Goal: Transaction & Acquisition: Purchase product/service

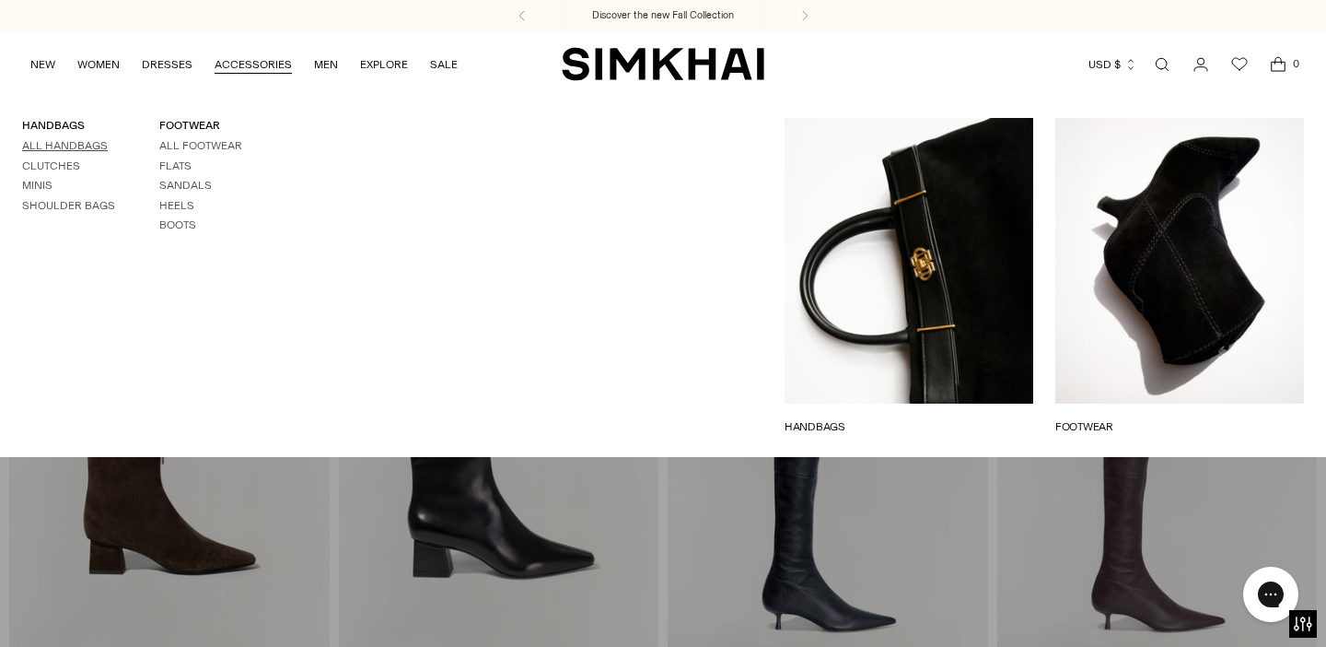
click at [79, 142] on link "All Handbags" at bounding box center [65, 145] width 86 height 13
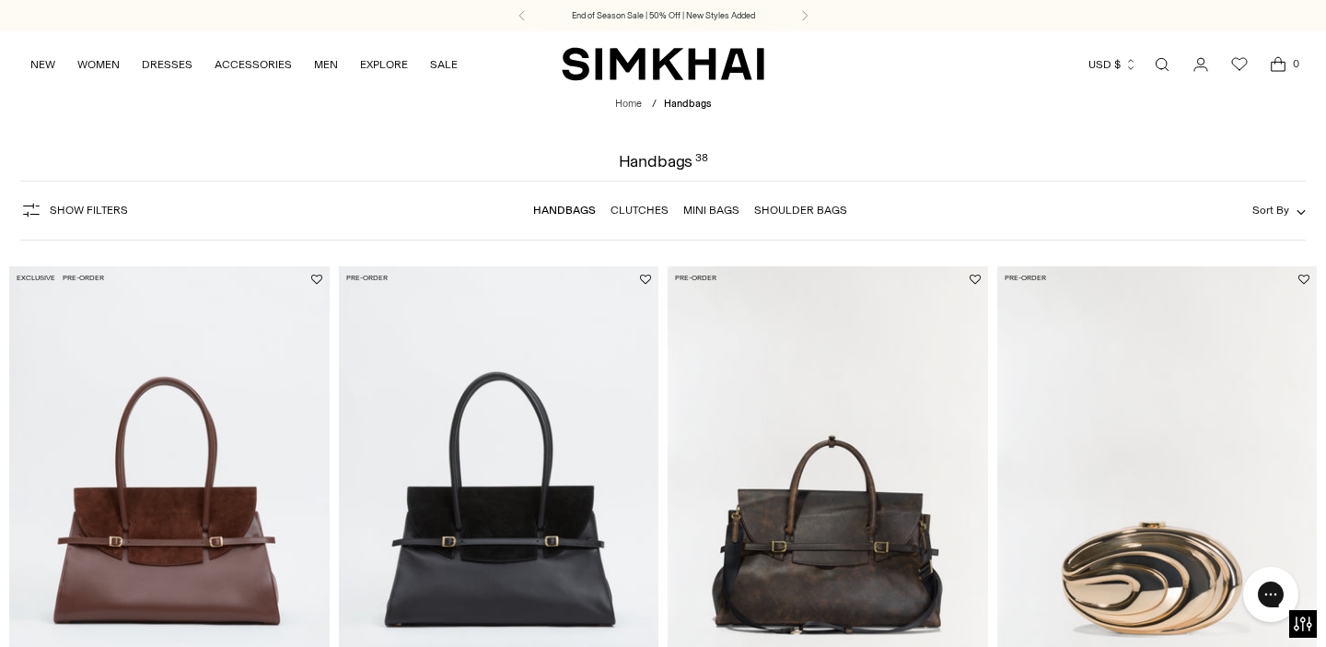
click at [0, 0] on img "Inez Metal Clutch" at bounding box center [0, 0] width 0 height 0
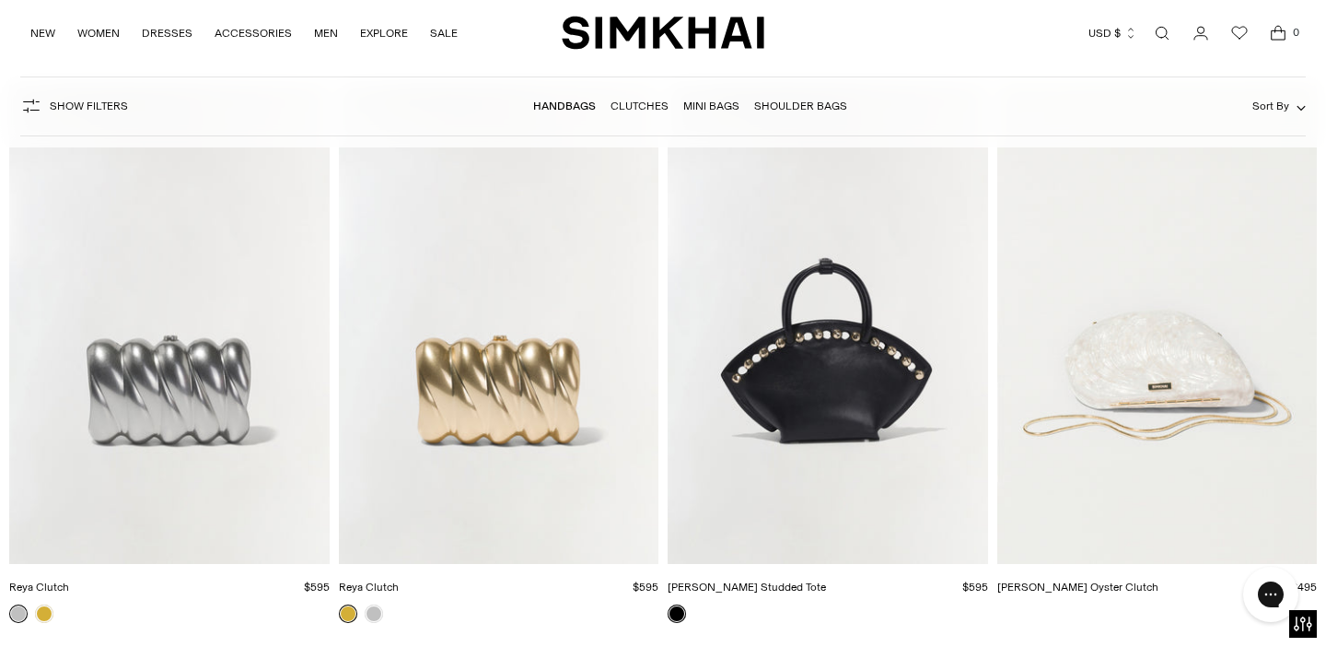
scroll to position [3634, 0]
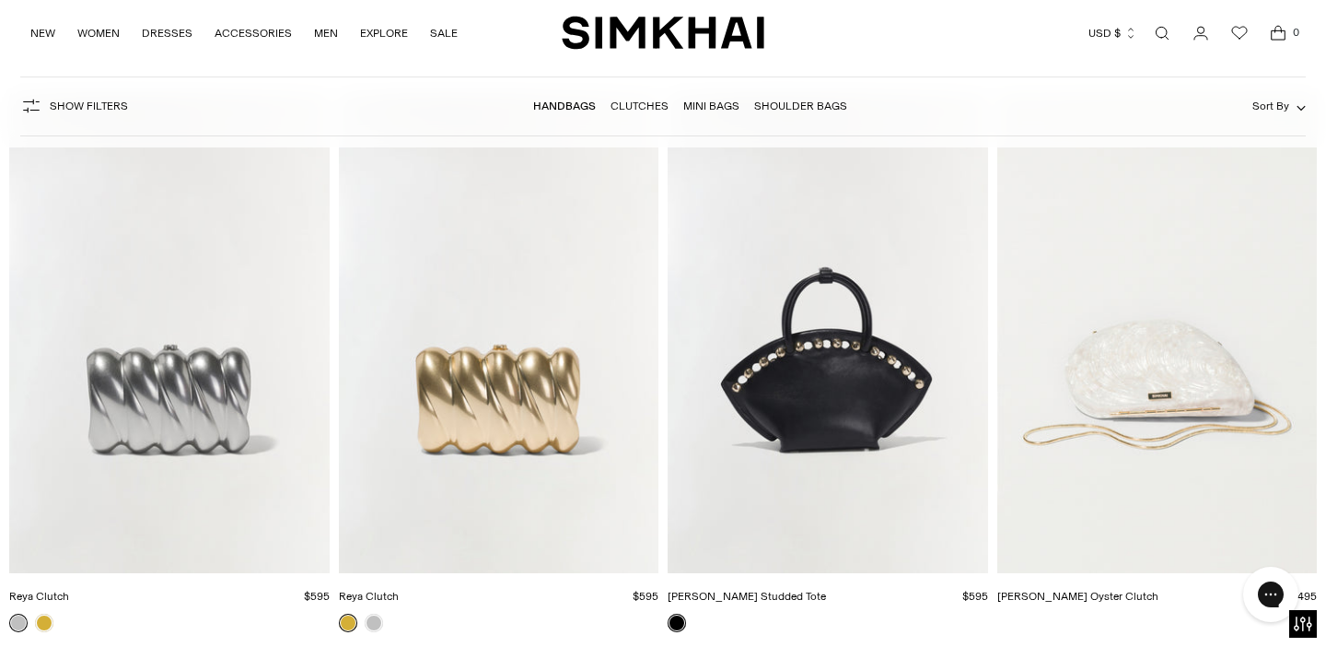
drag, startPoint x: 506, startPoint y: 249, endPoint x: 532, endPoint y: 198, distance: 57.3
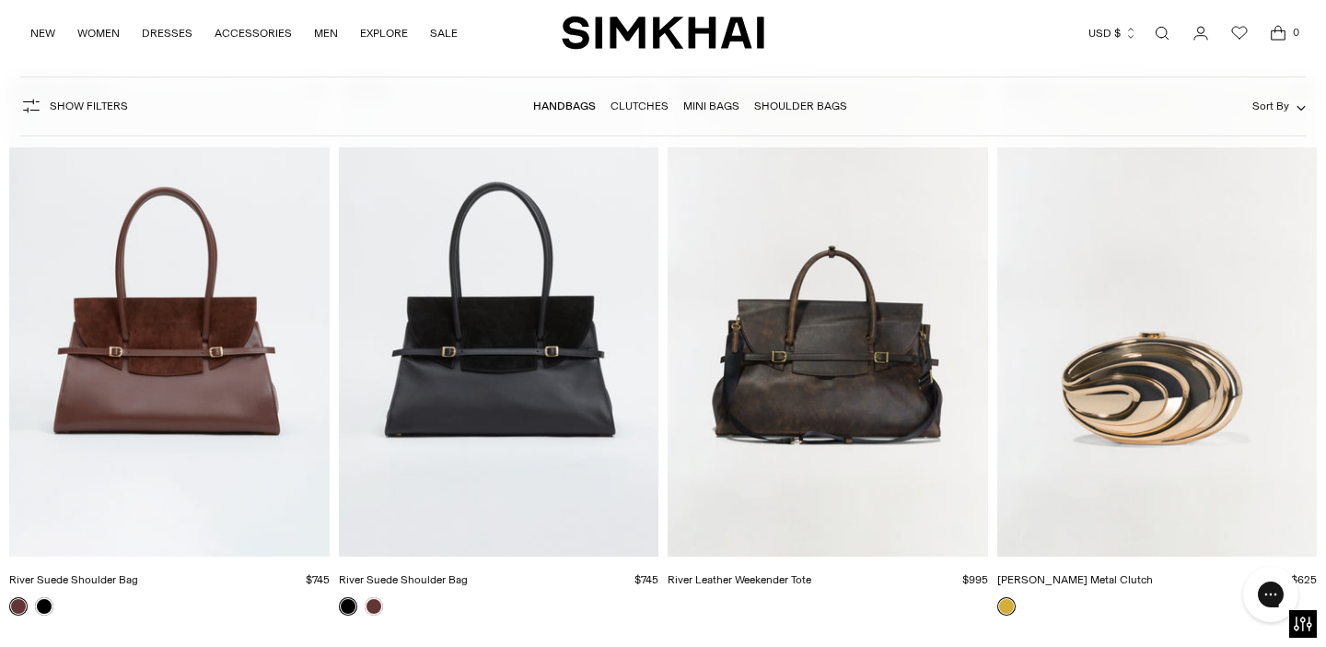
scroll to position [0, 0]
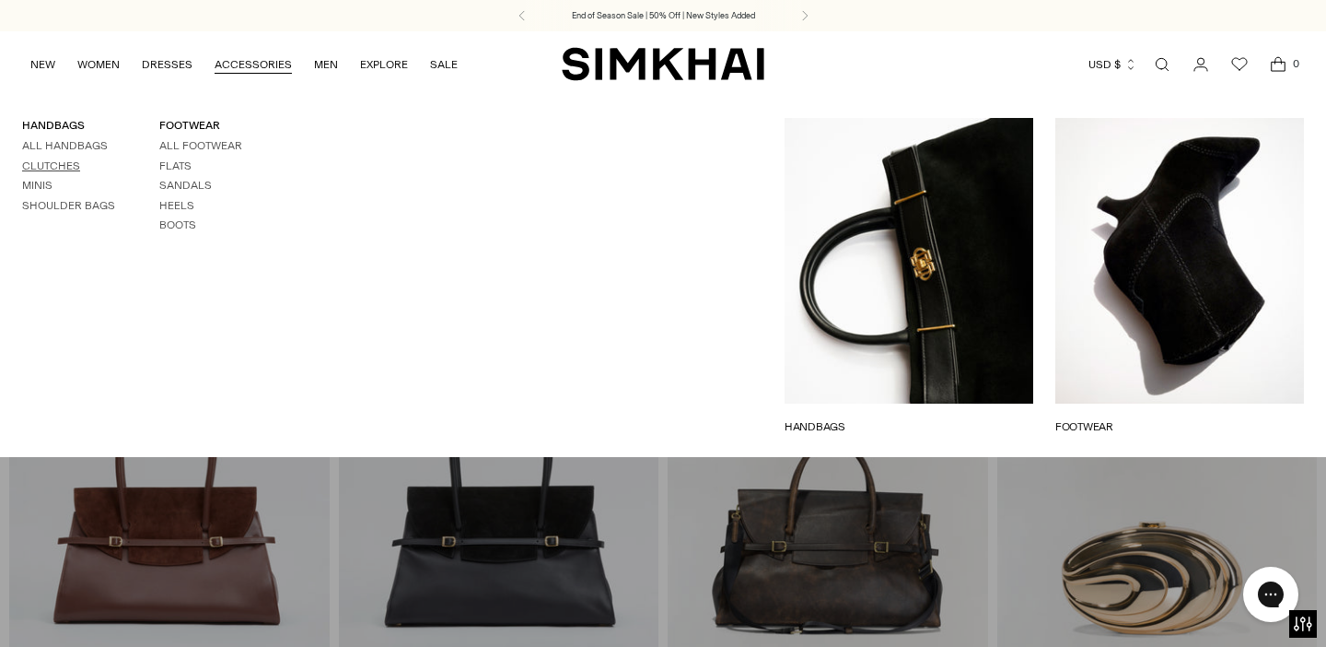
click at [65, 167] on link "Clutches" at bounding box center [51, 165] width 58 height 13
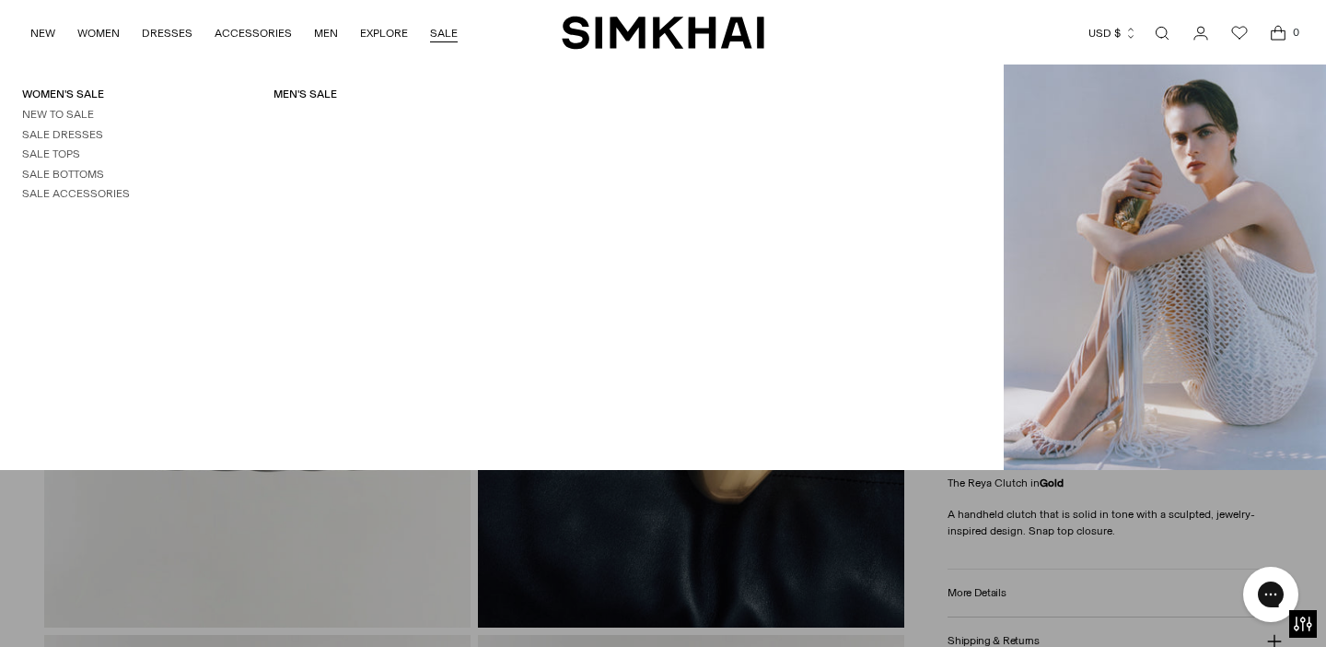
drag, startPoint x: 282, startPoint y: 368, endPoint x: 438, endPoint y: 41, distance: 362.5
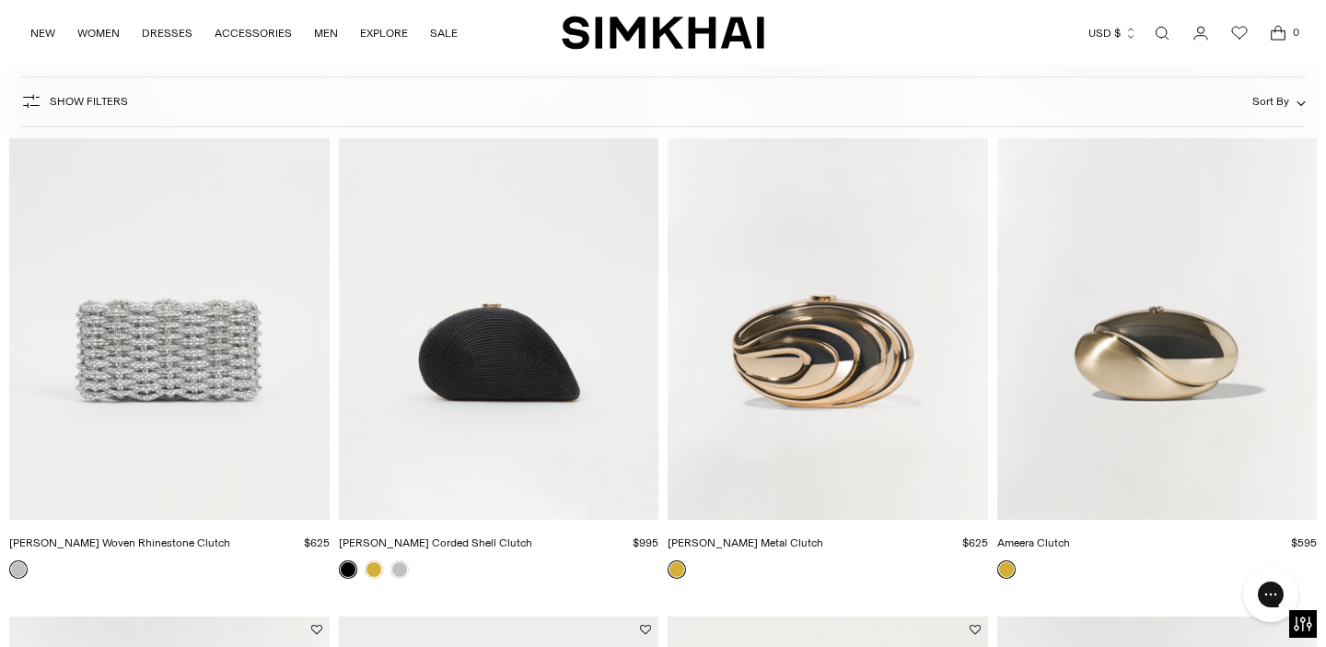
scroll to position [216, 0]
drag, startPoint x: 1179, startPoint y: 380, endPoint x: 649, endPoint y: 5, distance: 649.3
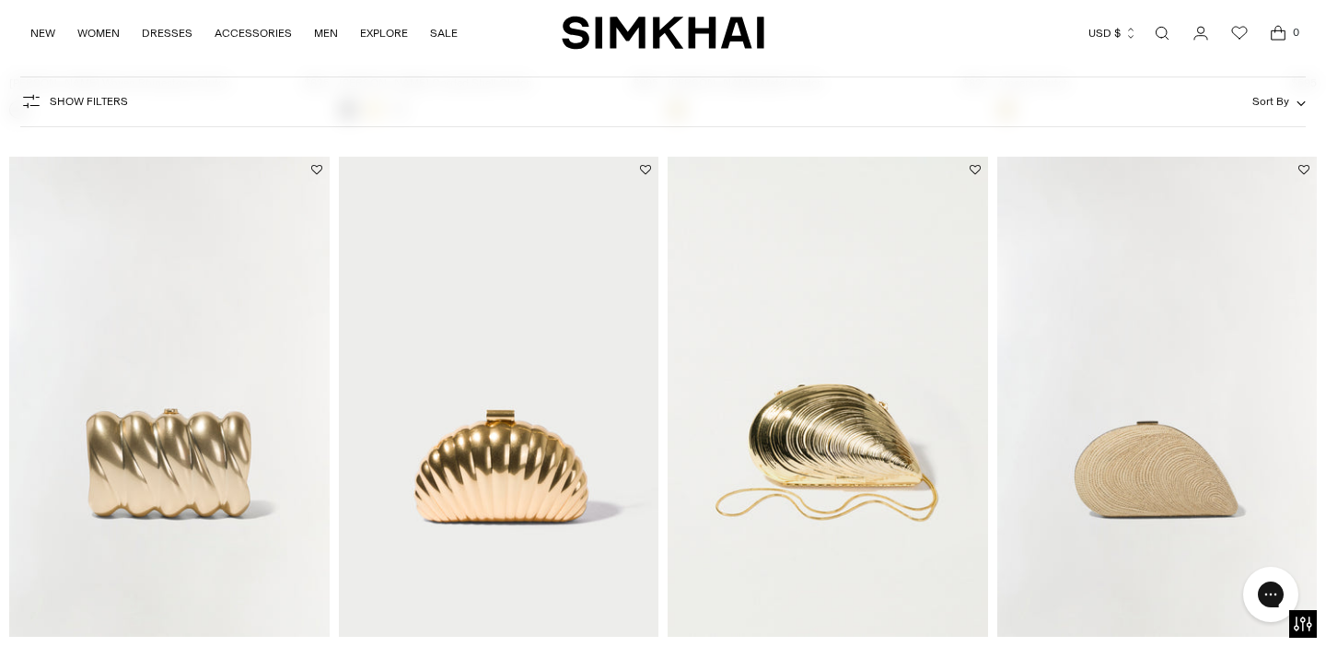
scroll to position [681, 0]
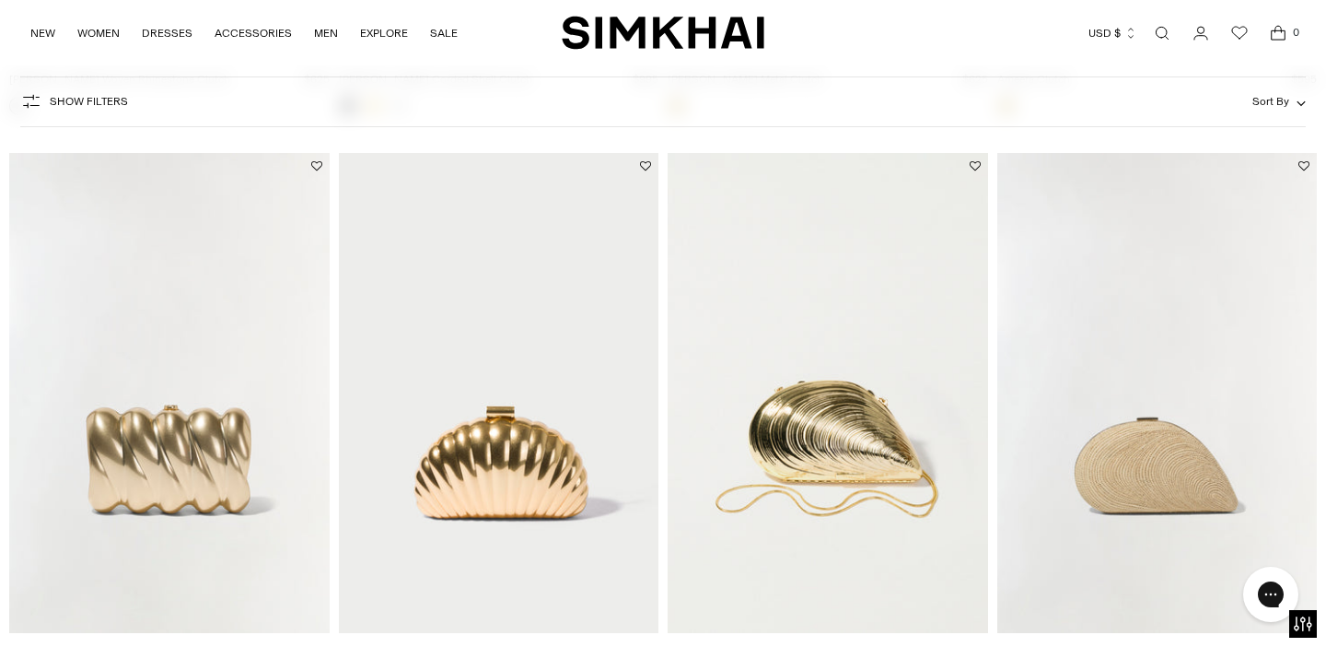
drag, startPoint x: 503, startPoint y: 358, endPoint x: 477, endPoint y: 26, distance: 333.5
drag, startPoint x: 427, startPoint y: 341, endPoint x: 602, endPoint y: 10, distance: 374.1
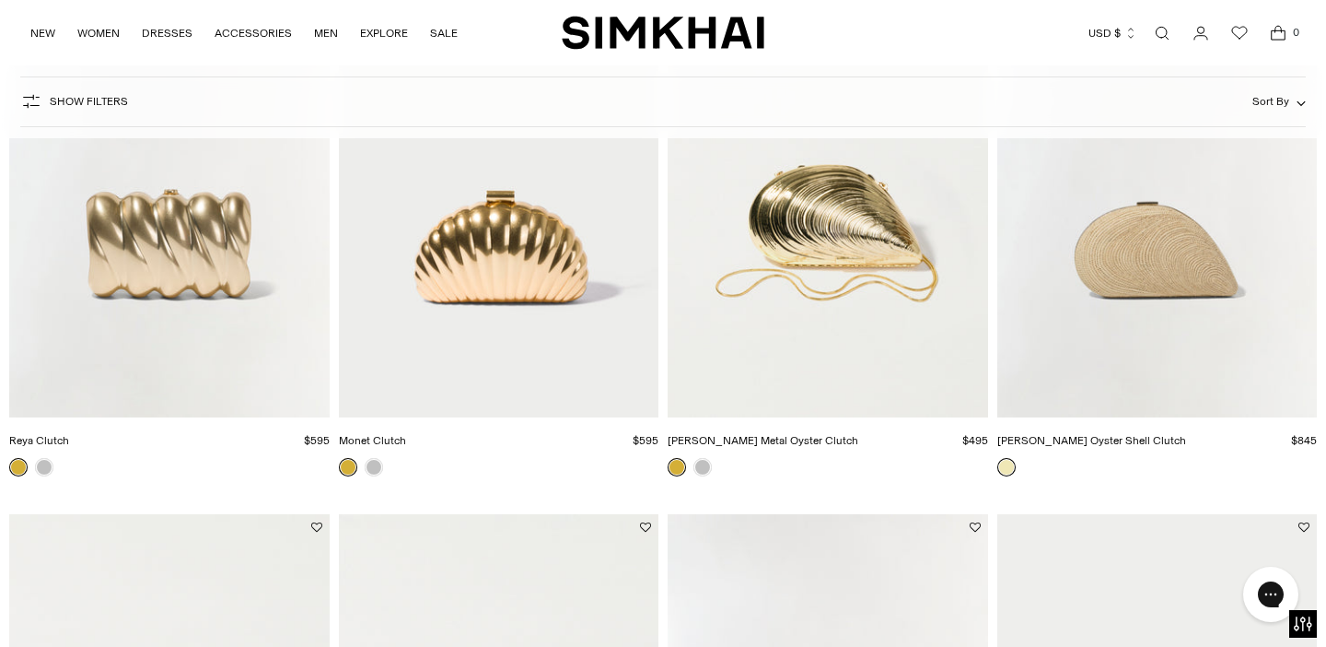
scroll to position [897, 0]
drag, startPoint x: 503, startPoint y: 281, endPoint x: 566, endPoint y: 15, distance: 273.6
click at [0, 0] on div "Discover the new Fall Collection End of Season Sale | 50% Off | New Styles Adde…" at bounding box center [663, 575] width 1326 height 2945
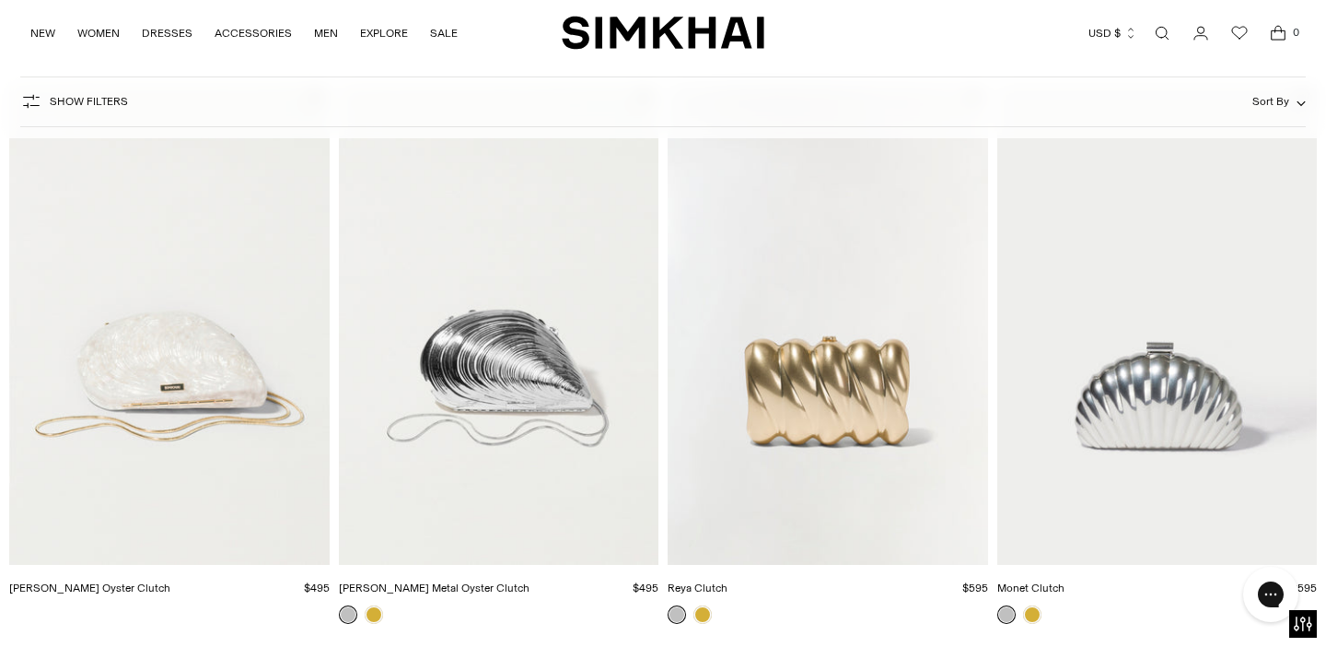
scroll to position [1331, 0]
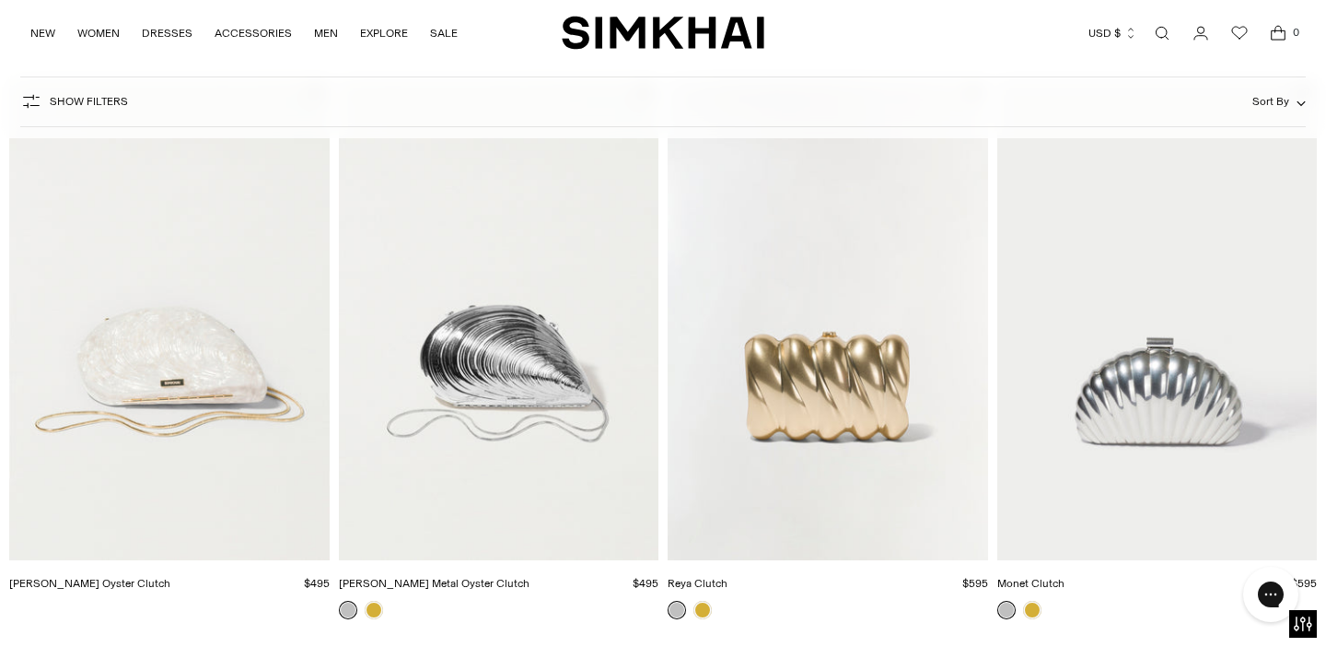
drag, startPoint x: 236, startPoint y: 384, endPoint x: 491, endPoint y: 29, distance: 437.5
click at [0, 0] on div "Discover the new Fall Collection End of Season Sale | 50% Off | New Styles Adde…" at bounding box center [663, 141] width 1326 height 2945
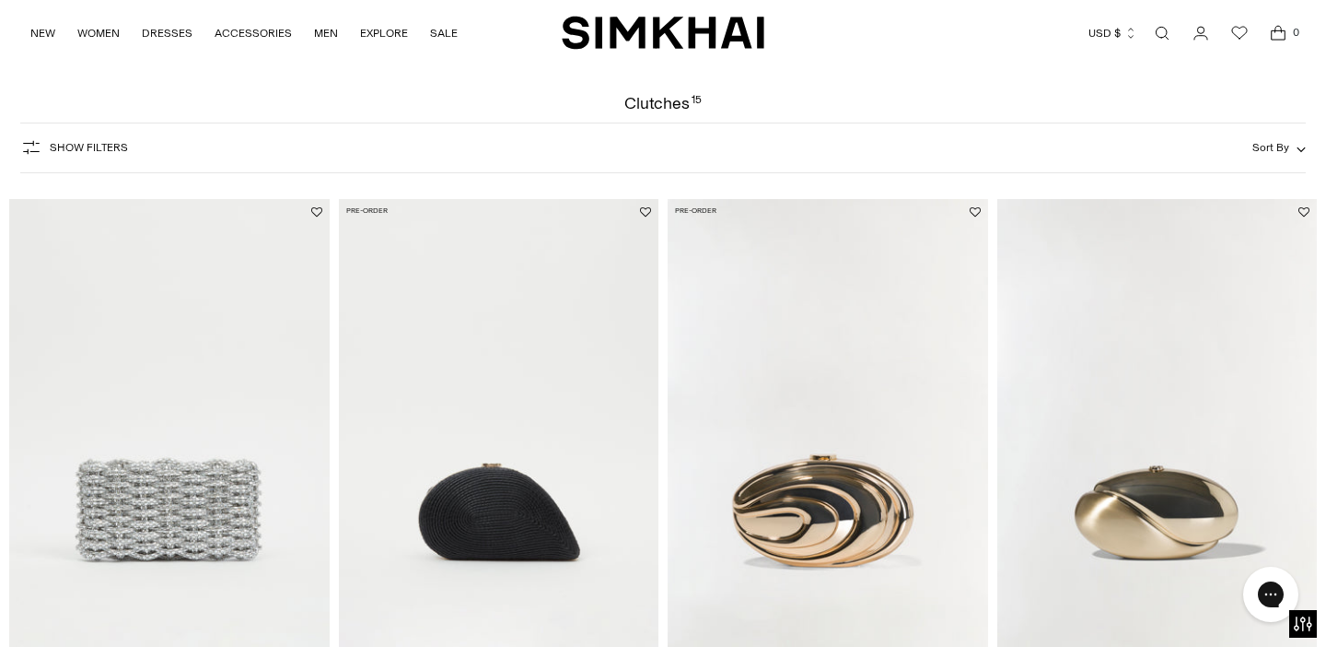
scroll to position [62, 0]
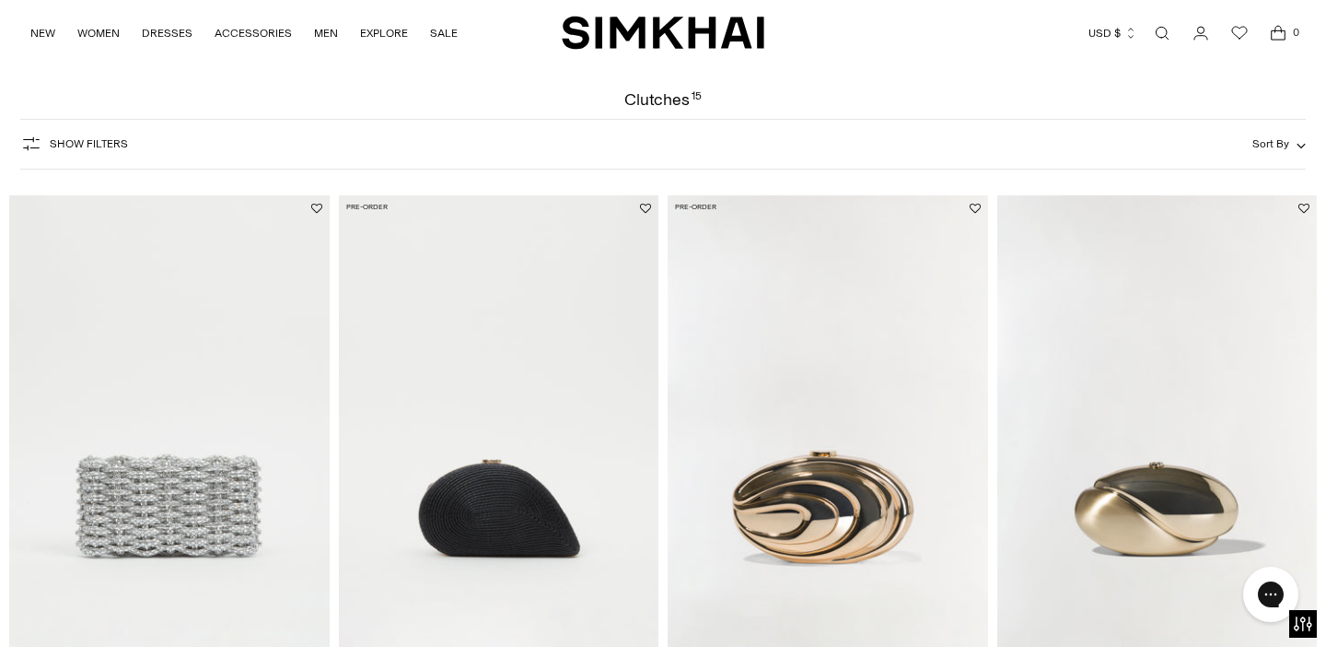
drag, startPoint x: 563, startPoint y: 301, endPoint x: 579, endPoint y: 29, distance: 273.1
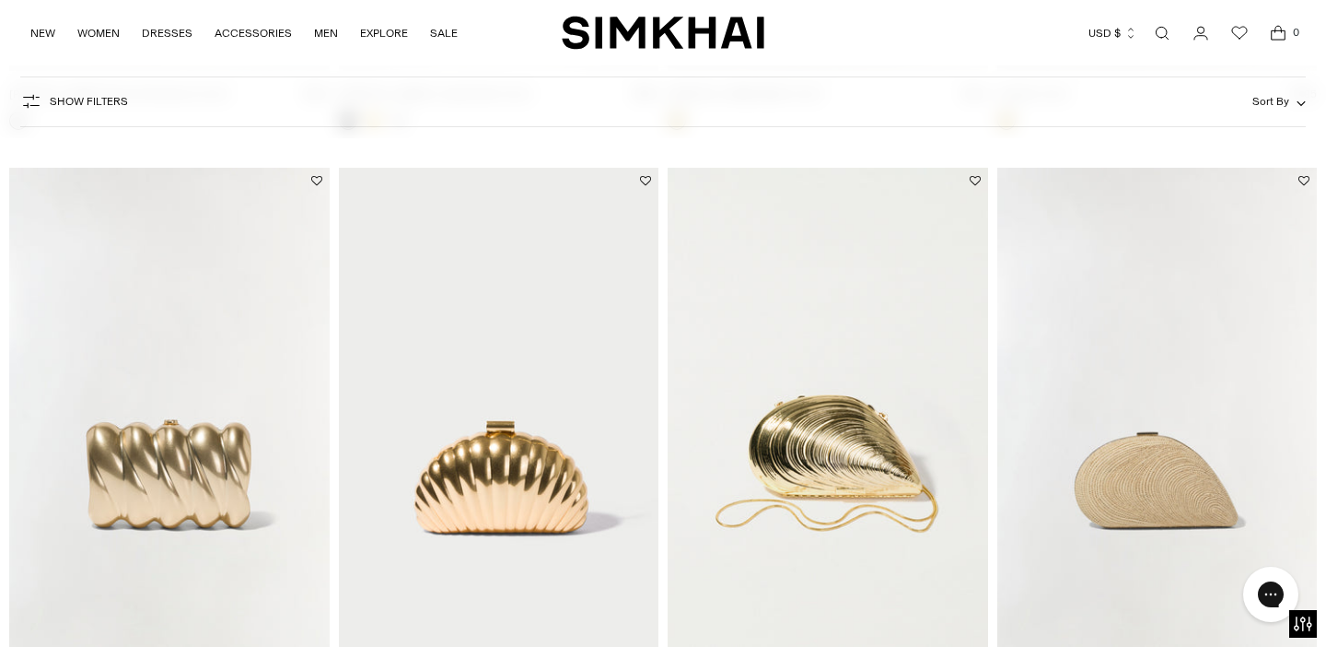
scroll to position [667, 0]
drag, startPoint x: 1107, startPoint y: 356, endPoint x: 833, endPoint y: 48, distance: 412.3
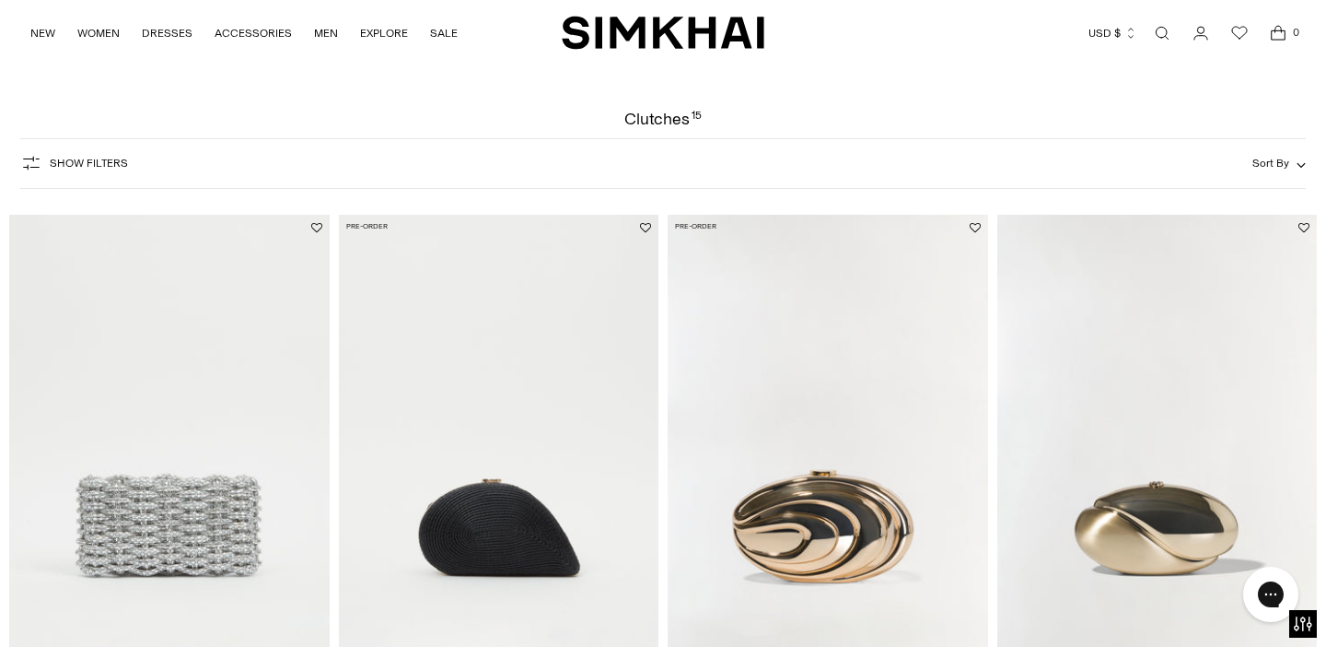
scroll to position [0, 0]
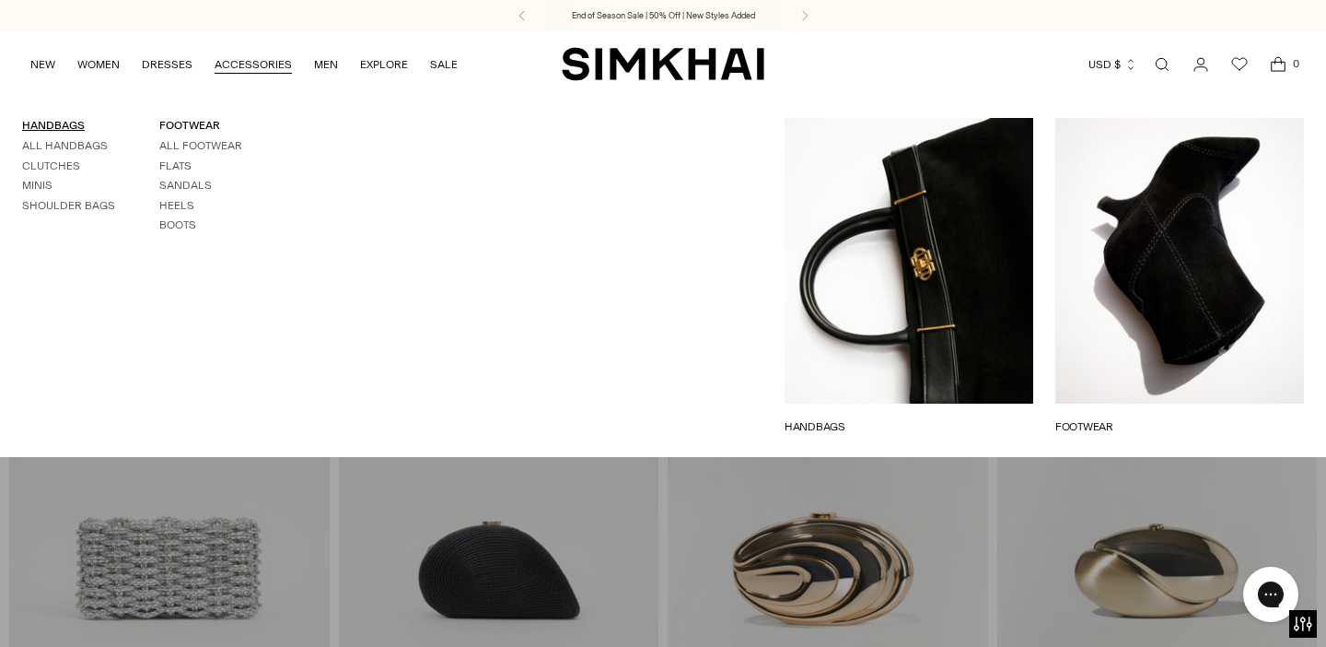
click at [68, 124] on link "HANDBAGS" at bounding box center [53, 125] width 63 height 13
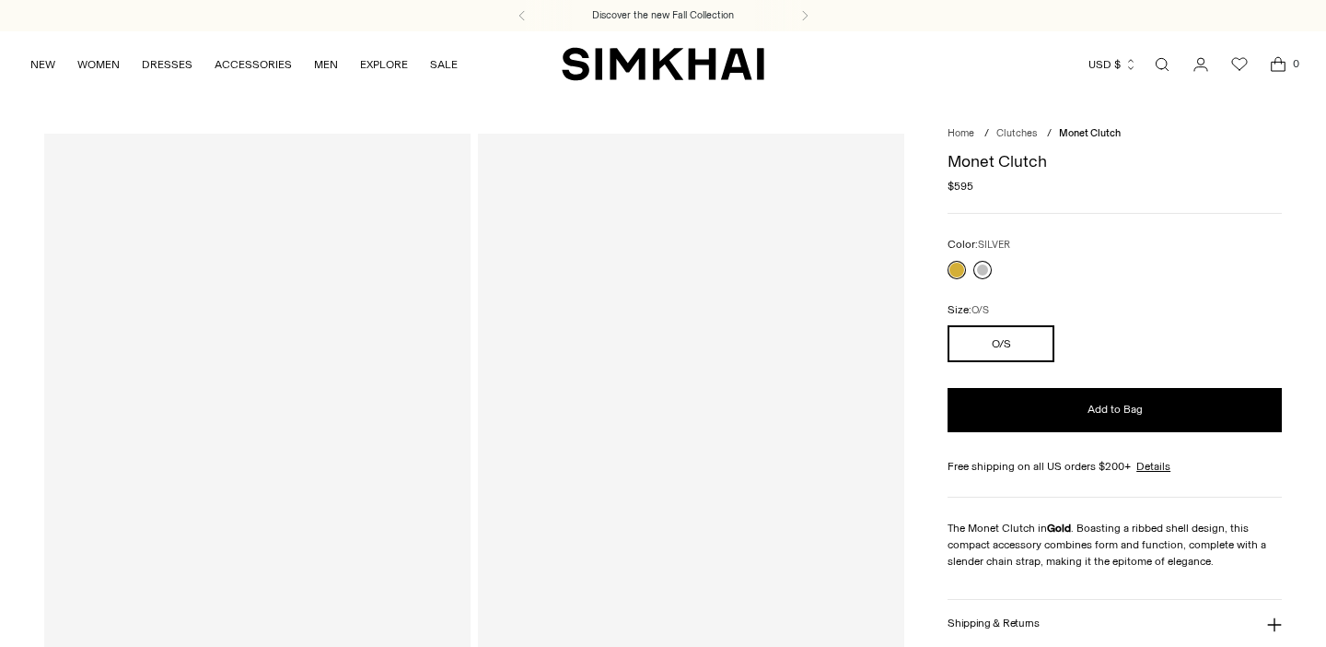
click at [982, 269] on link at bounding box center [982, 270] width 18 height 18
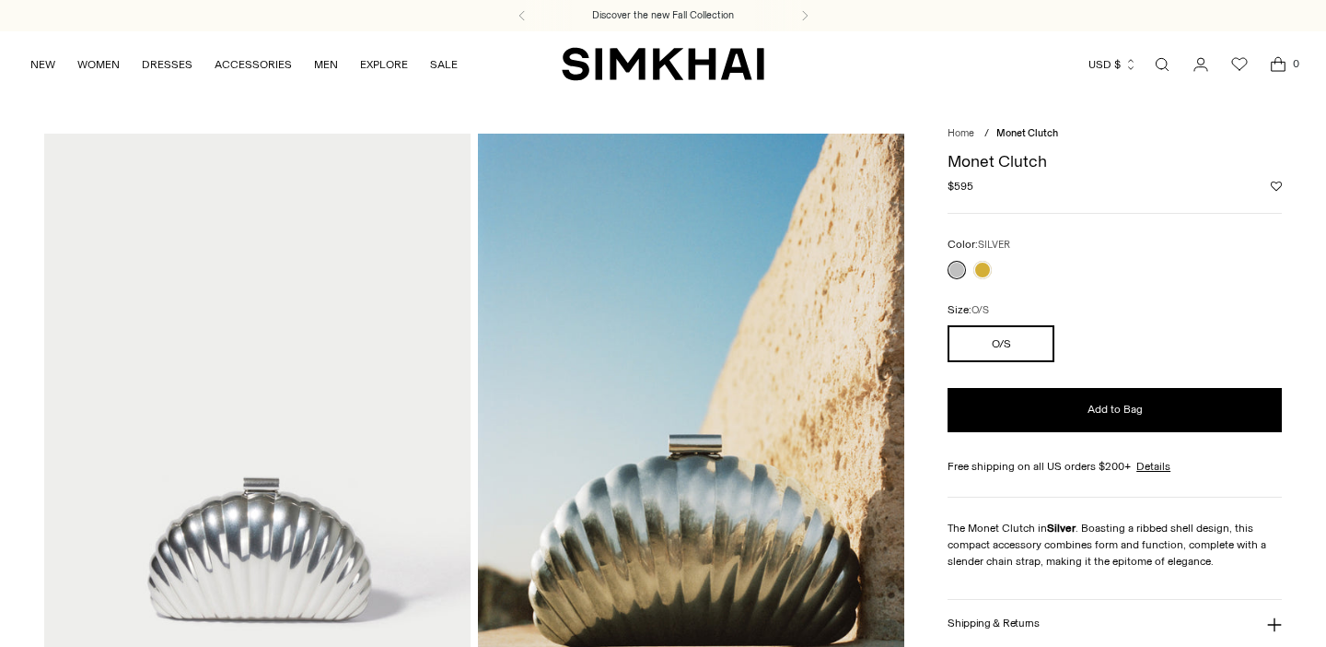
drag, startPoint x: 0, startPoint y: 0, endPoint x: 409, endPoint y: 26, distance: 409.7
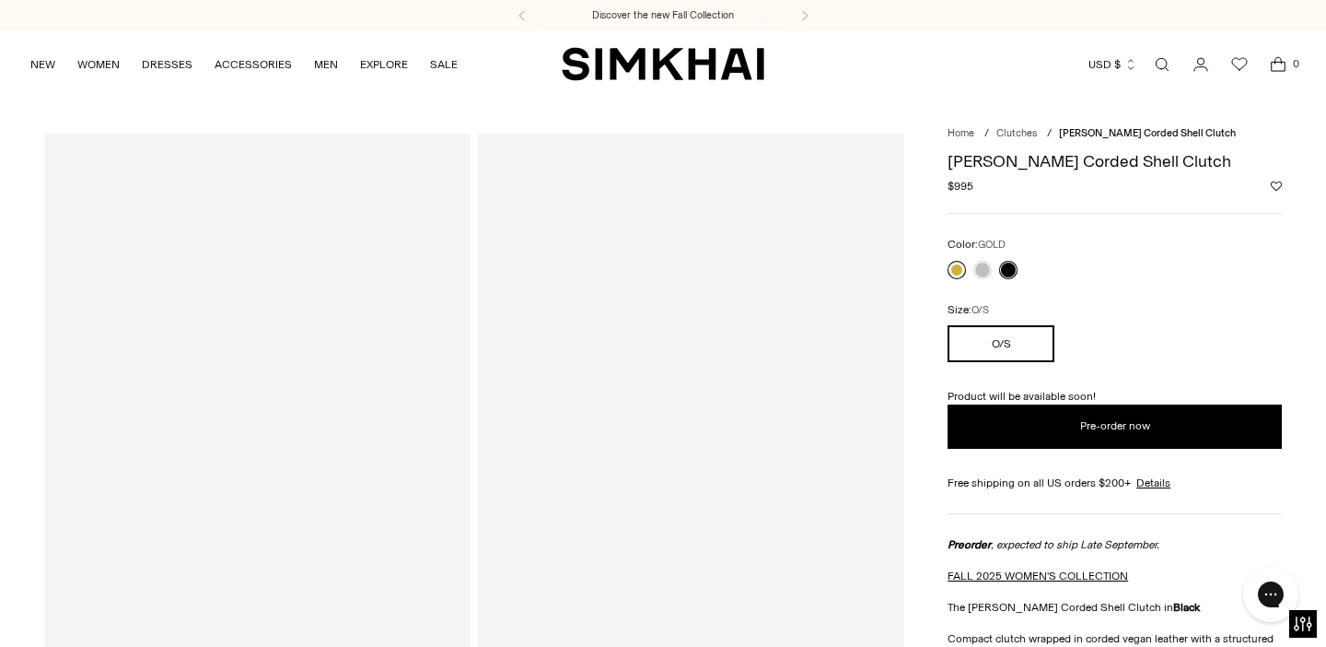
click at [958, 269] on link at bounding box center [957, 270] width 18 height 18
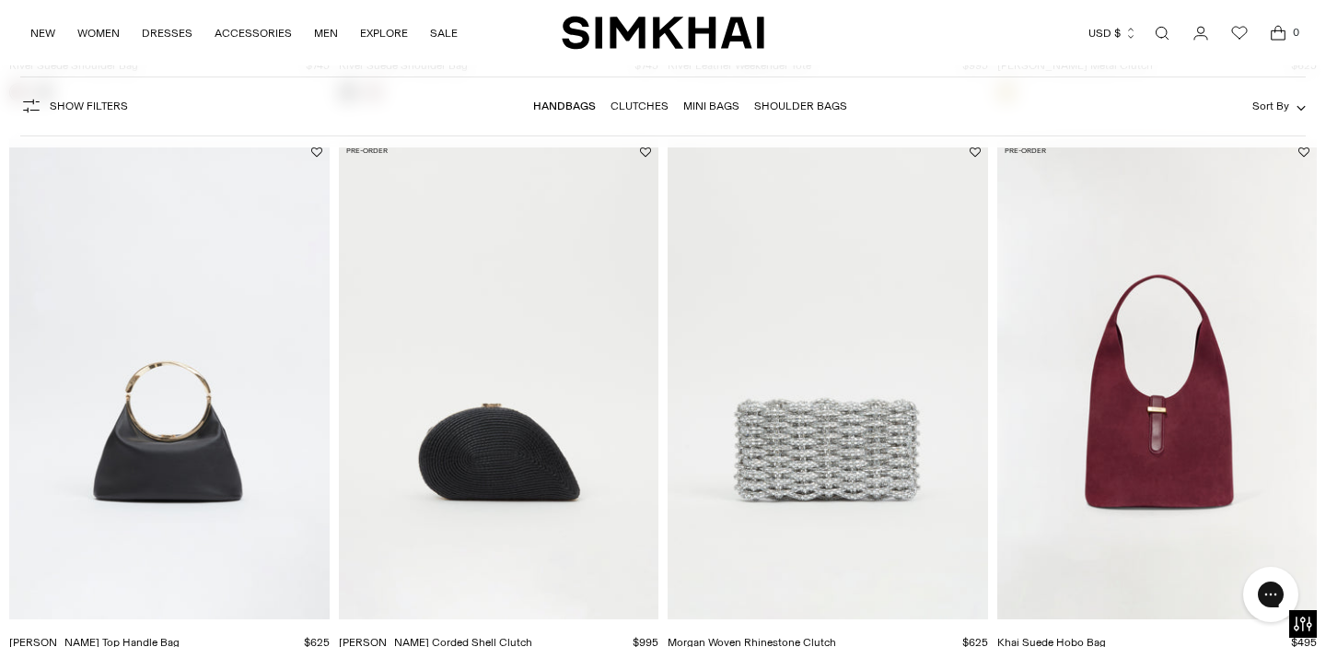
drag, startPoint x: 118, startPoint y: 364, endPoint x: 541, endPoint y: 1, distance: 557.1
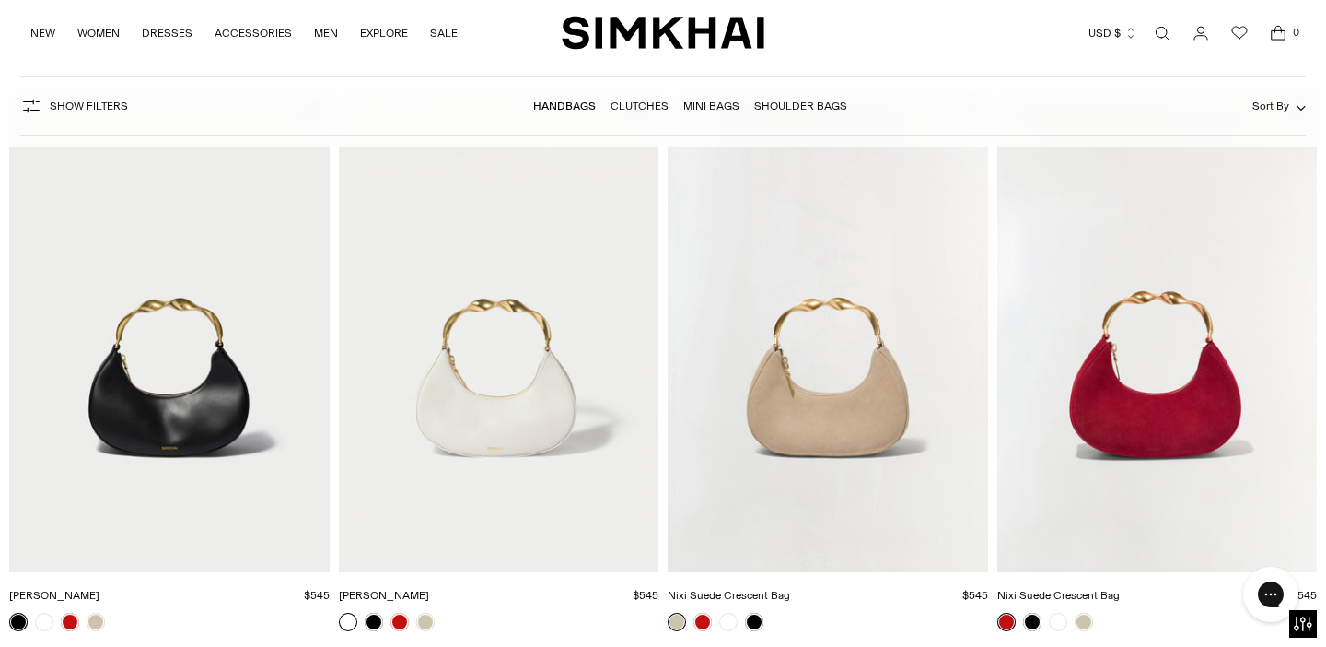
scroll to position [3074, 0]
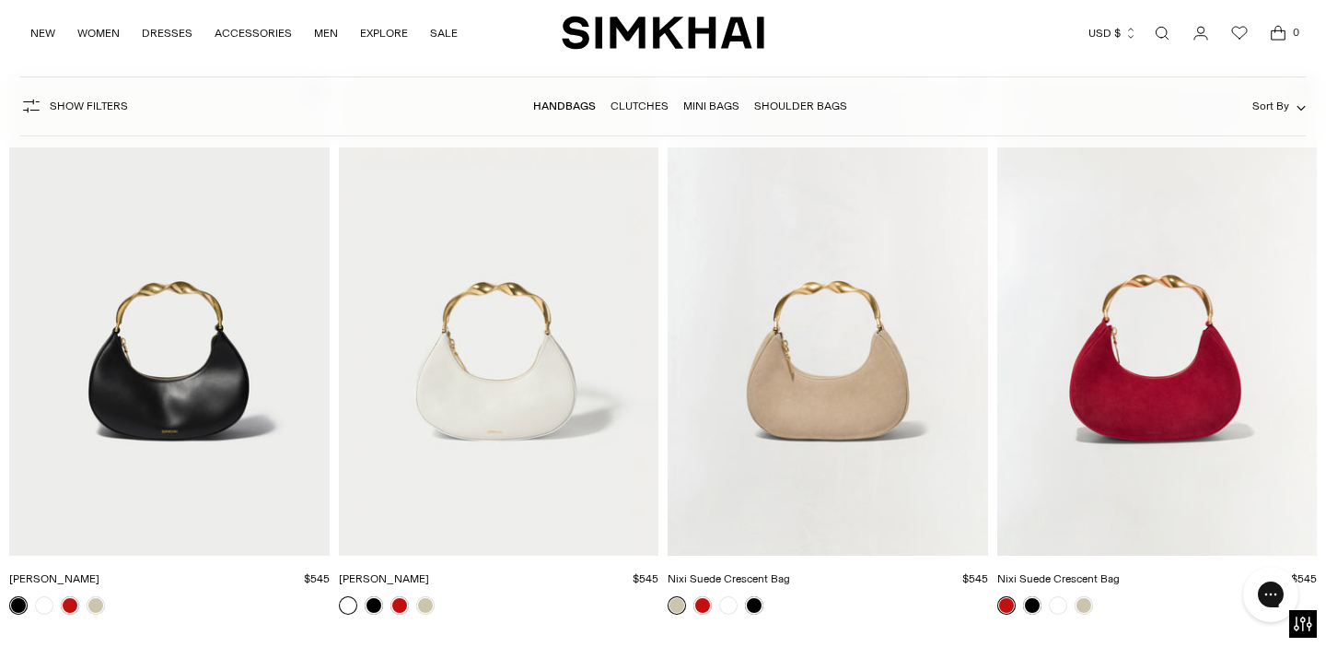
drag, startPoint x: 1136, startPoint y: 308, endPoint x: 761, endPoint y: 27, distance: 469.1
click at [0, 0] on div "Discover the new Fall Collection End of Season Sale | 50% Off | New Styles Adde…" at bounding box center [663, 133] width 1326 height 6414
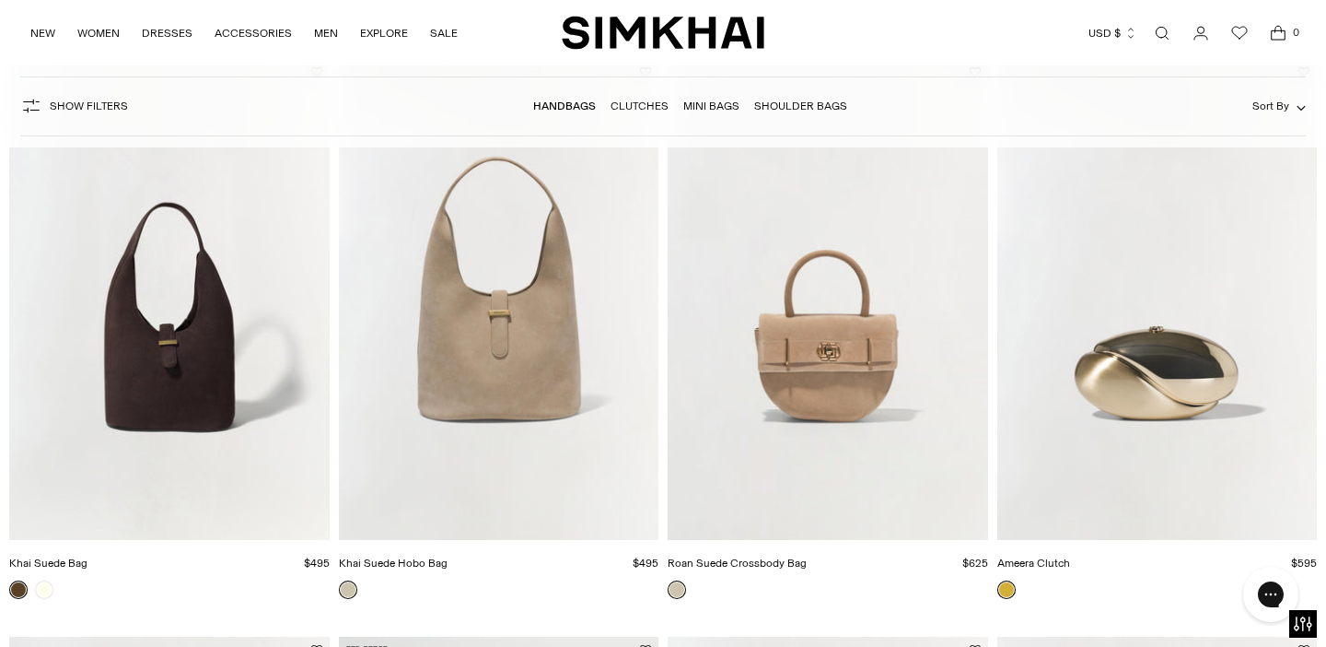
scroll to position [1438, 0]
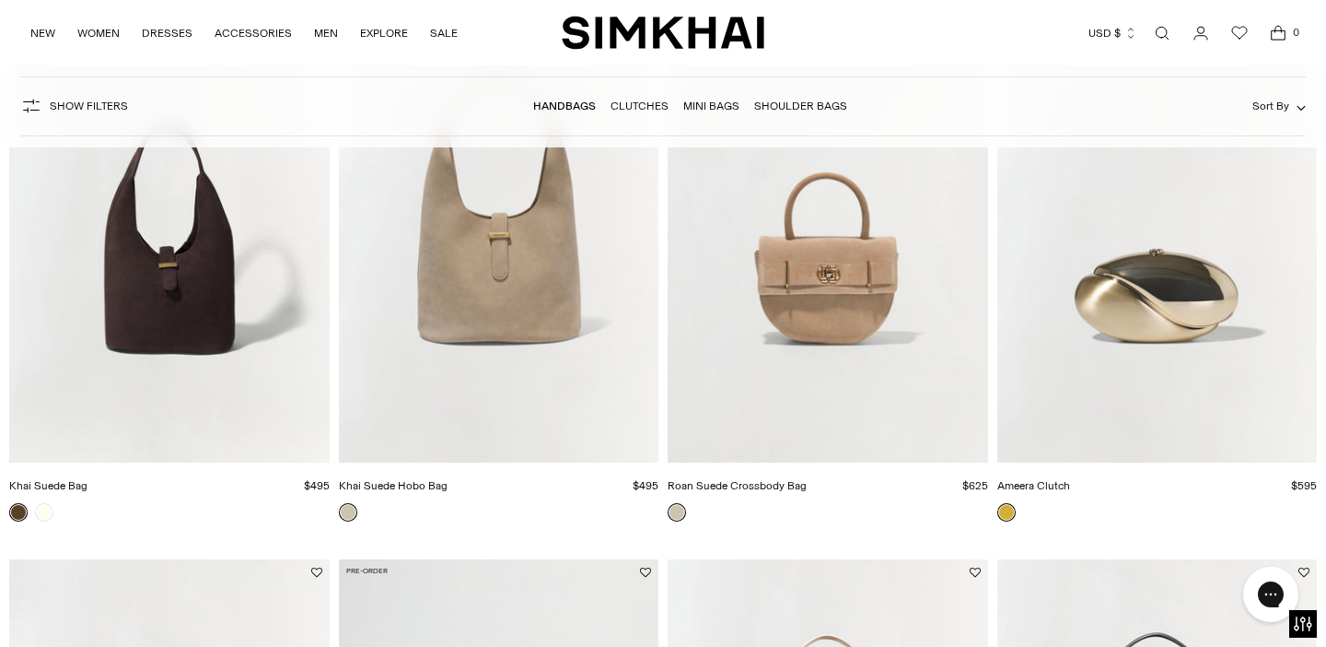
click at [0, 0] on img "Ameera Clutch" at bounding box center [0, 0] width 0 height 0
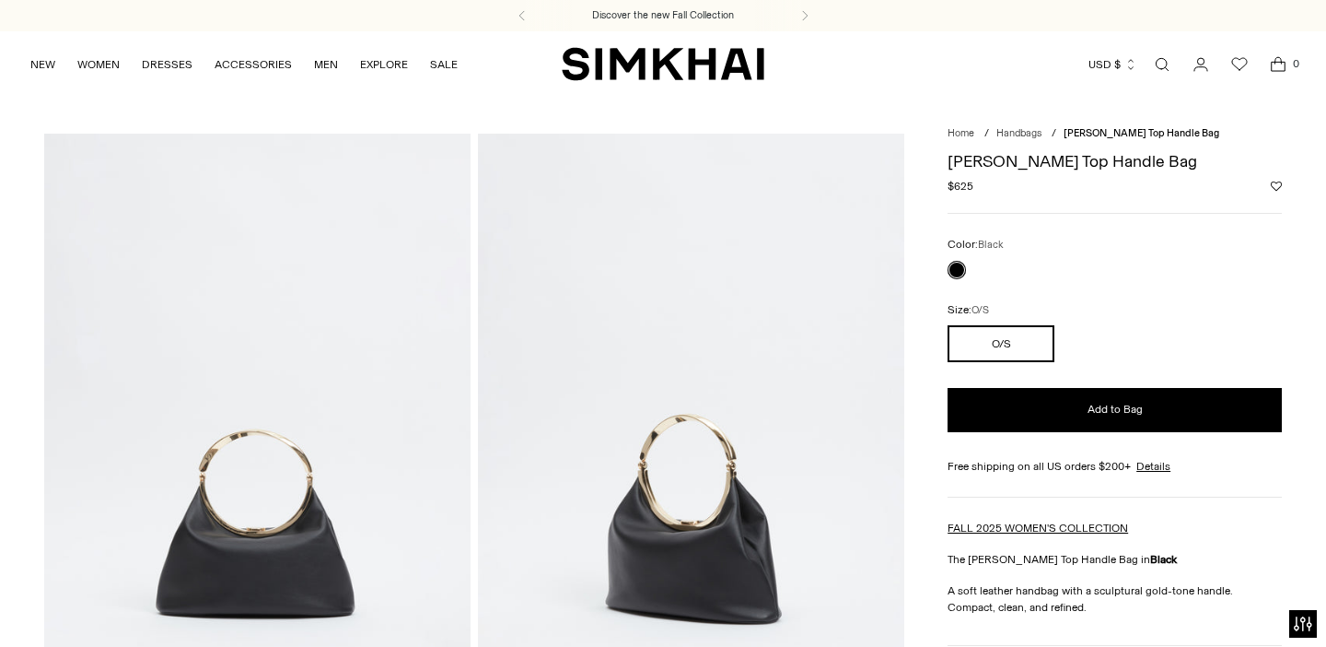
drag, startPoint x: 356, startPoint y: 428, endPoint x: 407, endPoint y: 25, distance: 406.5
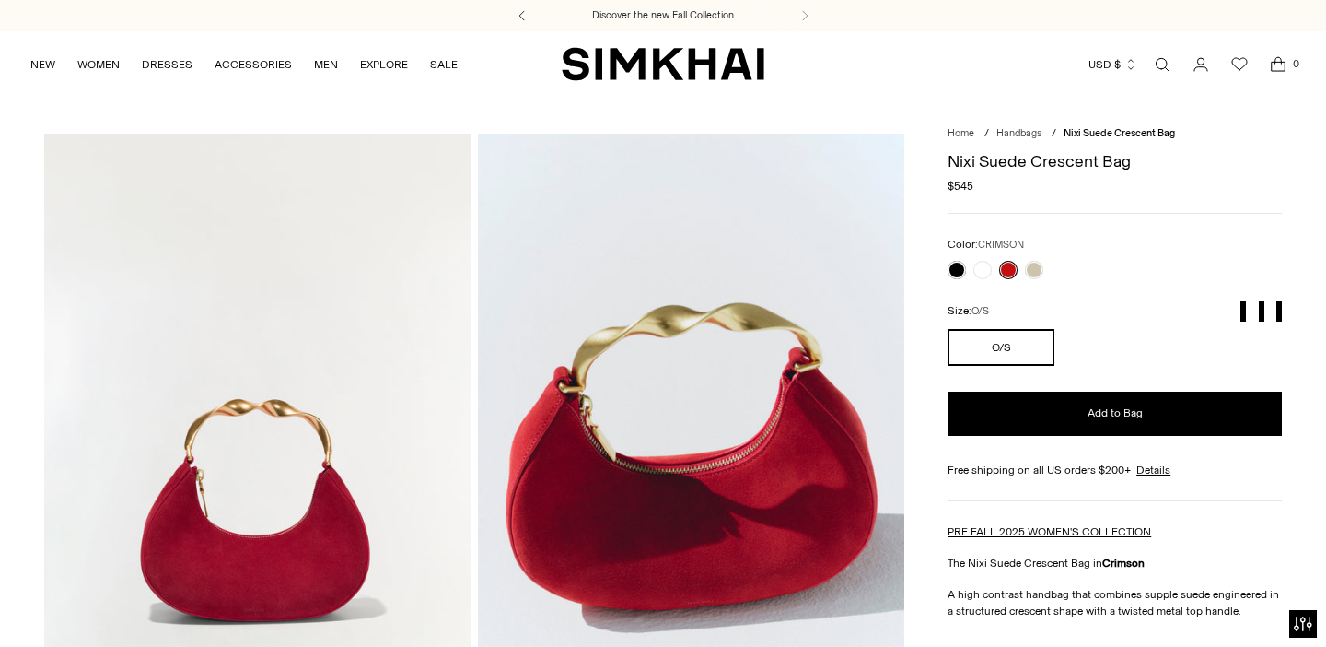
drag, startPoint x: 262, startPoint y: 379, endPoint x: 517, endPoint y: 15, distance: 443.8
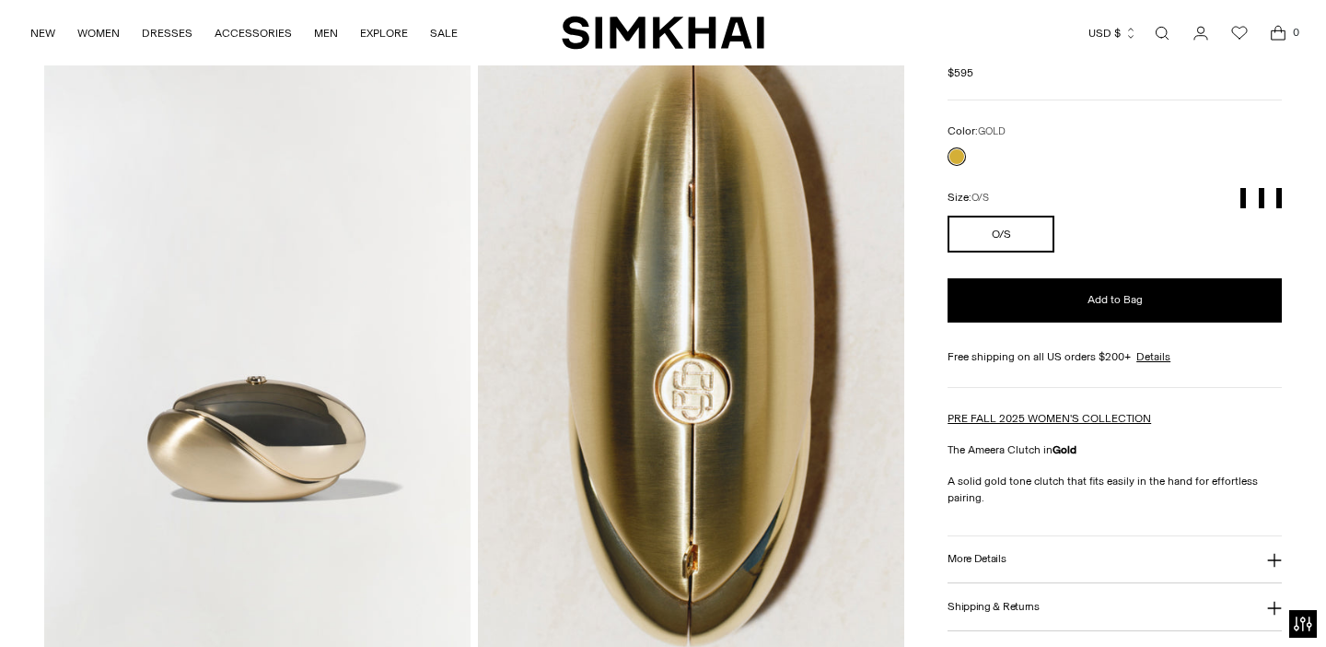
click at [1089, 566] on button "More Details" at bounding box center [1115, 559] width 334 height 47
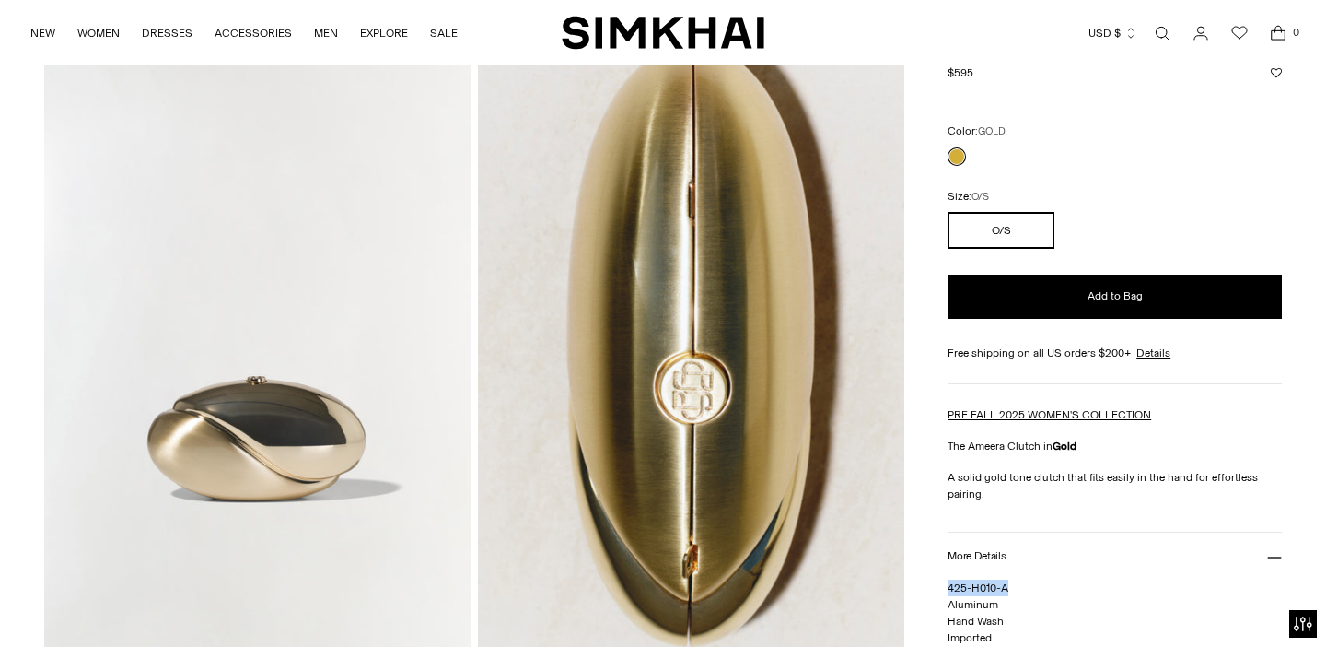
drag, startPoint x: 1025, startPoint y: 591, endPoint x: 945, endPoint y: 588, distance: 80.2
copy span "425-H010-A"
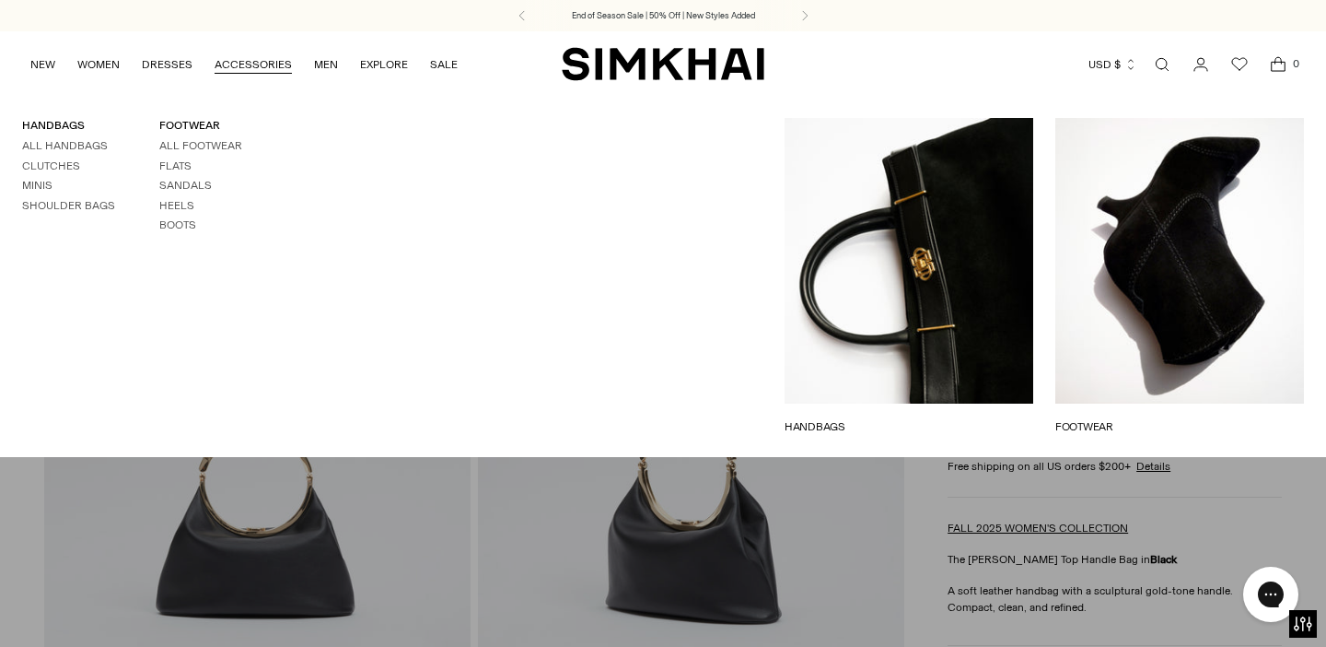
click at [252, 75] on link "ACCESSORIES" at bounding box center [253, 64] width 77 height 41
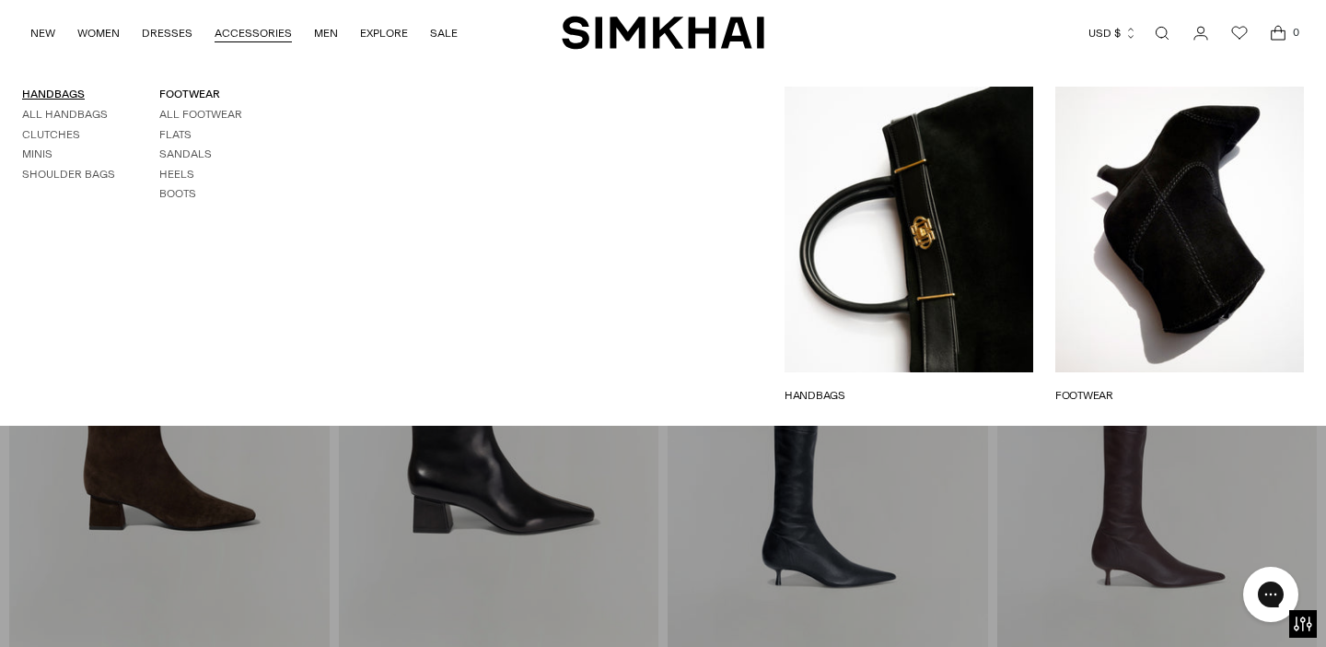
click at [59, 90] on link "HANDBAGS" at bounding box center [53, 93] width 63 height 13
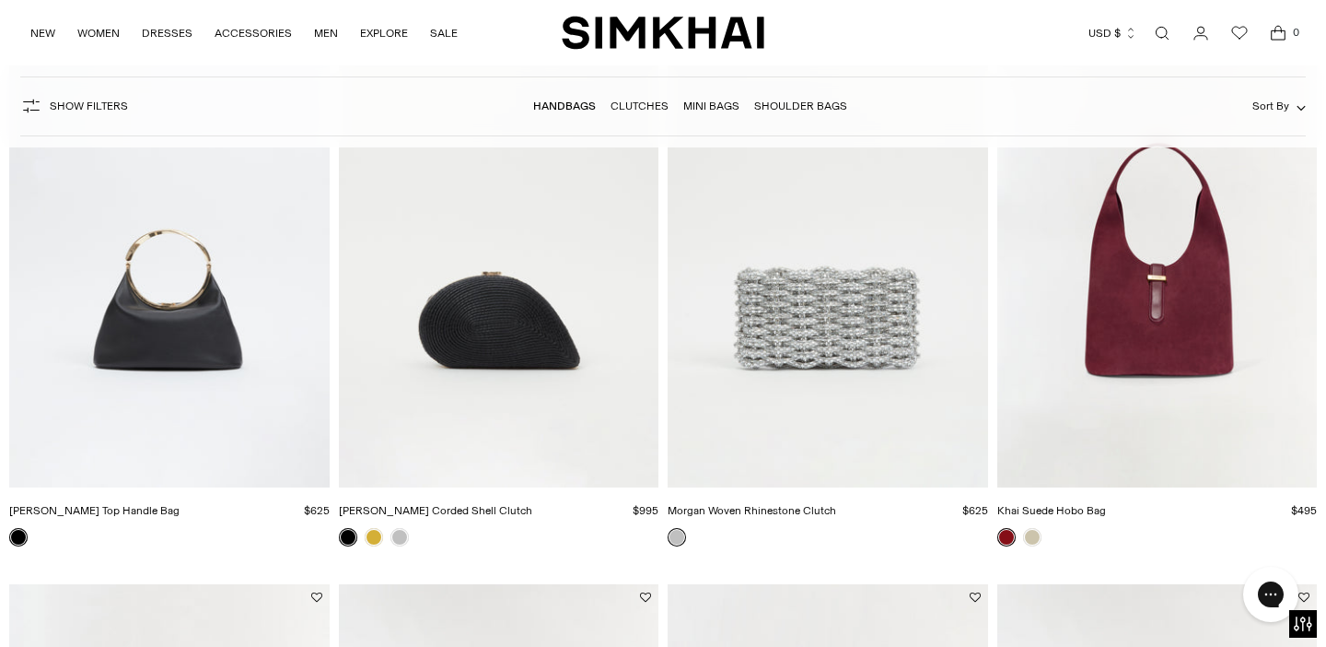
scroll to position [836, 0]
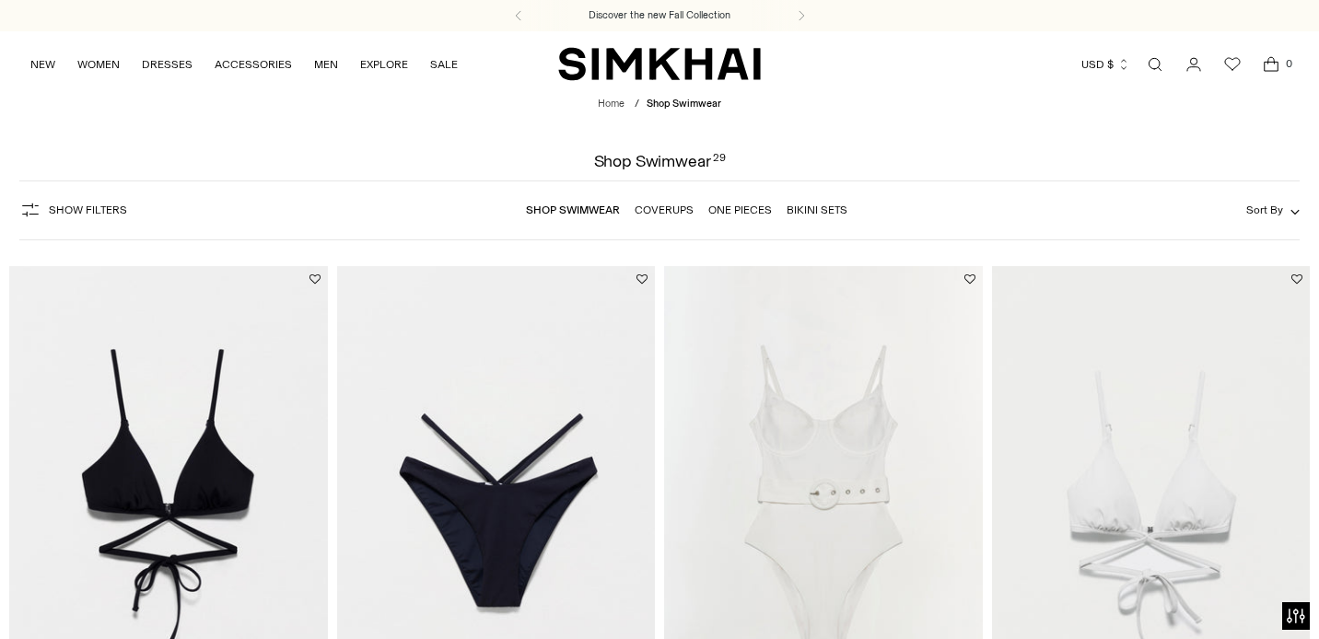
click at [1234, 73] on icon "Wishlist" at bounding box center [1232, 64] width 22 height 22
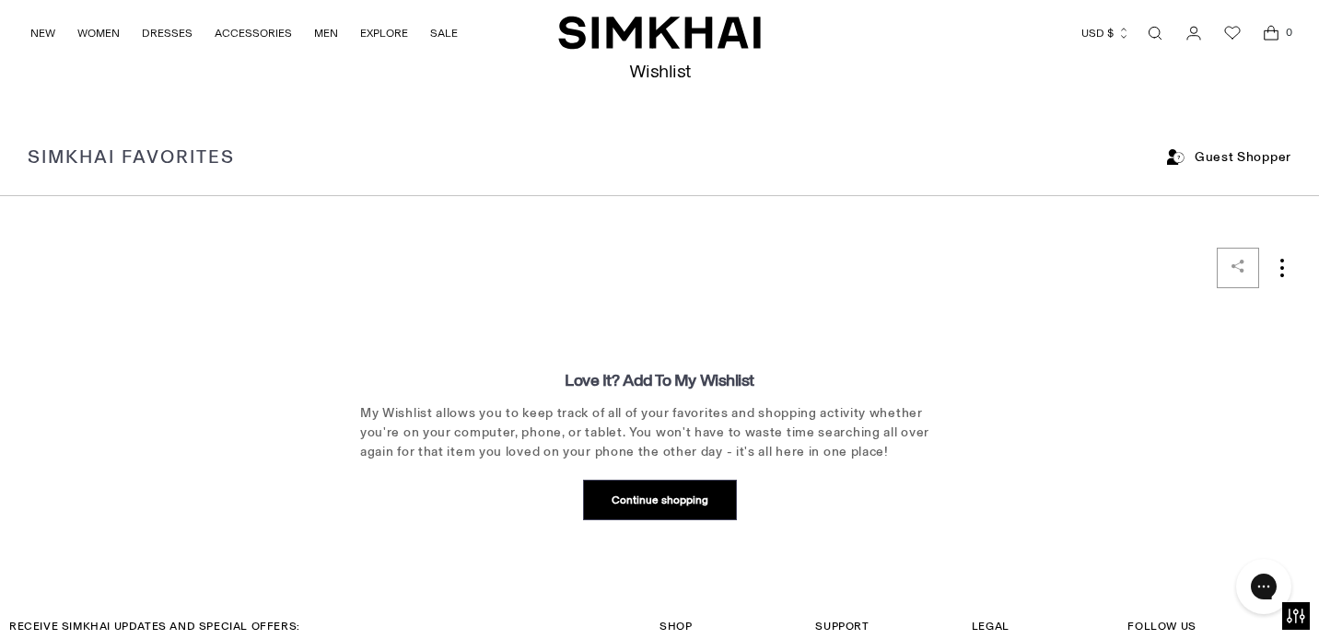
scroll to position [69, 0]
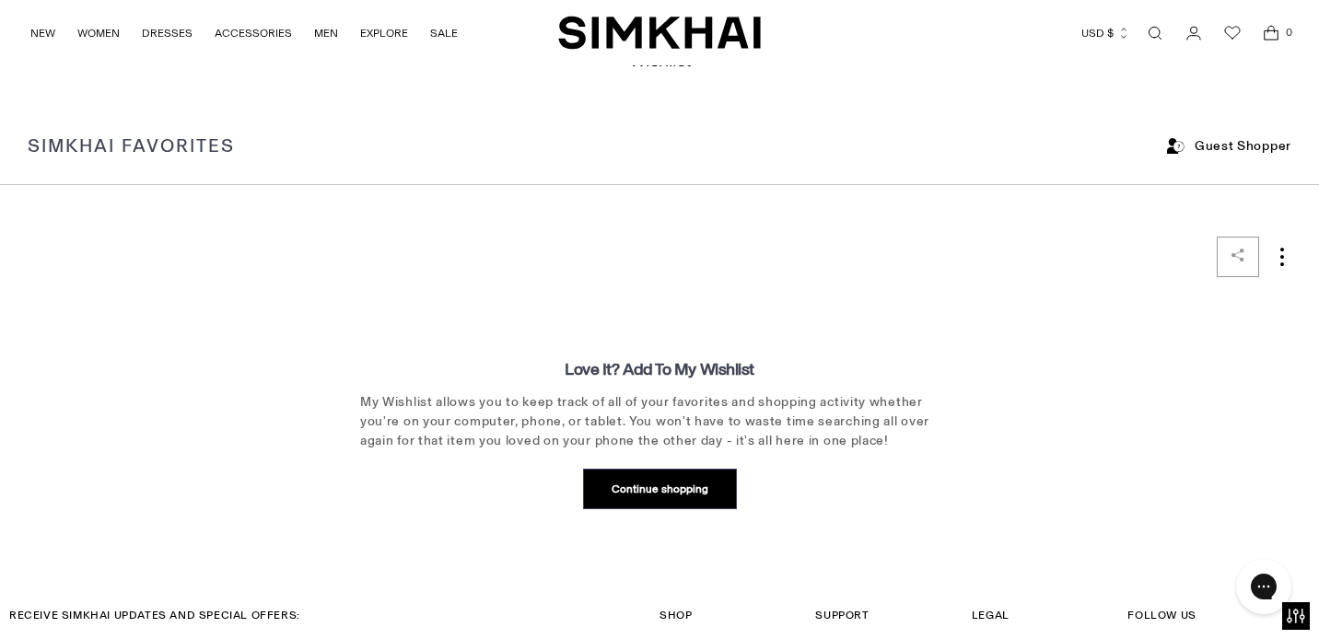
click at [1190, 30] on icon "Go to the account page" at bounding box center [1193, 33] width 13 height 13
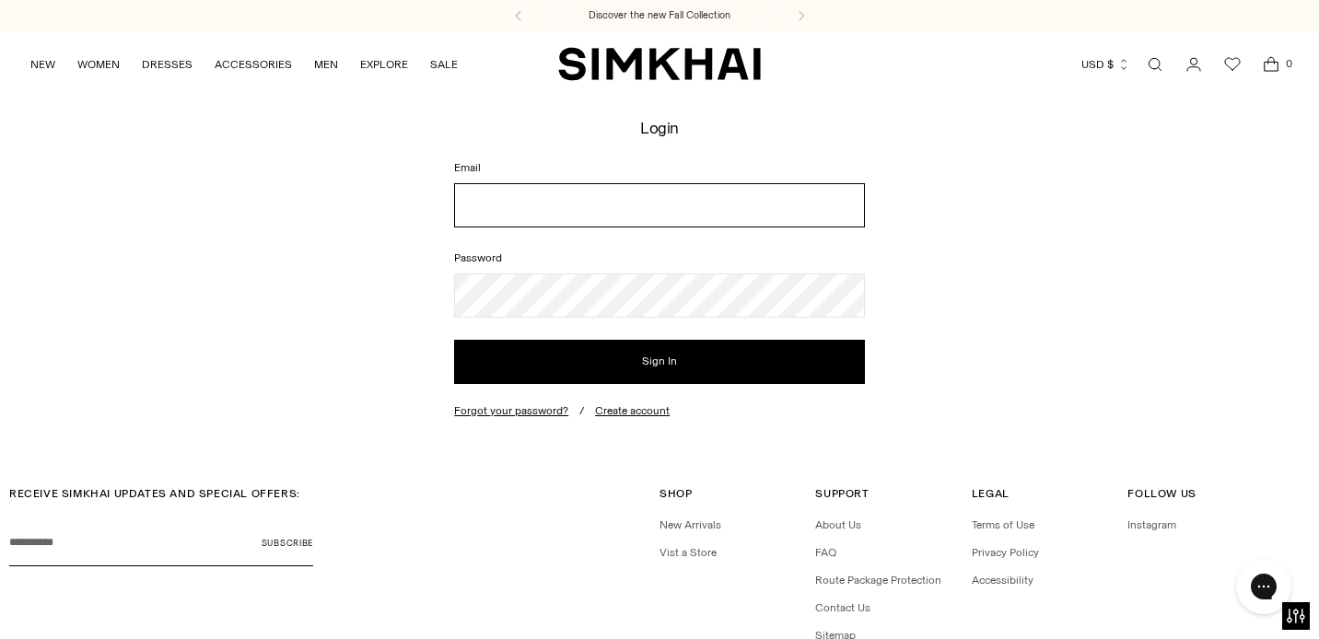
click at [807, 184] on input "Email" at bounding box center [659, 205] width 411 height 44
type input "**********"
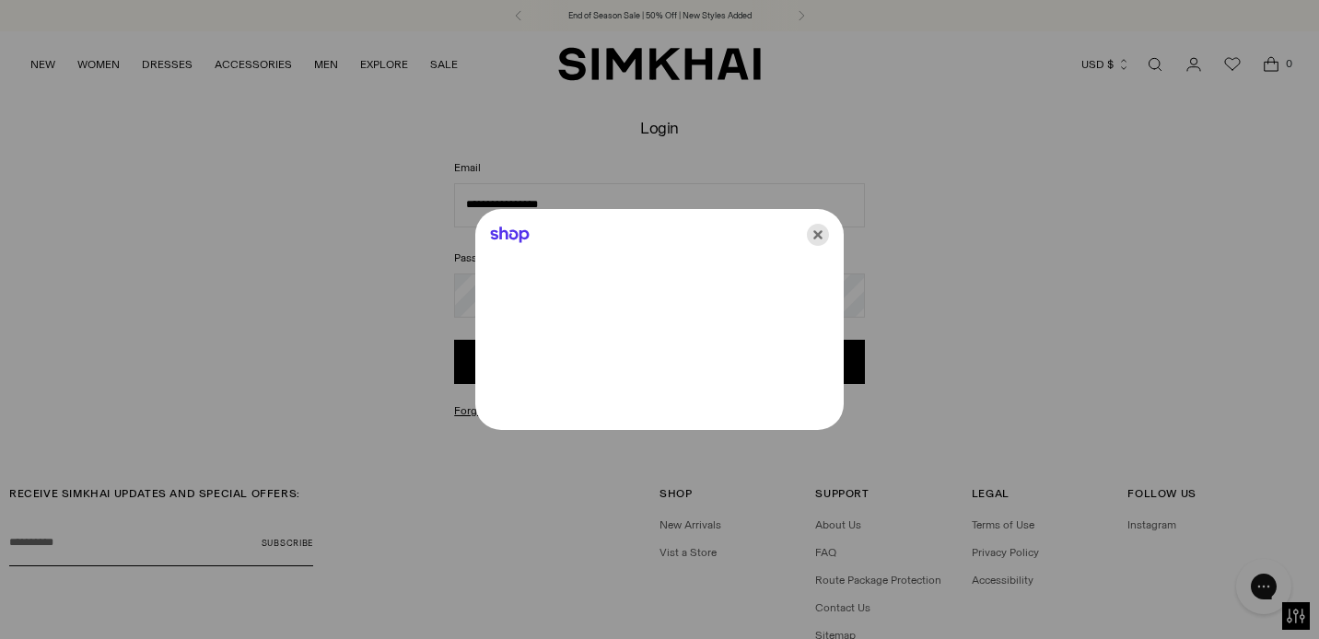
click at [817, 232] on icon "Close" at bounding box center [818, 235] width 22 height 22
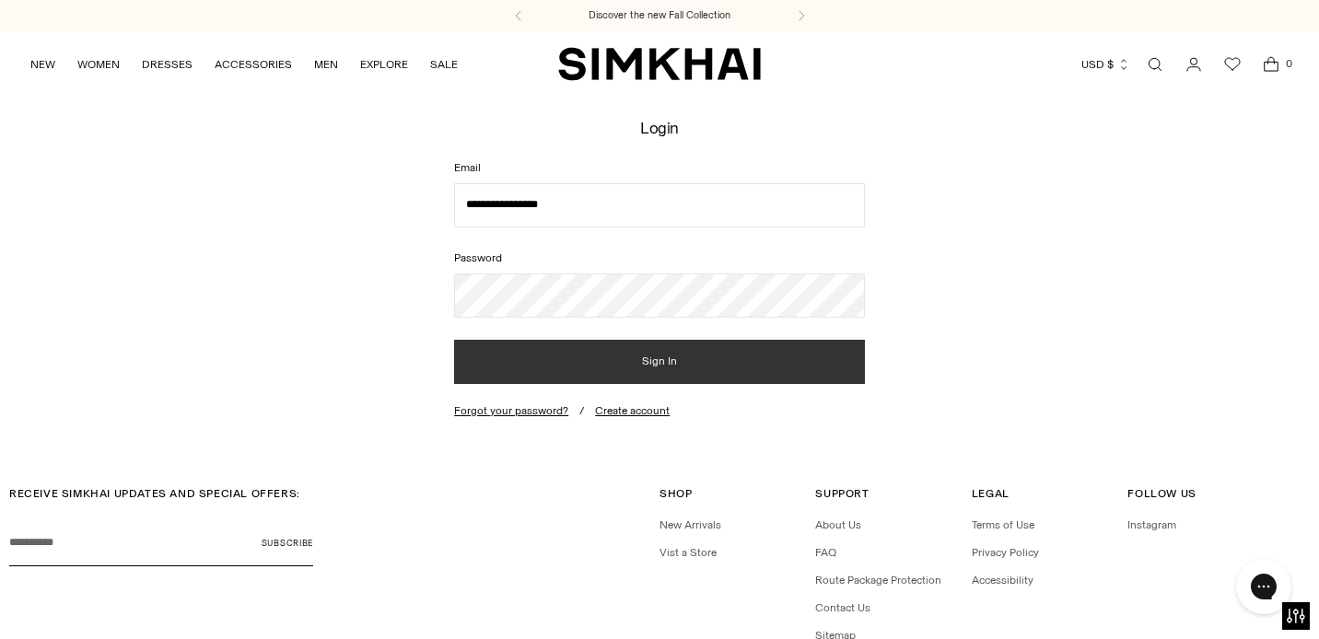
click at [630, 344] on button "Sign In" at bounding box center [659, 362] width 411 height 44
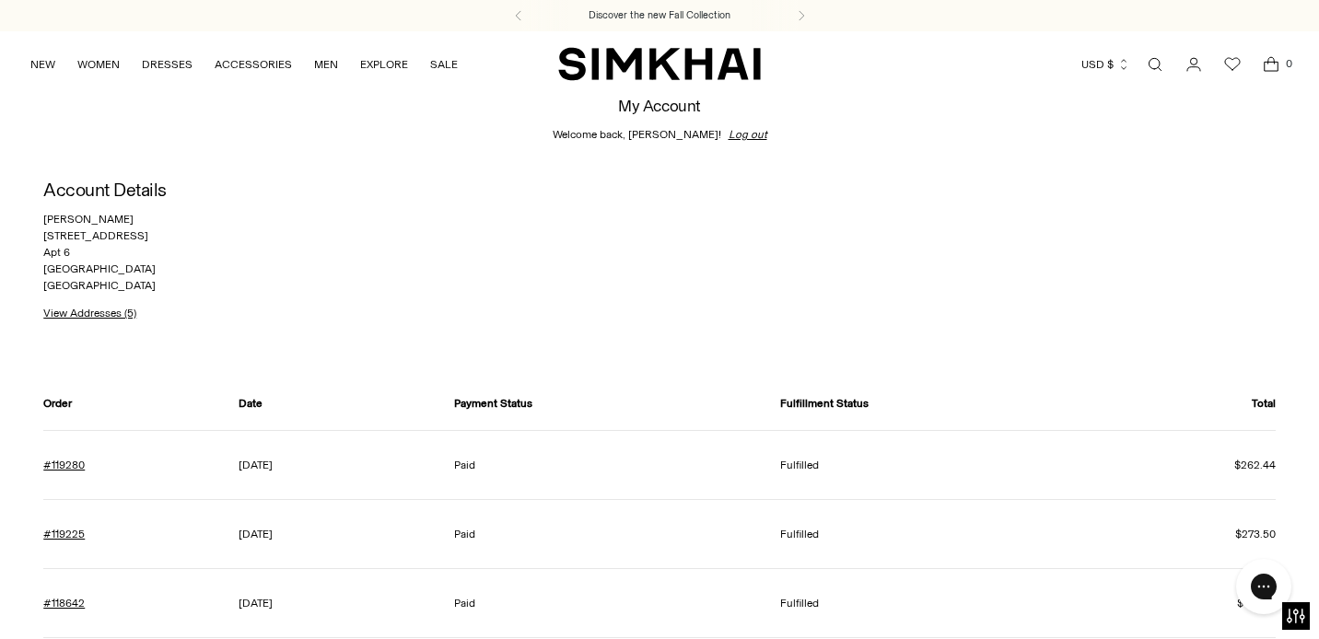
click at [1238, 63] on icon "Wishlist" at bounding box center [1232, 64] width 22 height 22
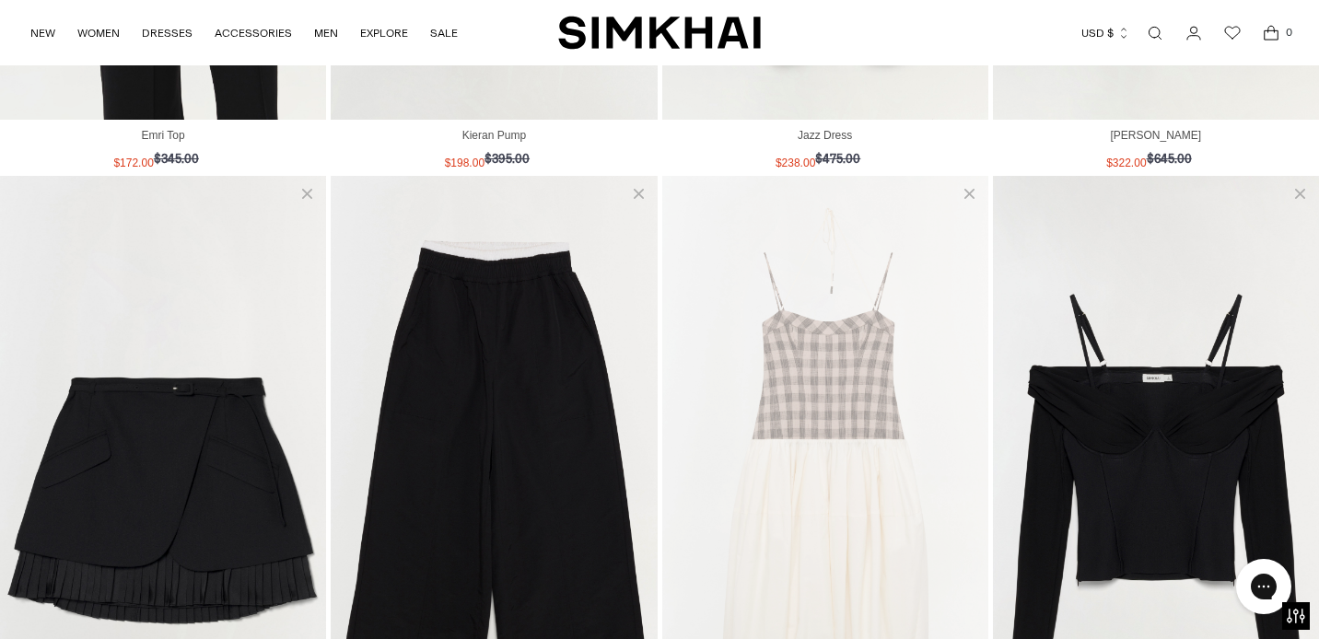
scroll to position [5126, 0]
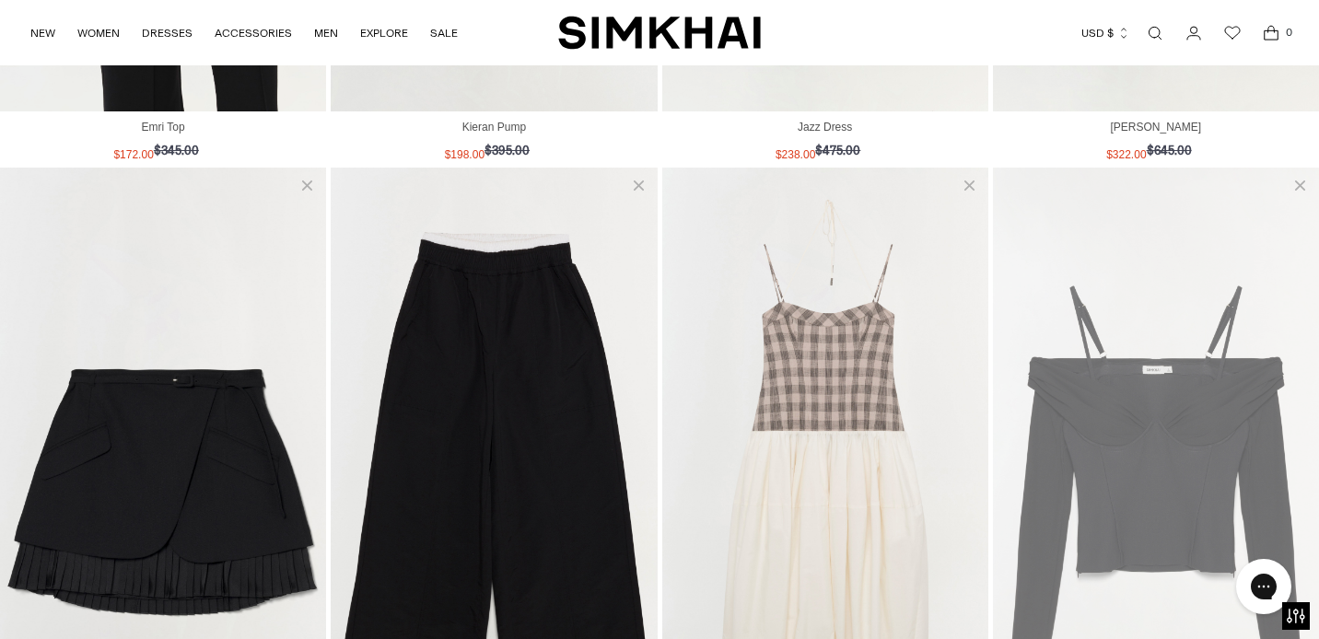
click at [1093, 259] on img "View Hazel Off Shoulder Top" at bounding box center [1156, 490] width 326 height 645
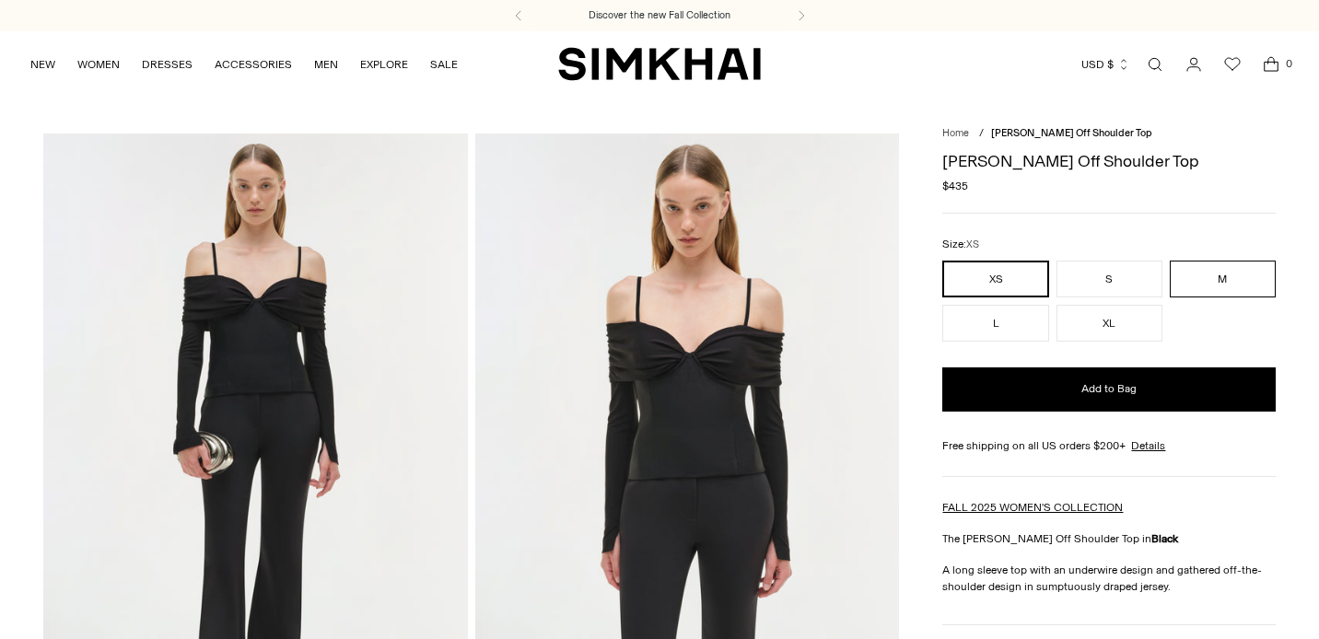
click at [1209, 267] on button "M" at bounding box center [1223, 279] width 106 height 37
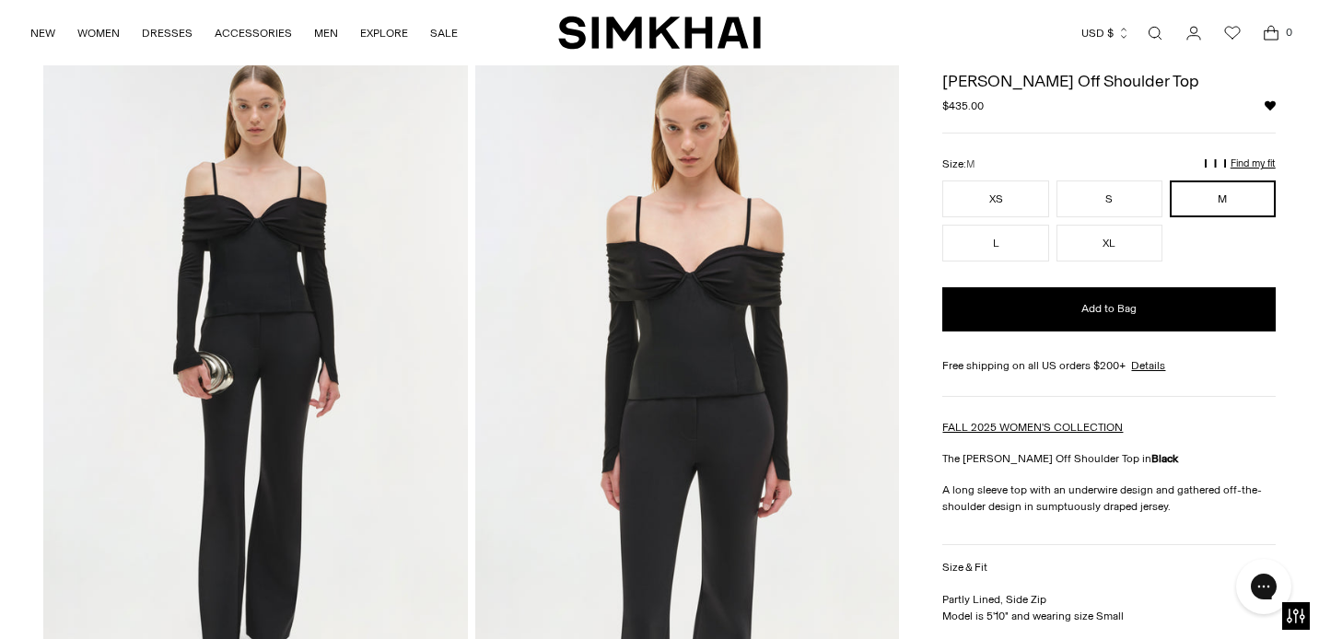
scroll to position [81, 0]
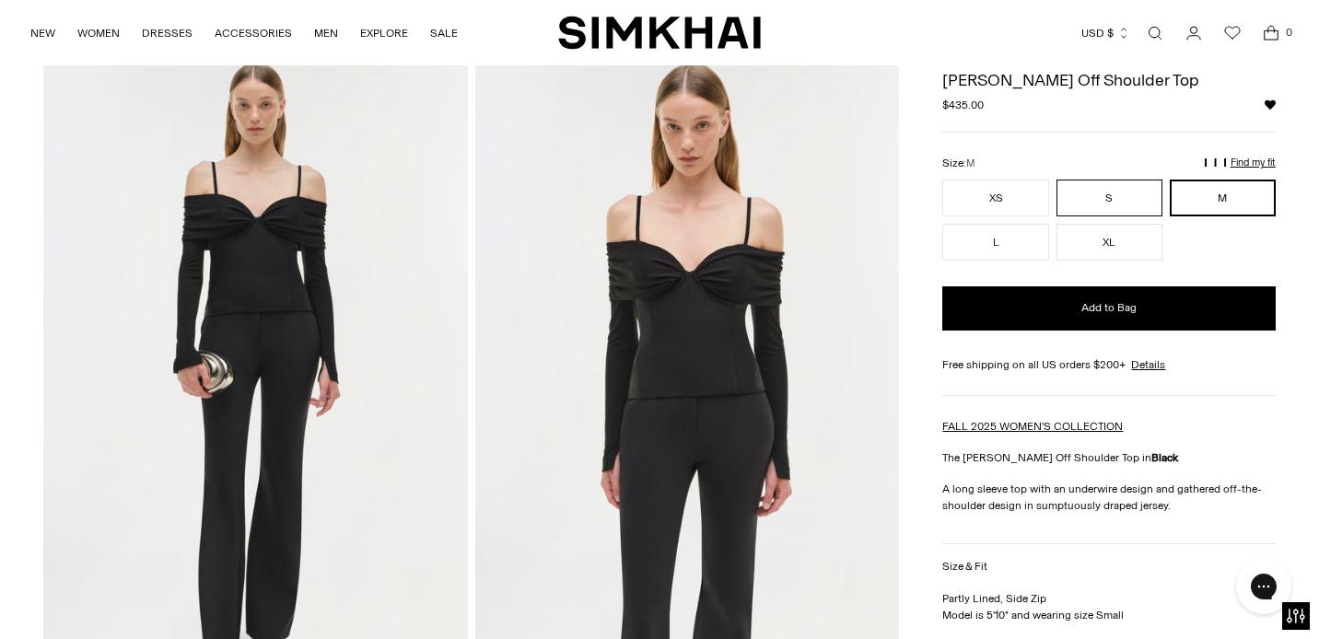
click at [1133, 204] on button "S" at bounding box center [1109, 198] width 106 height 37
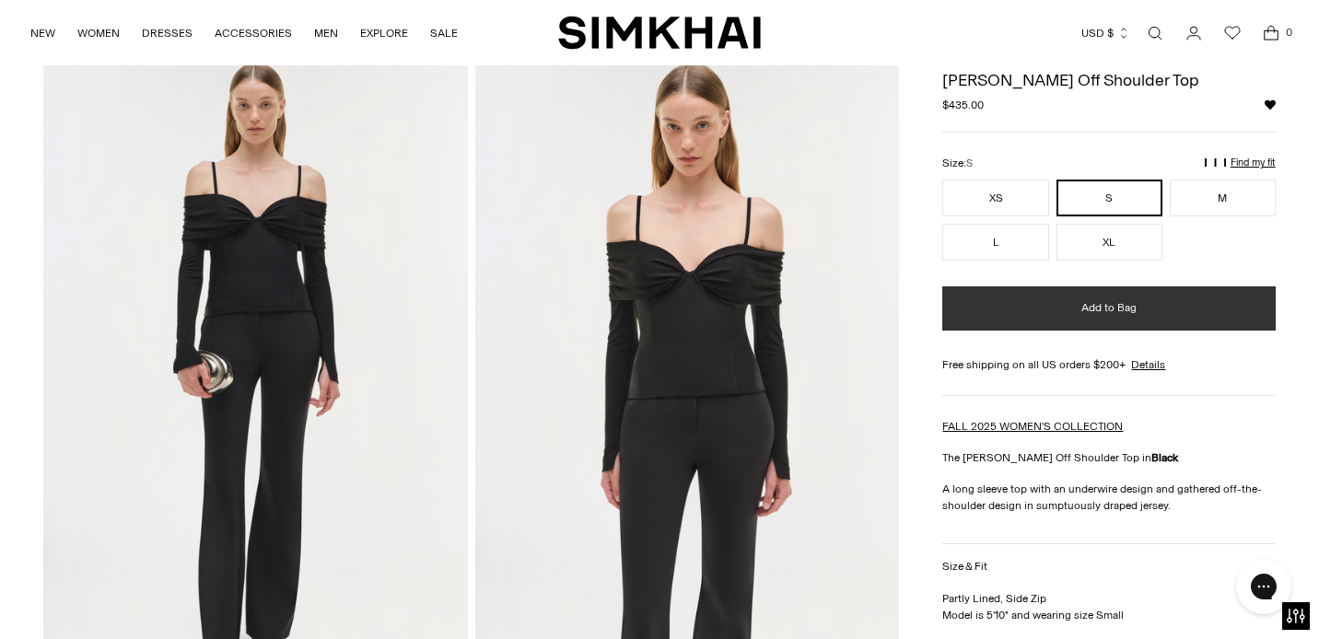
click at [1130, 295] on button "Add to Bag" at bounding box center [1108, 308] width 332 height 44
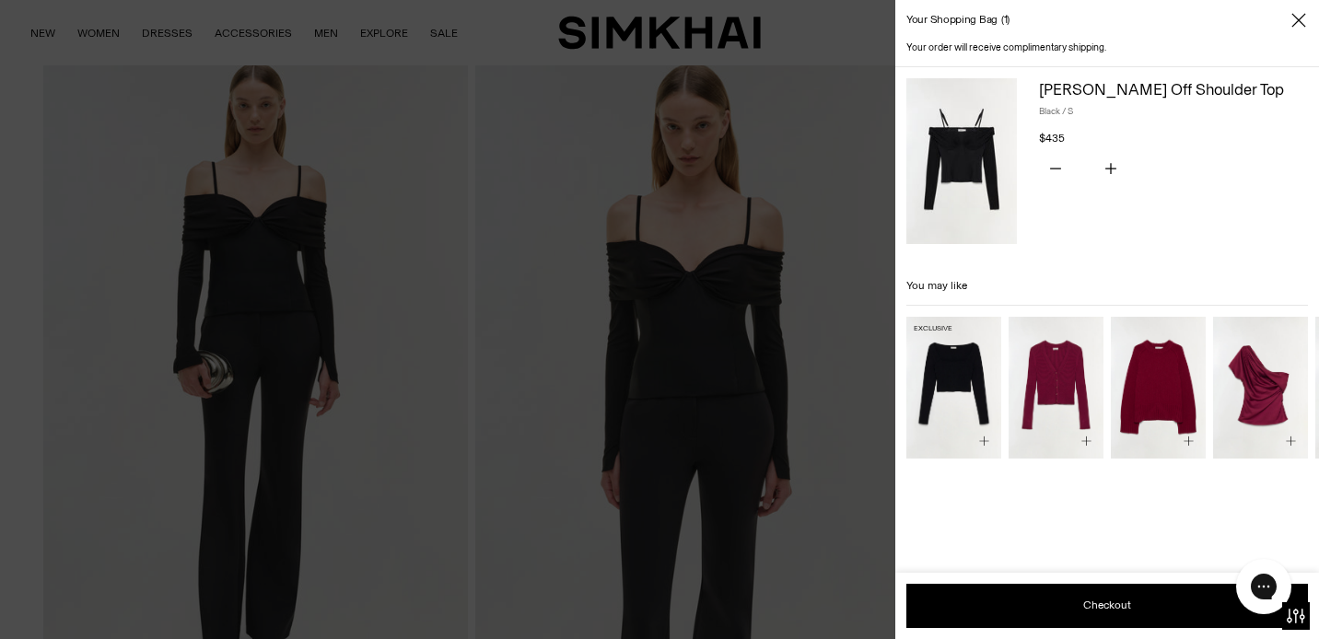
click at [0, 0] on img "Halstin Knit Cropped Top" at bounding box center [0, 0] width 0 height 0
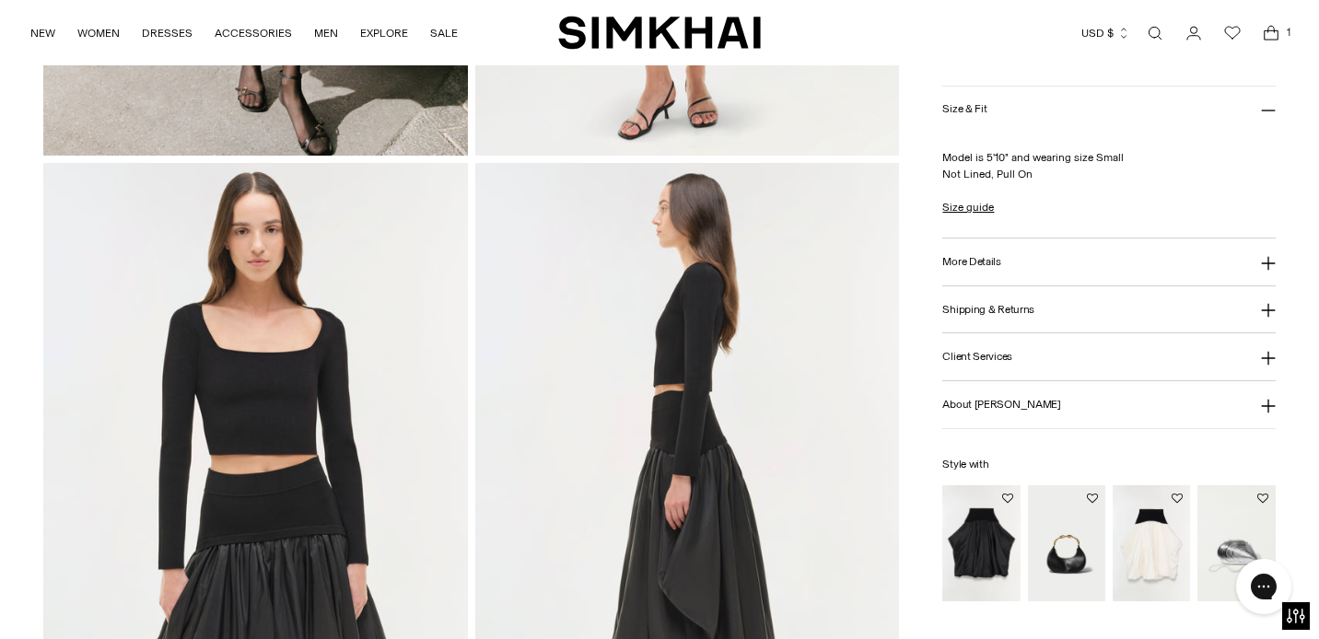
scroll to position [672, 0]
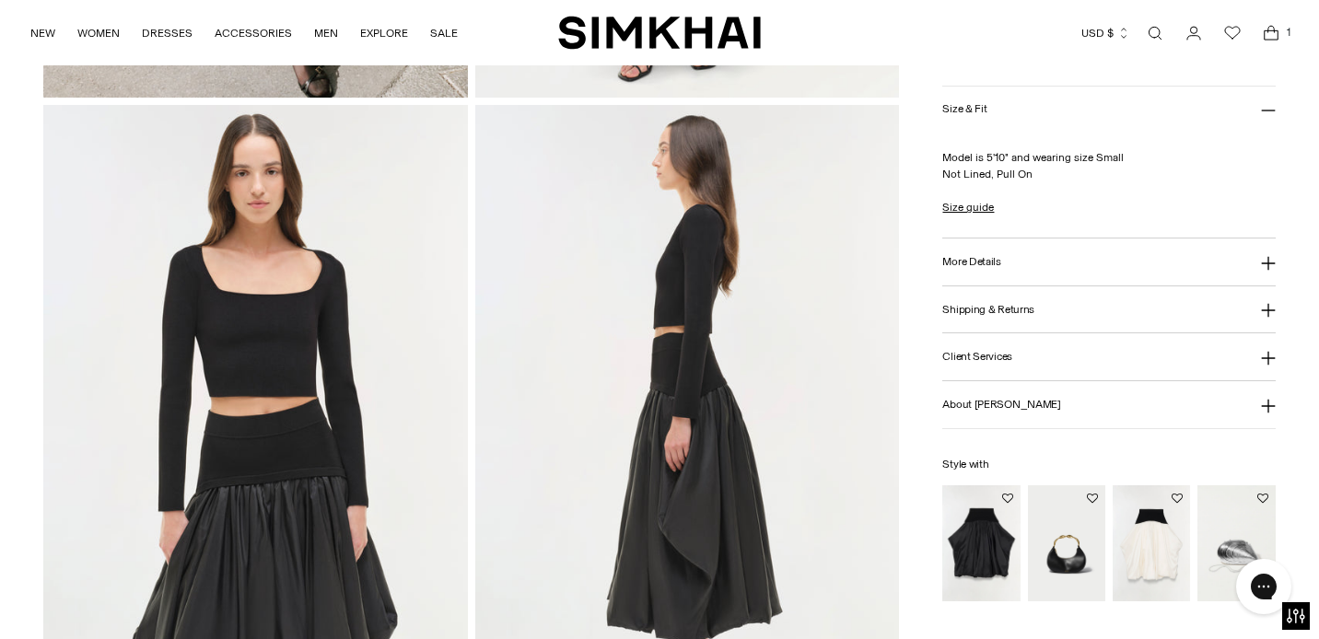
click at [0, 0] on img "Corinn Taffeta Knit Midi Skirt" at bounding box center [0, 0] width 0 height 0
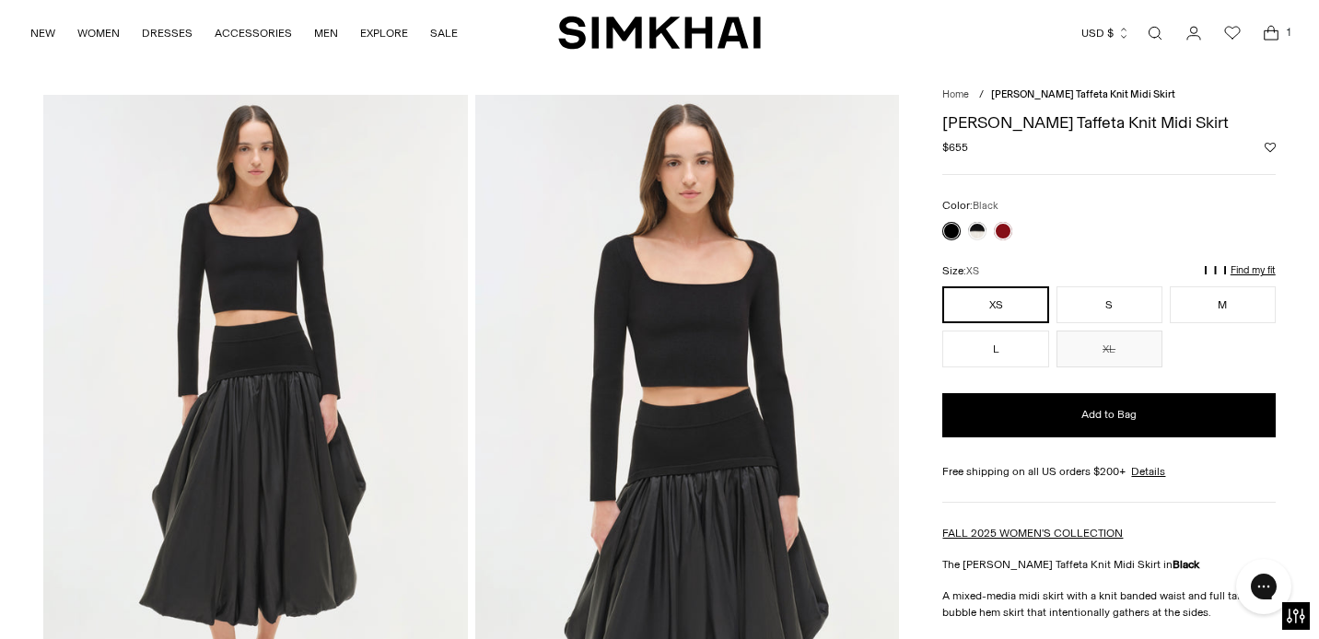
scroll to position [36, 0]
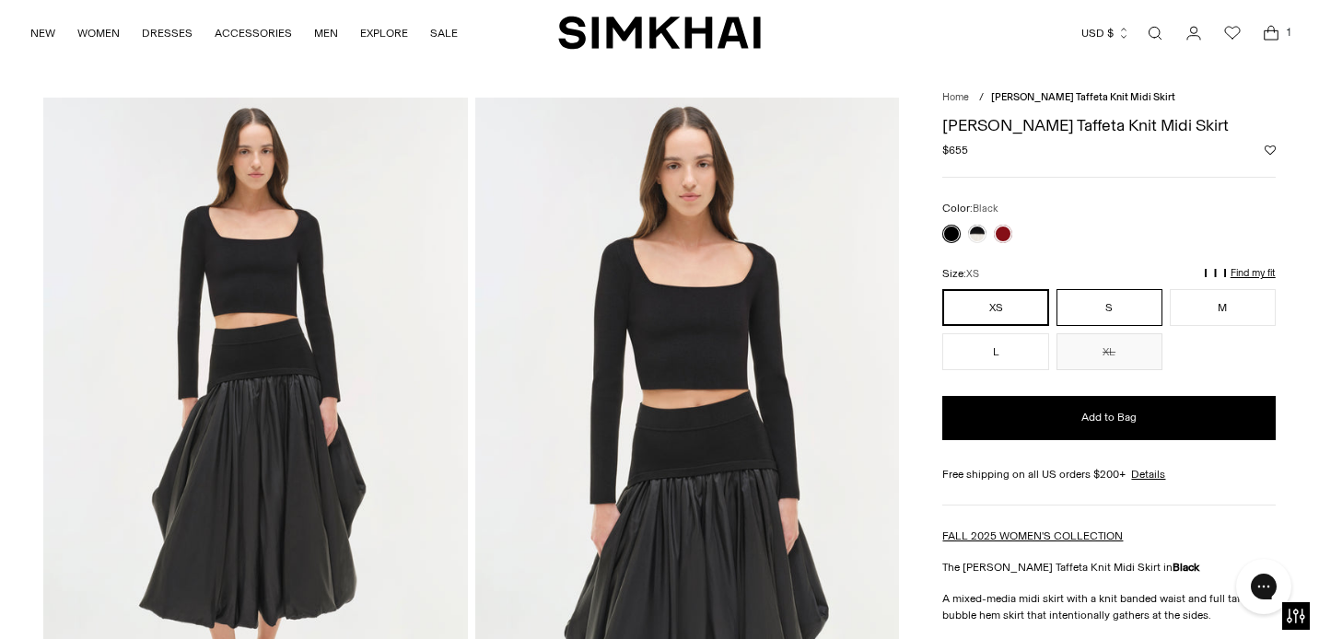
click at [1132, 311] on button "S" at bounding box center [1109, 307] width 106 height 37
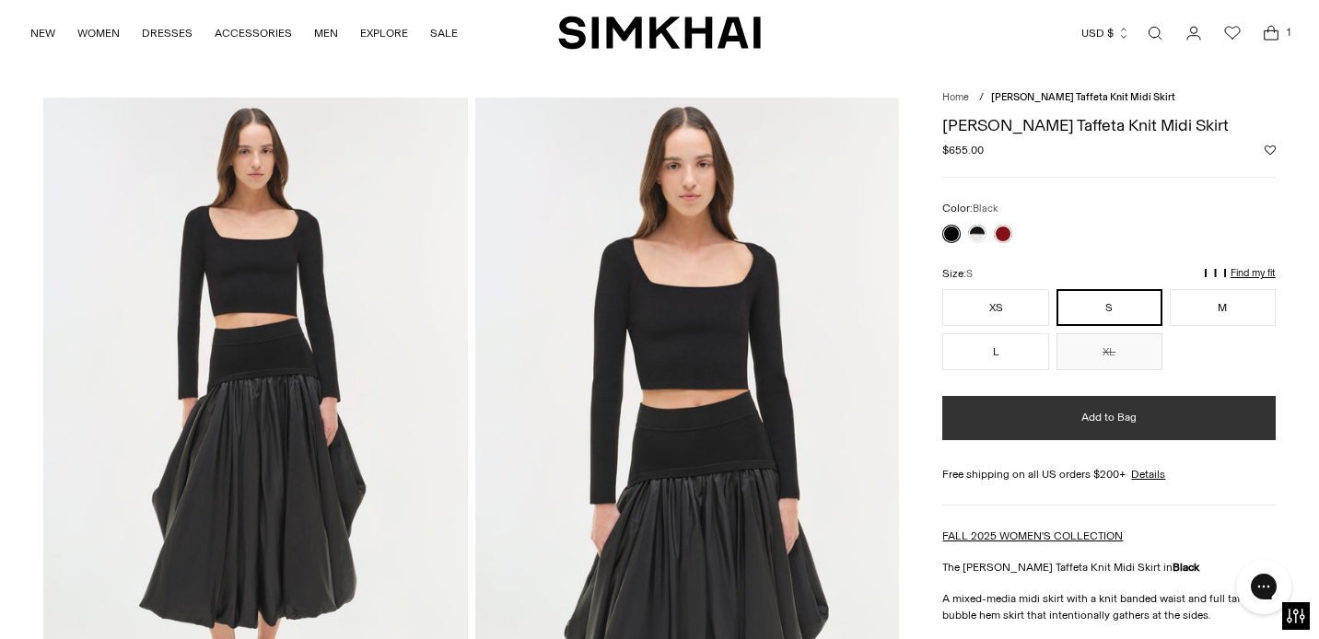
click at [1123, 420] on span "Add to Bag" at bounding box center [1108, 418] width 55 height 16
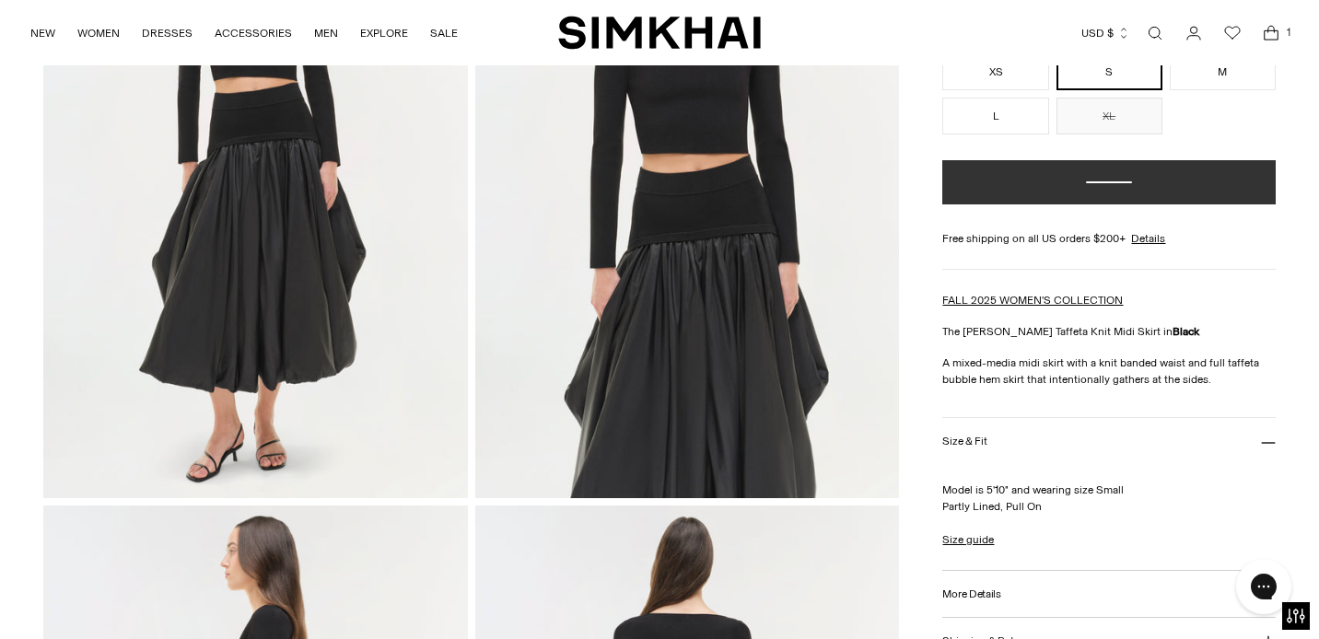
scroll to position [276, 0]
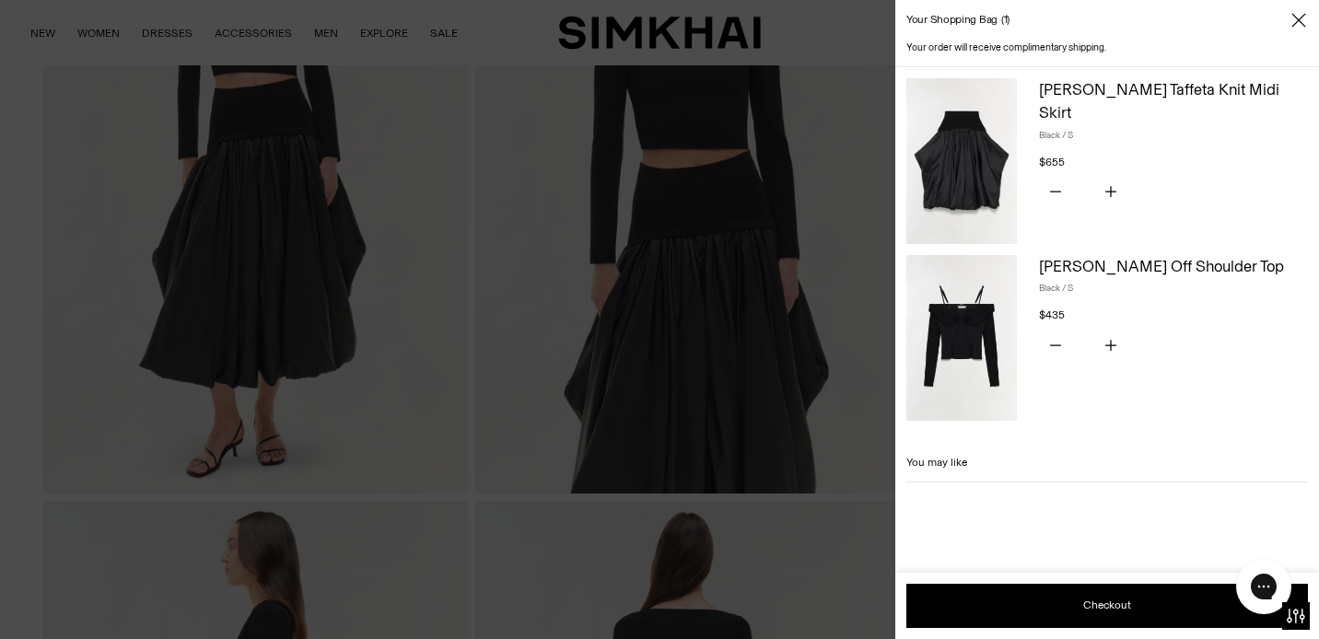
click at [1300, 27] on icon "Close" at bounding box center [1298, 20] width 15 height 18
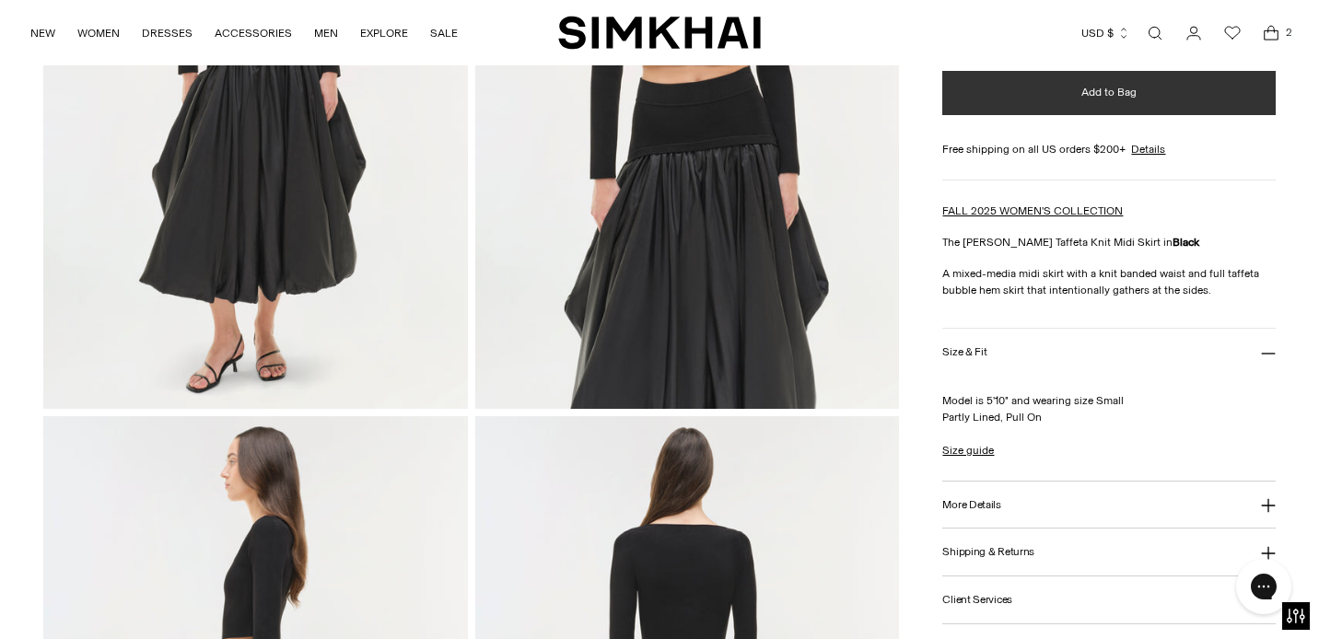
scroll to position [368, 0]
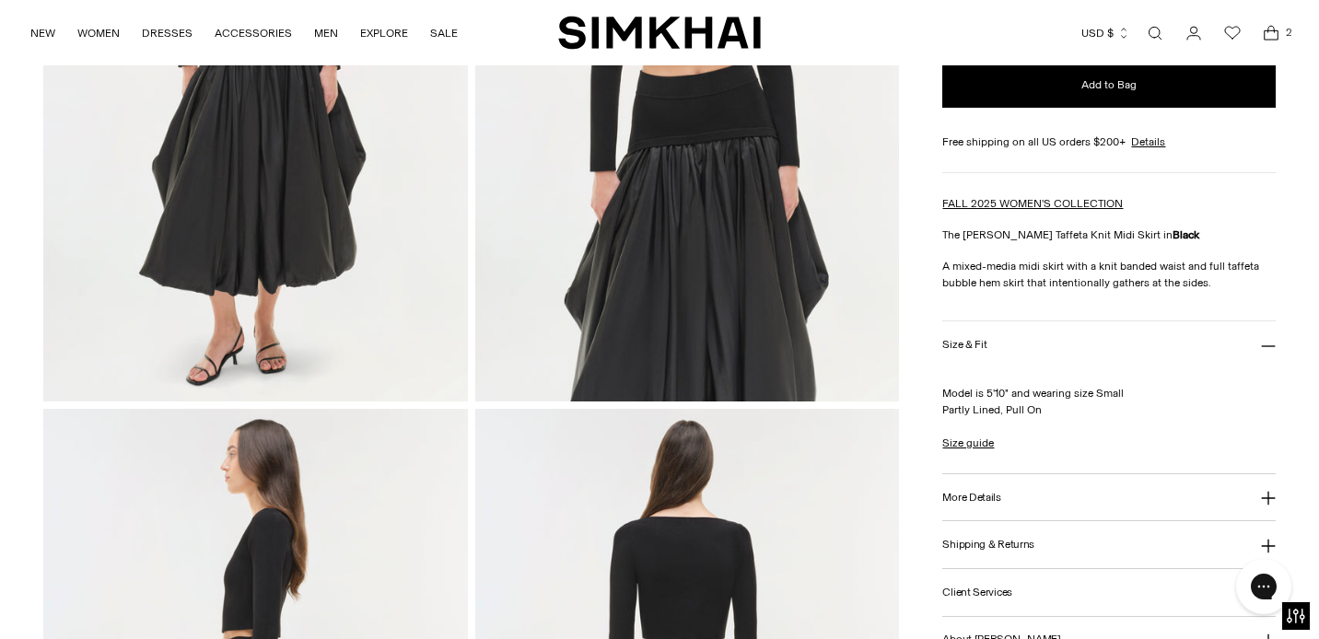
click at [1028, 484] on button "More Details" at bounding box center [1108, 497] width 332 height 47
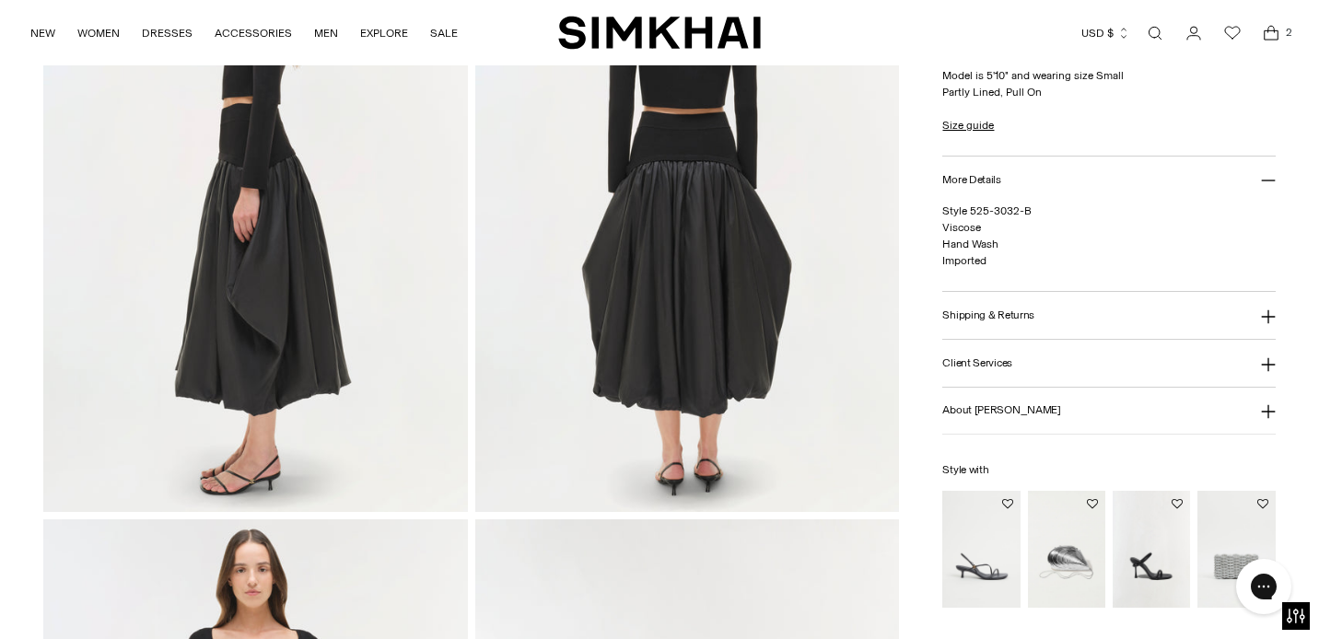
scroll to position [0, 0]
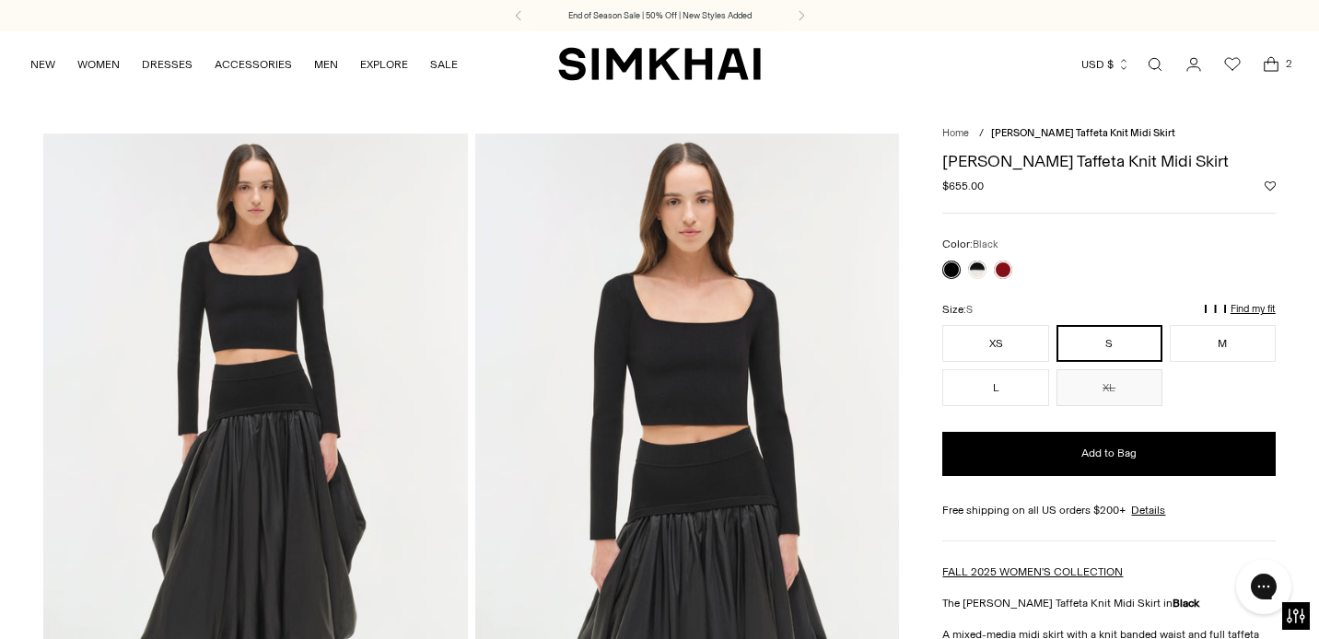
click at [1160, 66] on link "Open search modal" at bounding box center [1154, 64] width 37 height 37
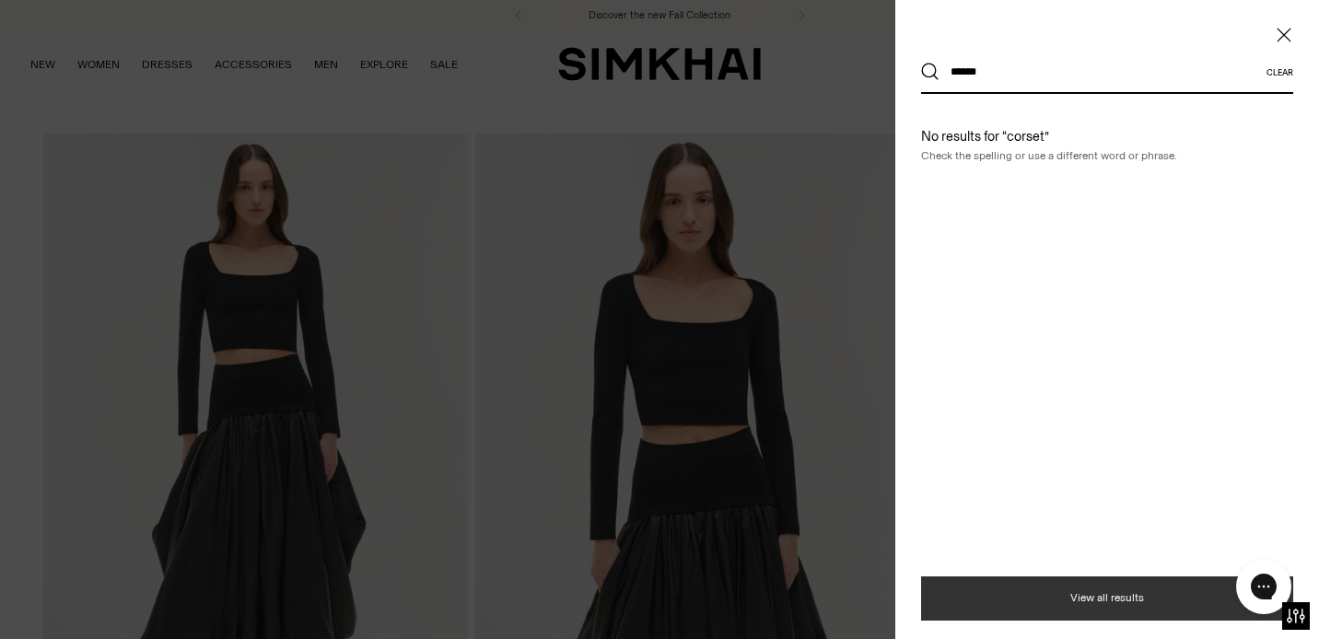
type input "******"
click at [1102, 603] on button "View all results" at bounding box center [1107, 599] width 372 height 44
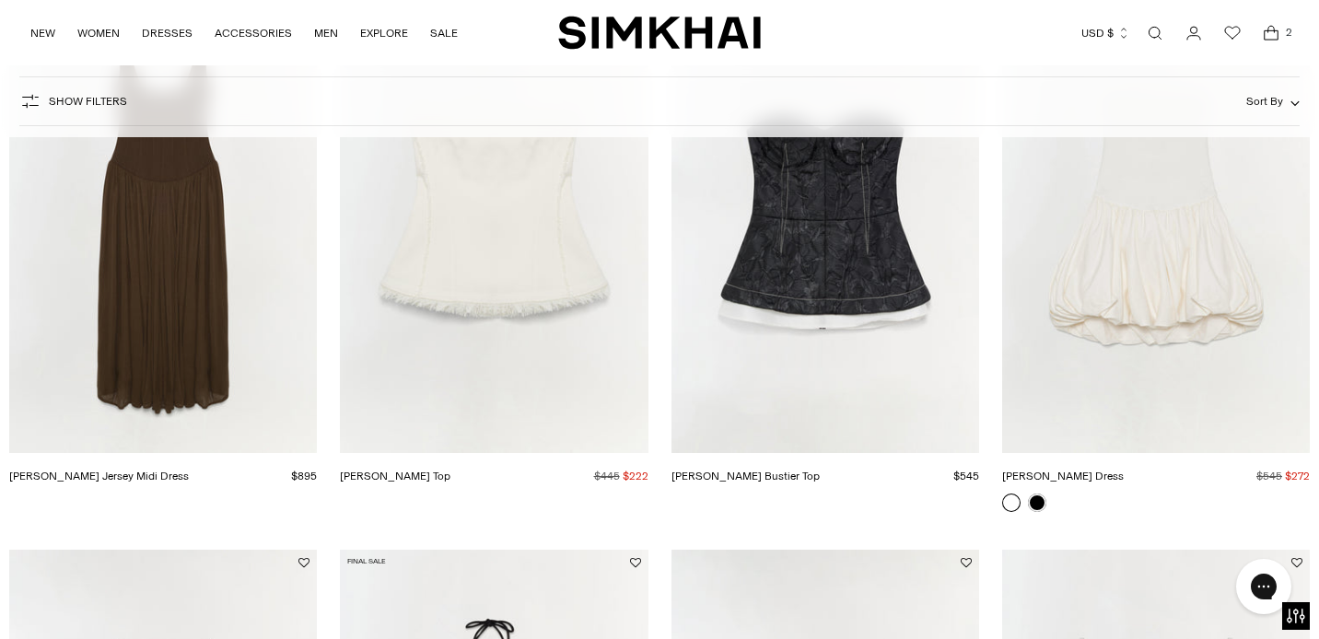
click at [0, 0] on img "Jamie Jersey Midi Dress" at bounding box center [0, 0] width 0 height 0
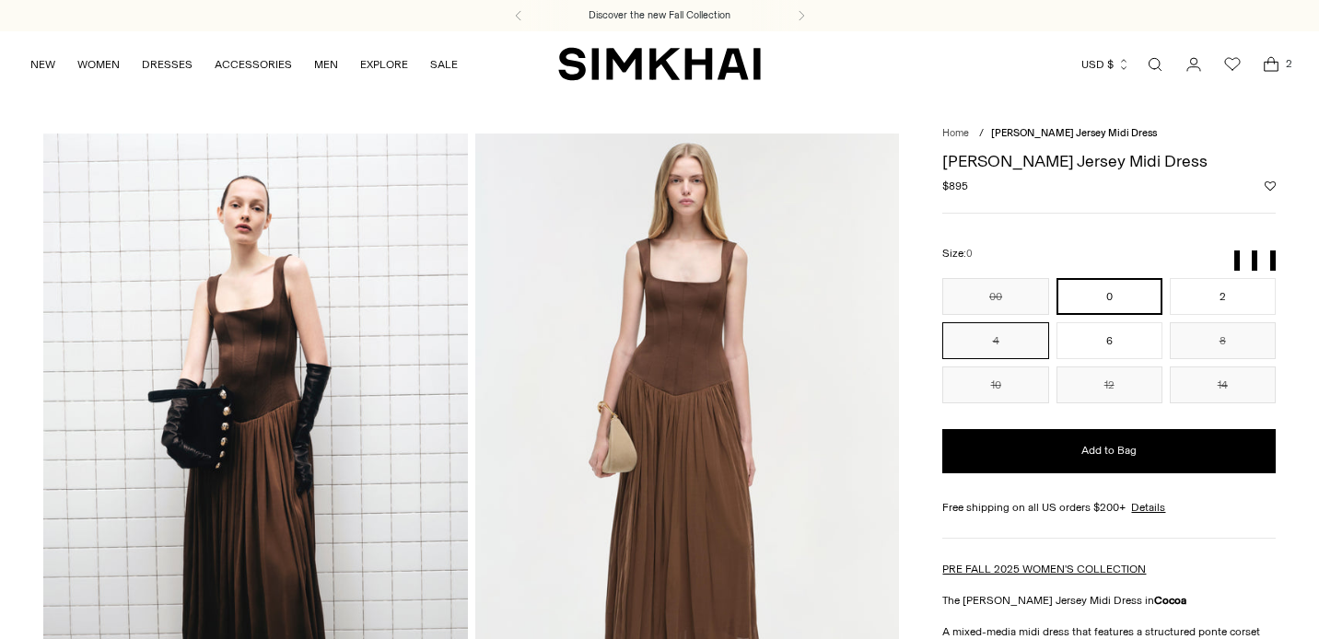
click at [964, 327] on button "4" at bounding box center [995, 340] width 106 height 37
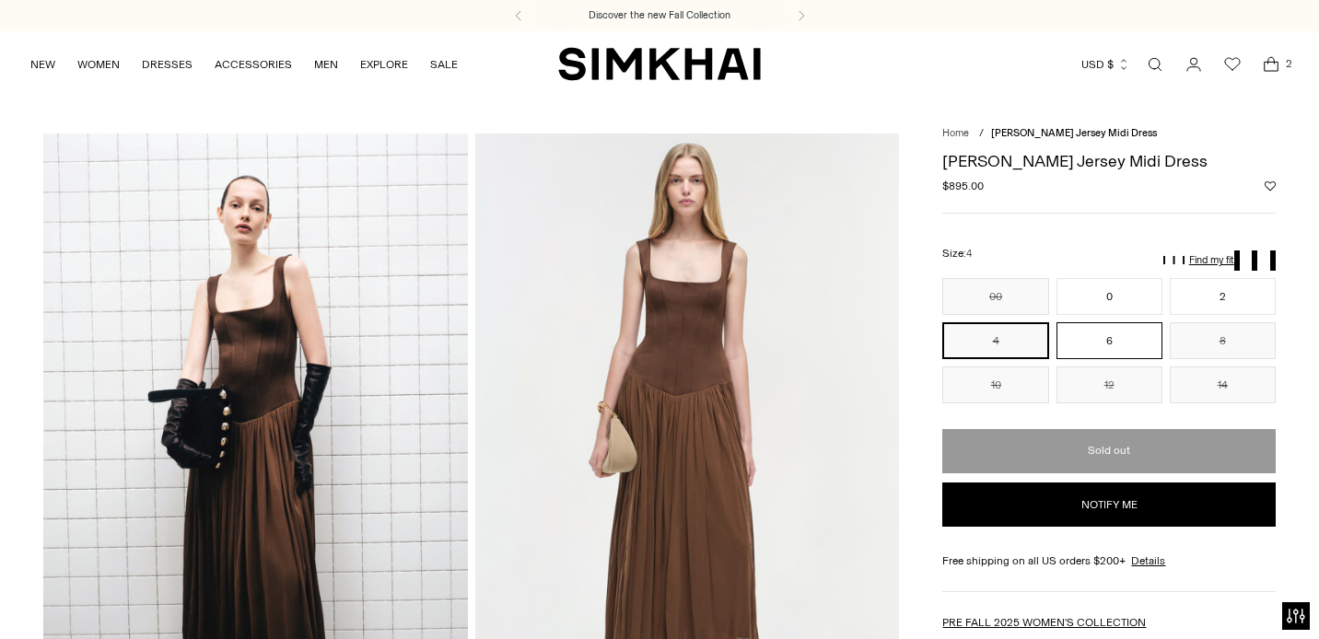
click at [1124, 331] on button "6" at bounding box center [1109, 340] width 106 height 37
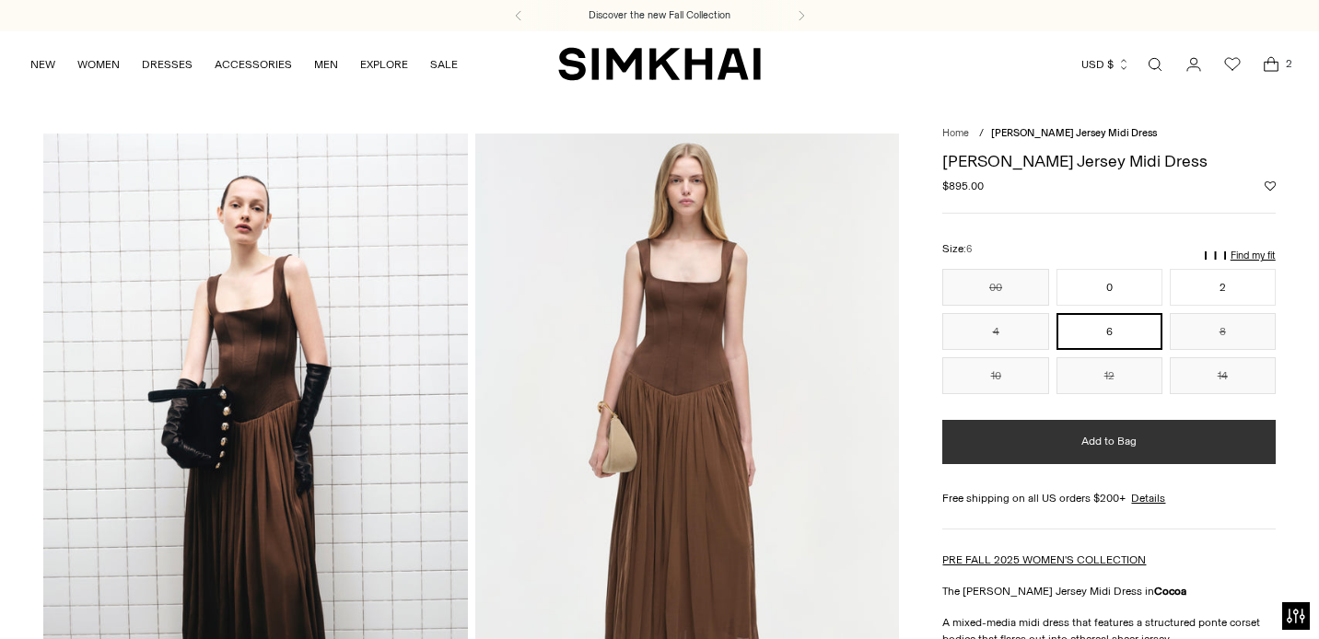
click at [1081, 455] on button "Add to Bag" at bounding box center [1108, 442] width 332 height 44
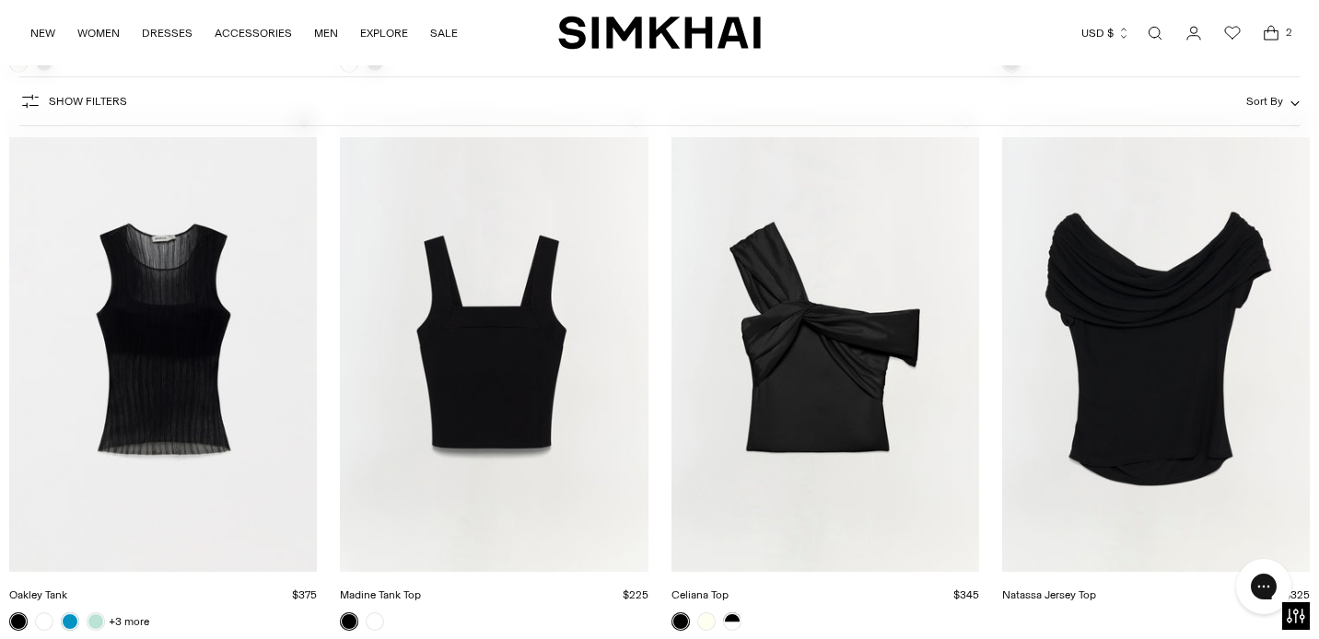
scroll to position [2065, 0]
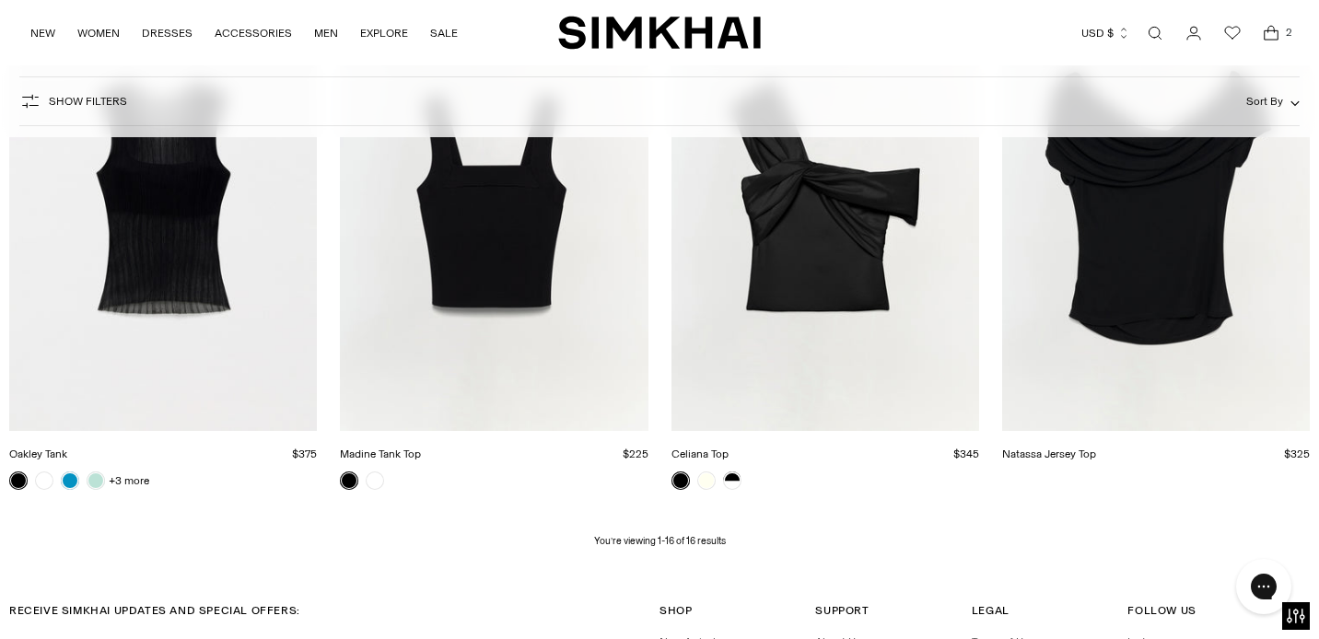
click at [0, 0] on img "Madine Tank Top" at bounding box center [0, 0] width 0 height 0
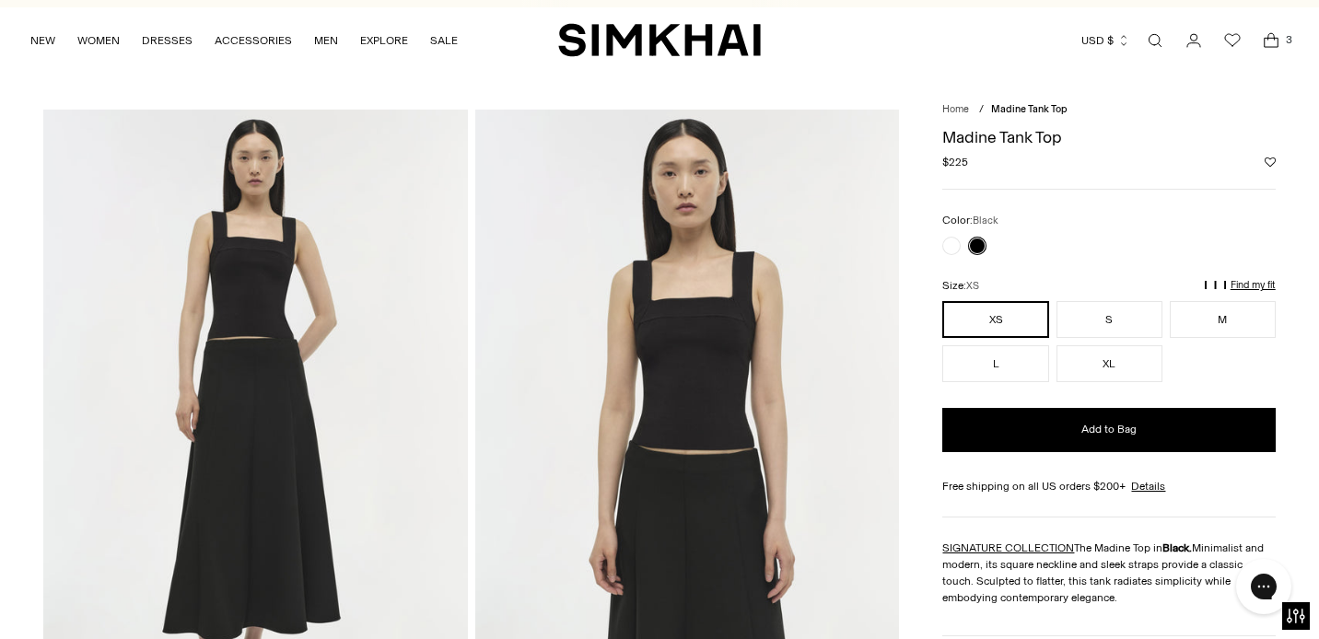
scroll to position [3, 0]
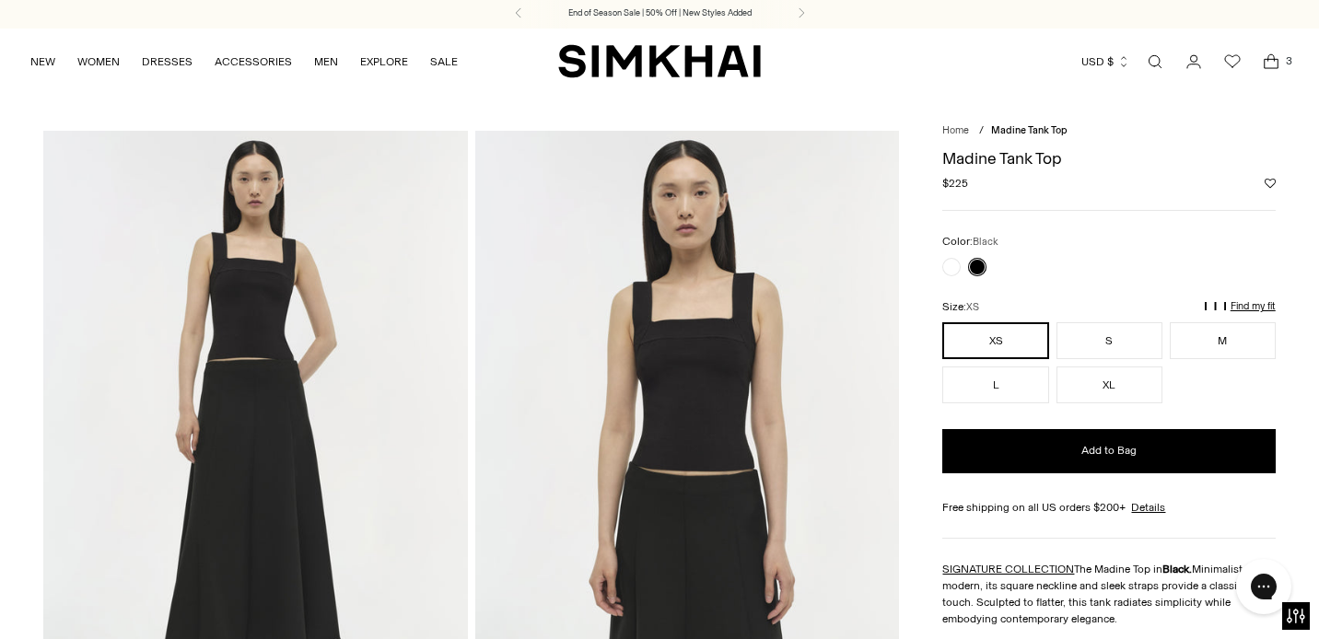
click at [707, 439] on img at bounding box center [687, 449] width 424 height 636
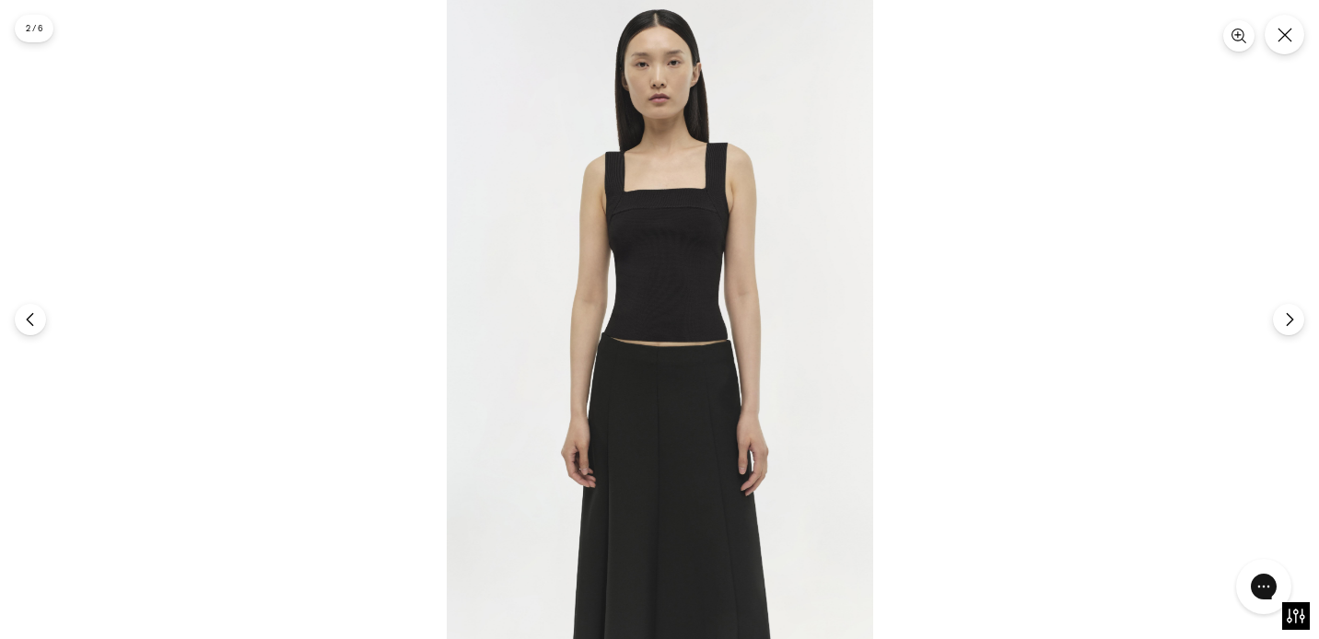
click at [668, 262] on img at bounding box center [660, 319] width 426 height 639
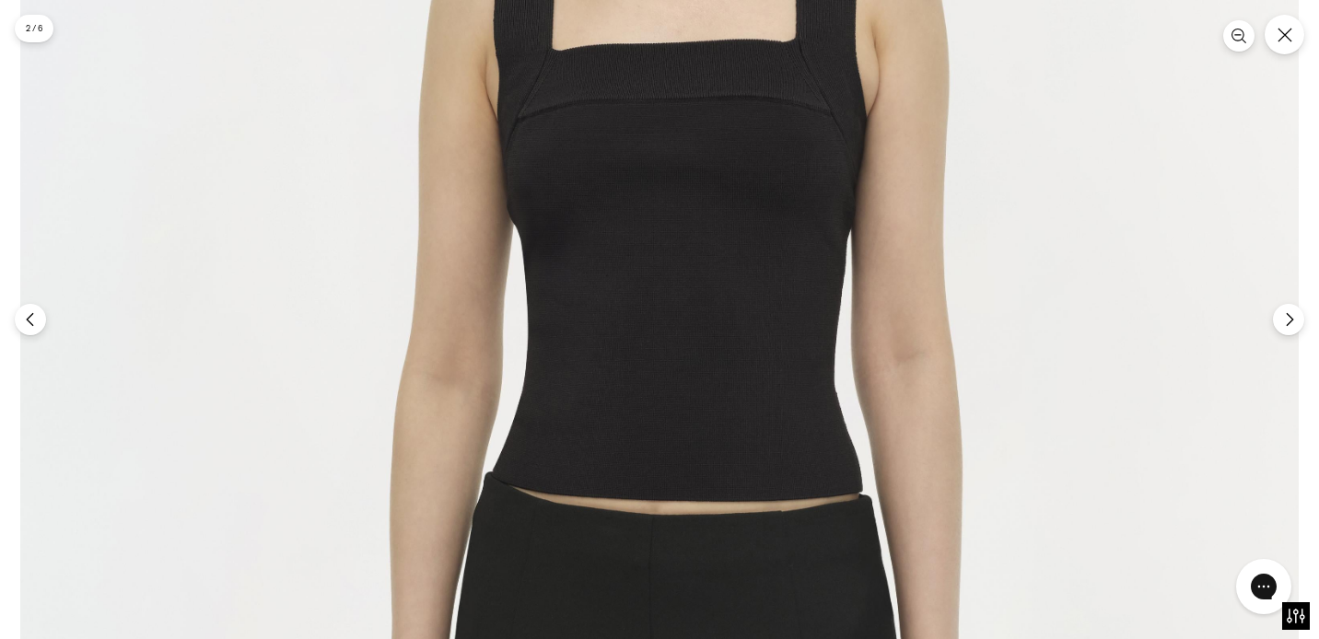
click at [668, 262] on img at bounding box center [659, 433] width 1278 height 1917
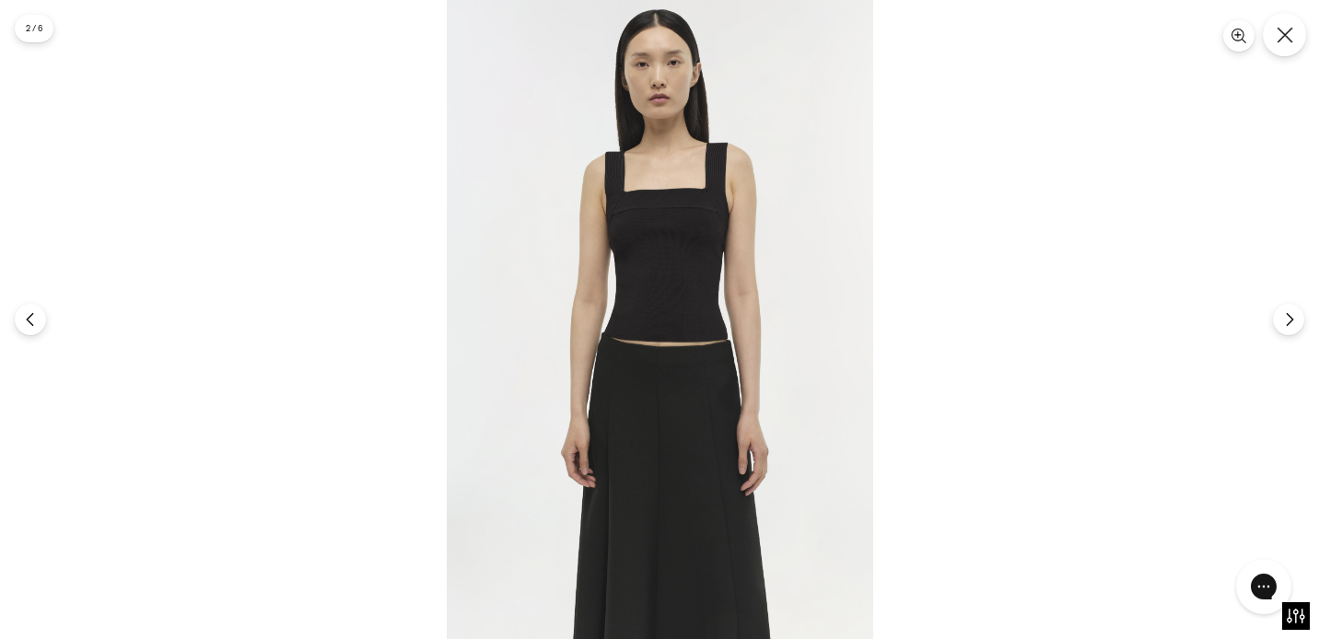
click at [1285, 36] on icon "Close" at bounding box center [1284, 35] width 17 height 17
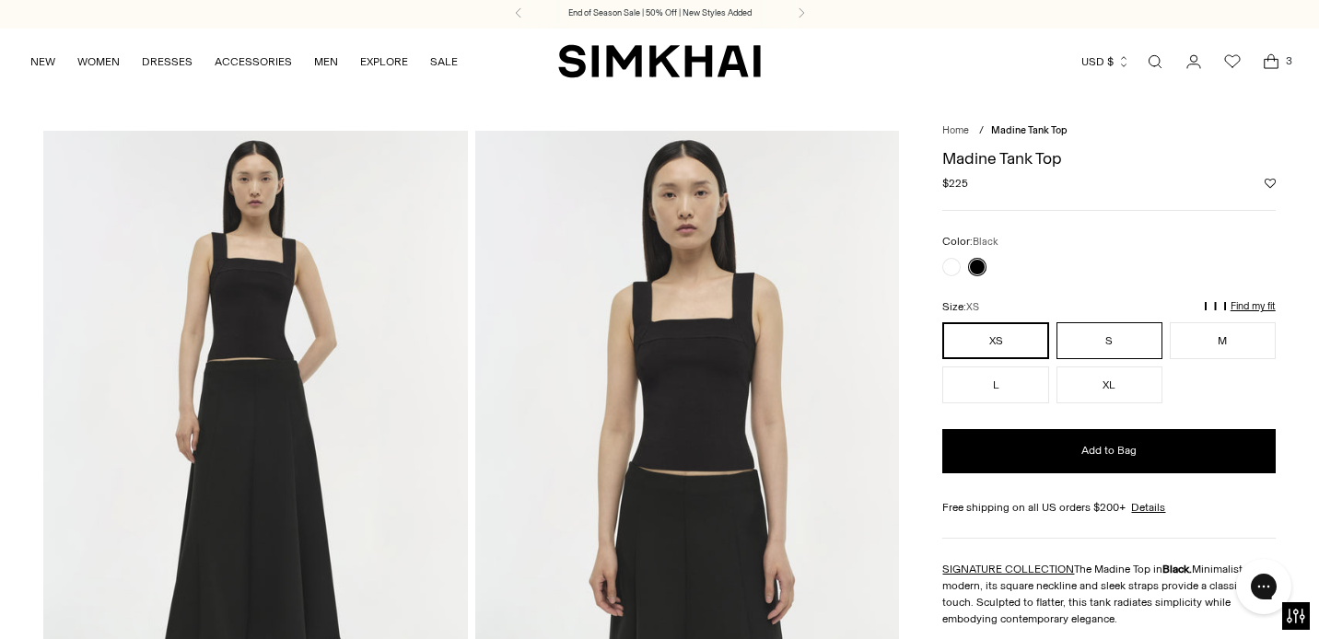
click at [1145, 341] on button "S" at bounding box center [1109, 340] width 106 height 37
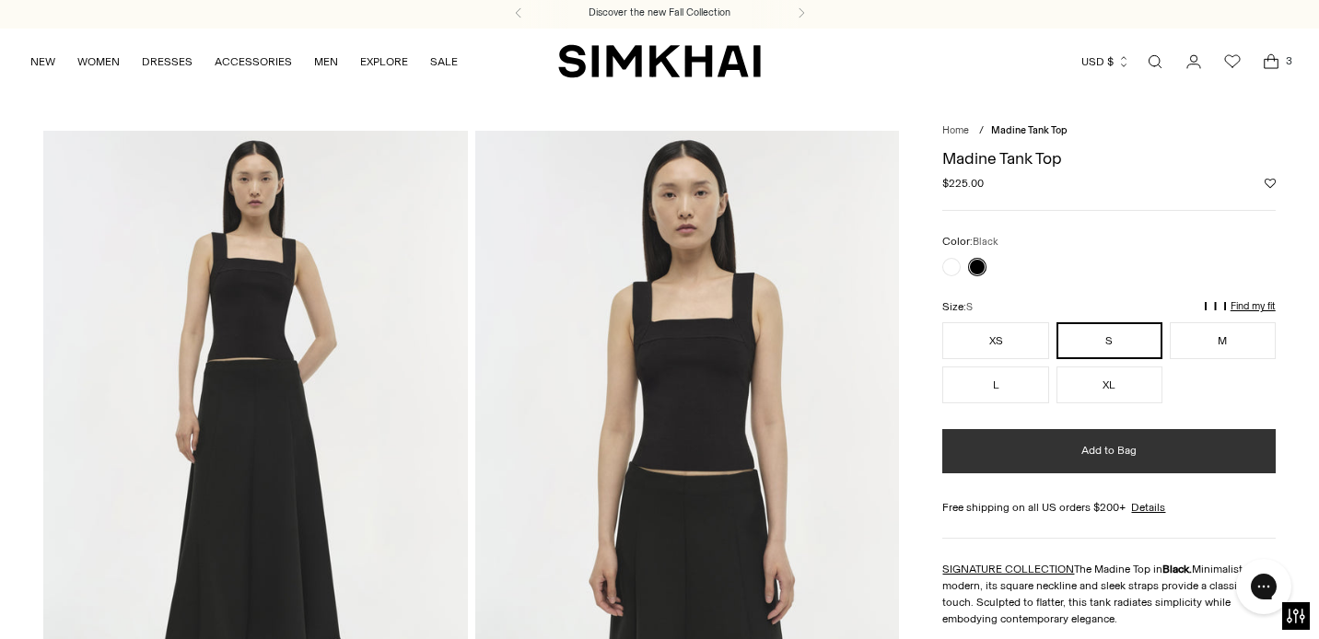
click at [1130, 437] on button "Add to Bag" at bounding box center [1108, 451] width 332 height 44
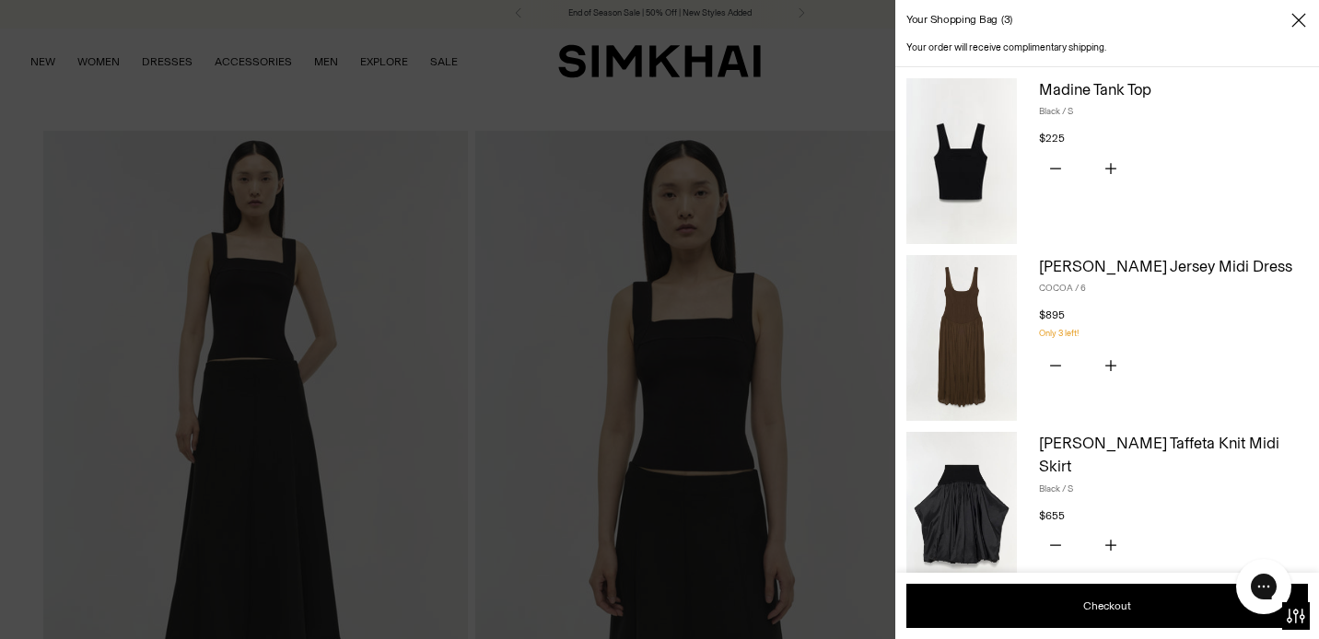
click at [1305, 16] on span "Close" at bounding box center [1298, 20] width 18 height 18
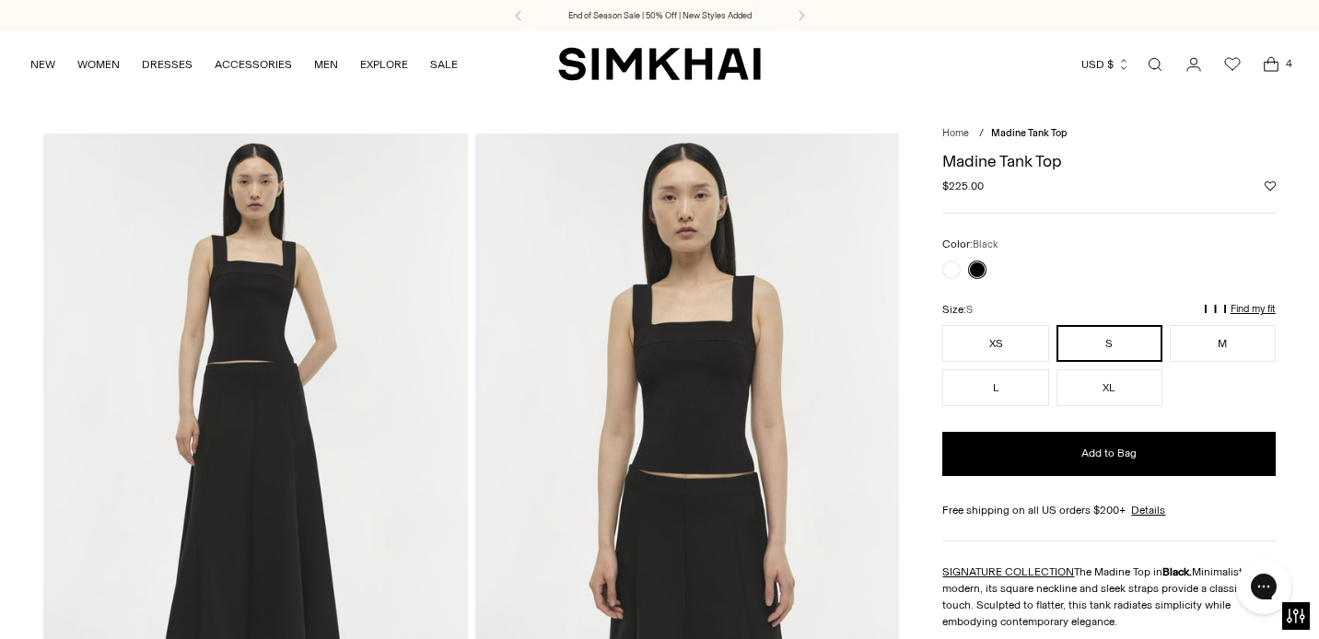
click at [1141, 57] on link "Open search modal" at bounding box center [1154, 64] width 37 height 37
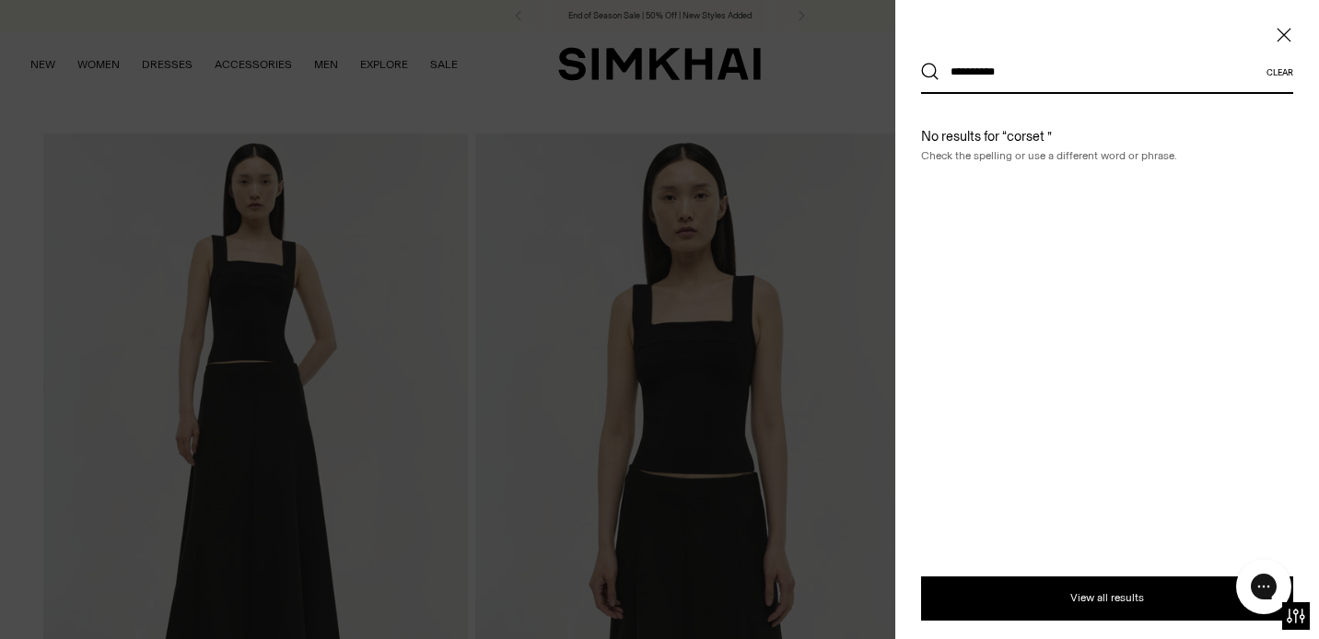
type input "**********"
click at [921, 63] on button "Search" at bounding box center [930, 72] width 18 height 18
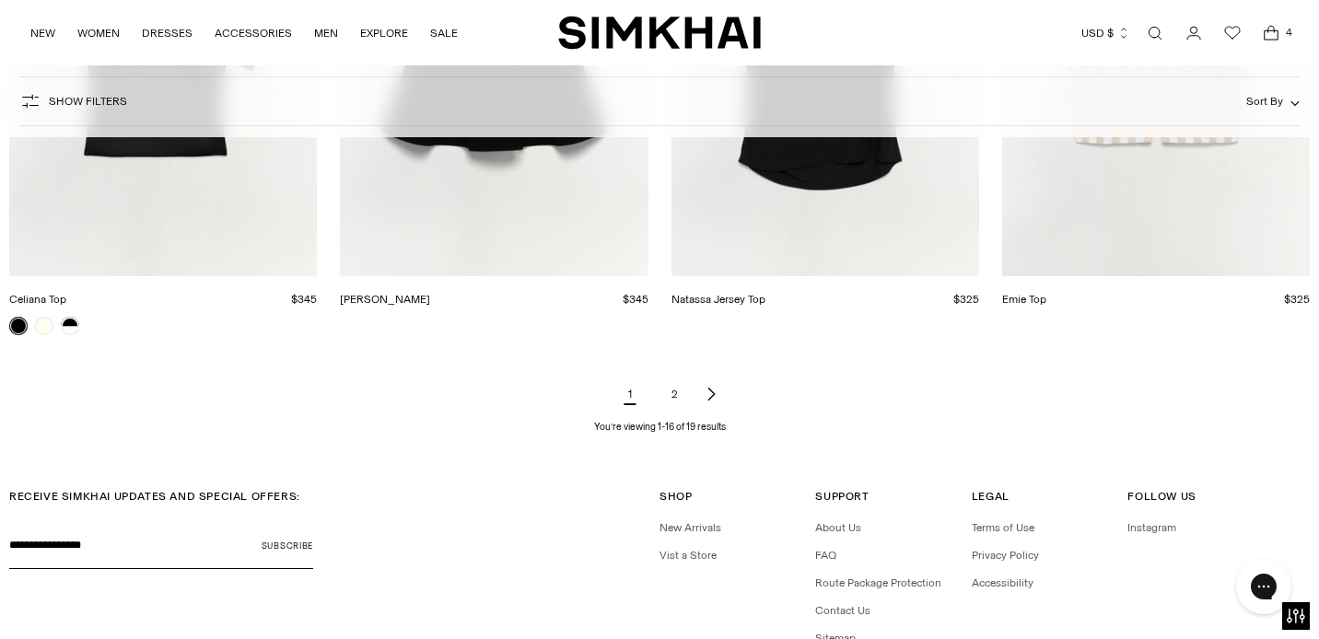
scroll to position [2229, 0]
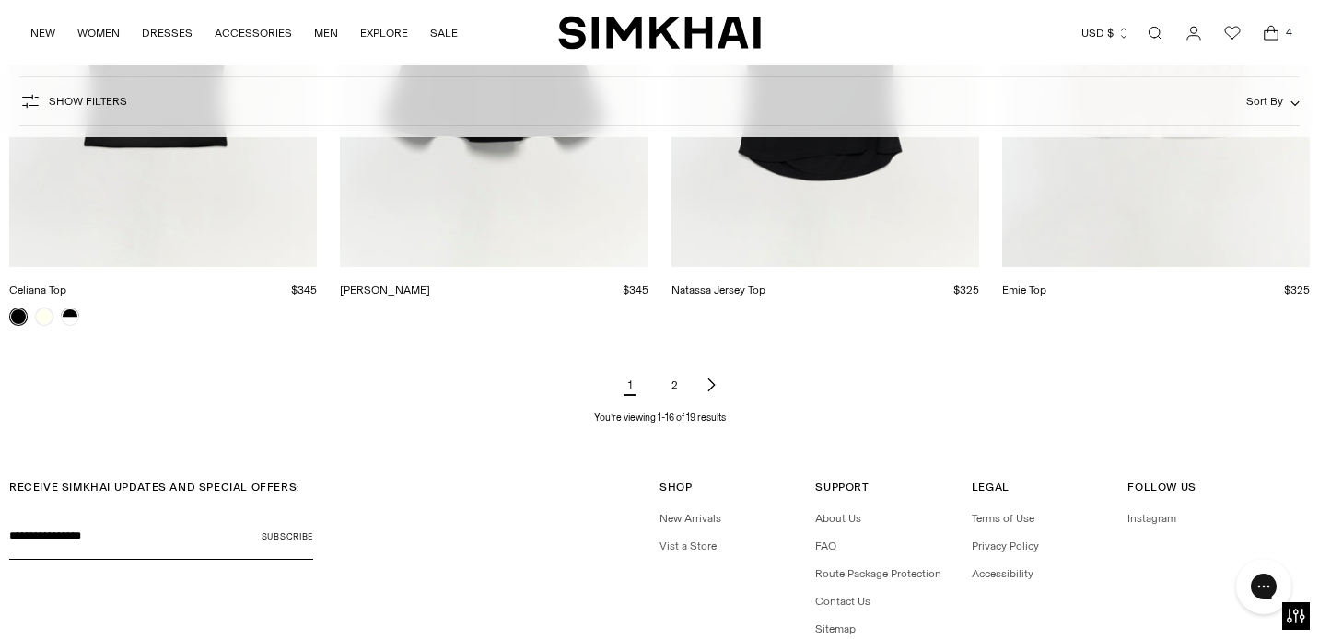
click at [666, 387] on link "2" at bounding box center [674, 385] width 37 height 37
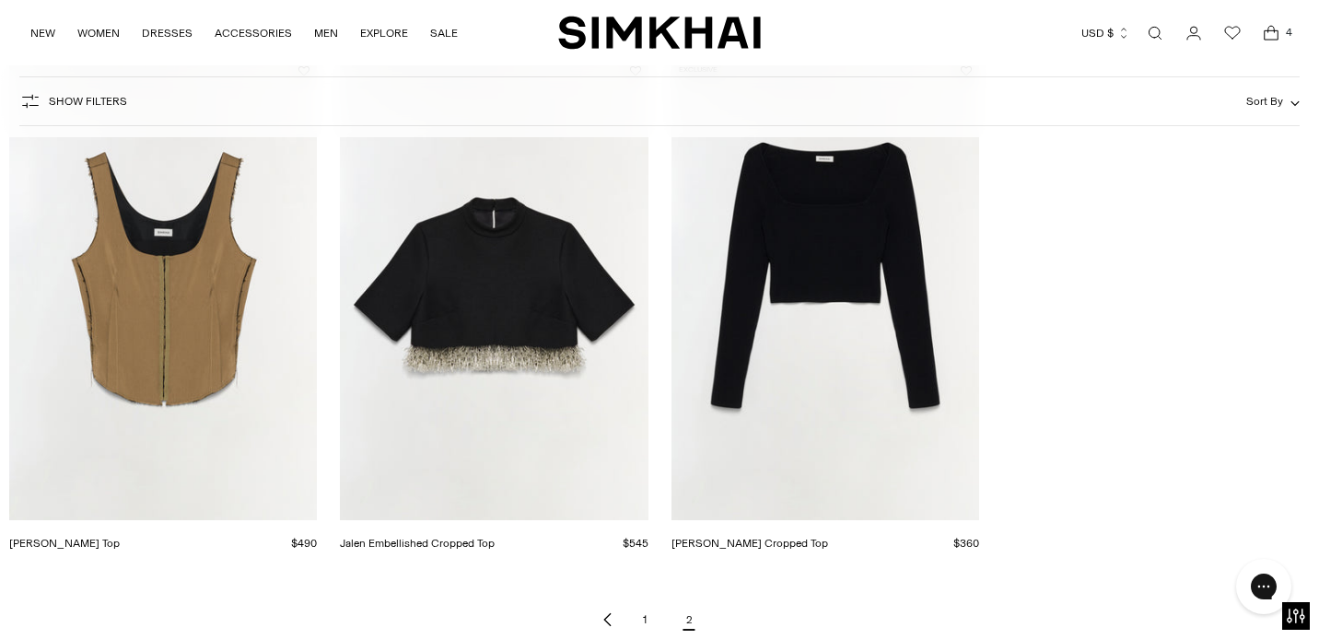
click at [0, 0] on img "Carly Bustier Top" at bounding box center [0, 0] width 0 height 0
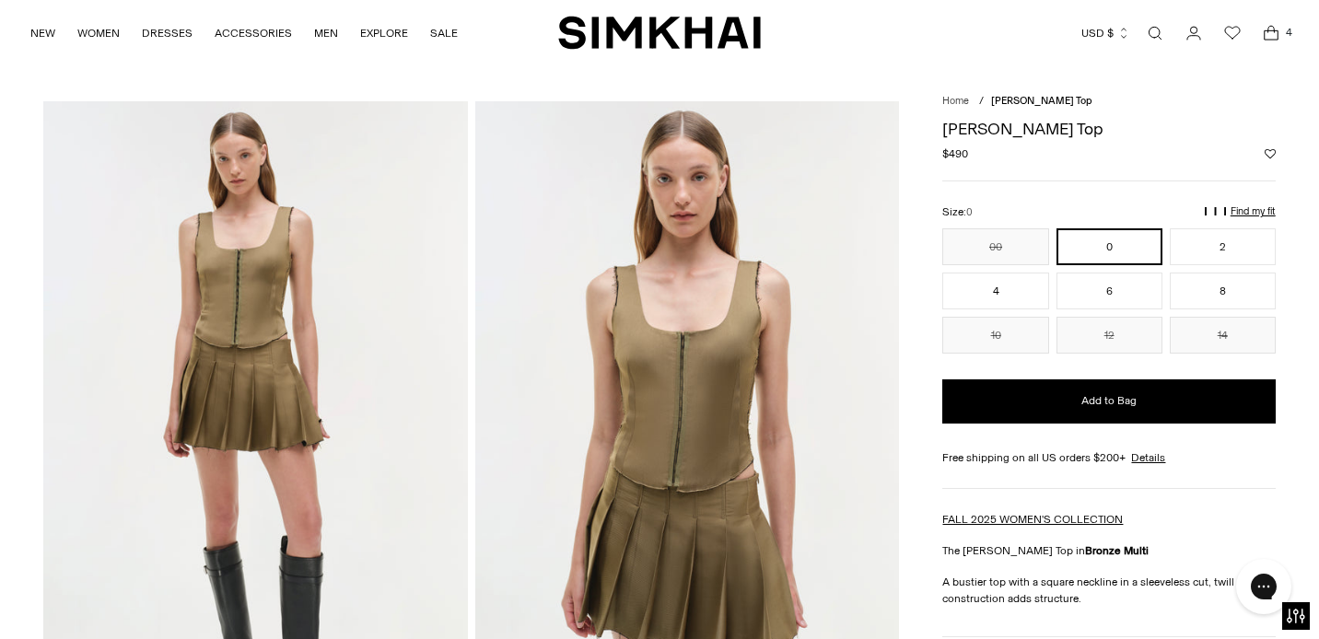
scroll to position [40, 0]
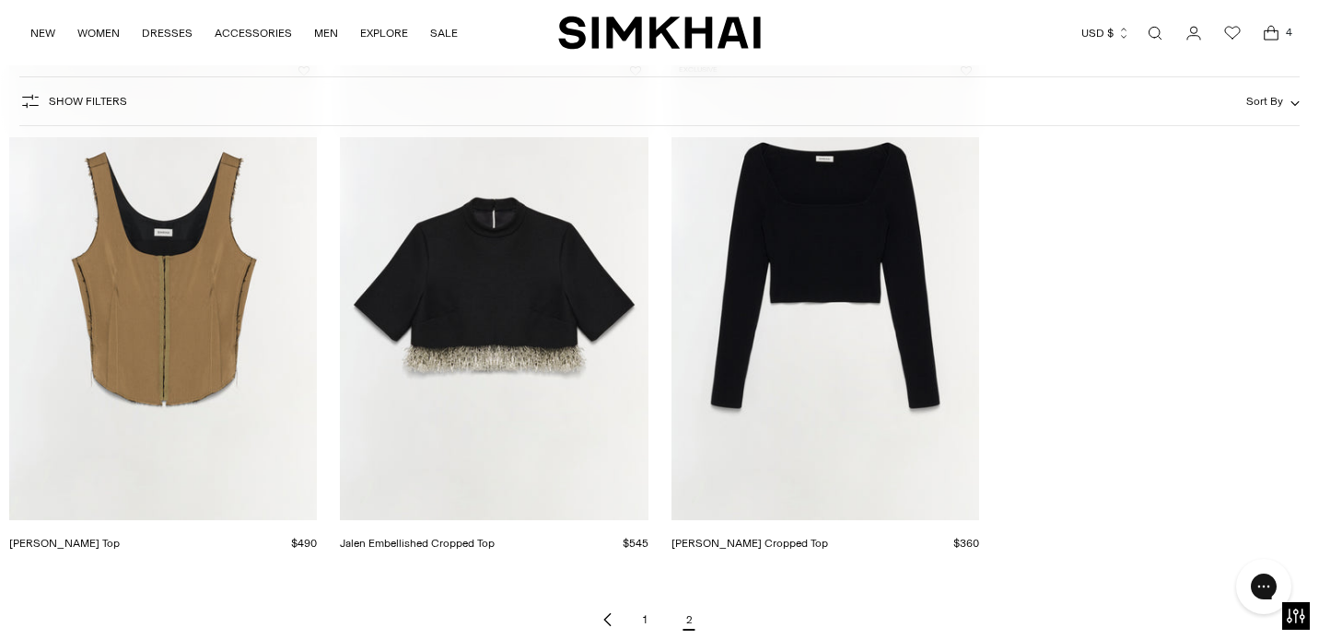
click at [0, 0] on img "Halstin Knit Cropped Top" at bounding box center [0, 0] width 0 height 0
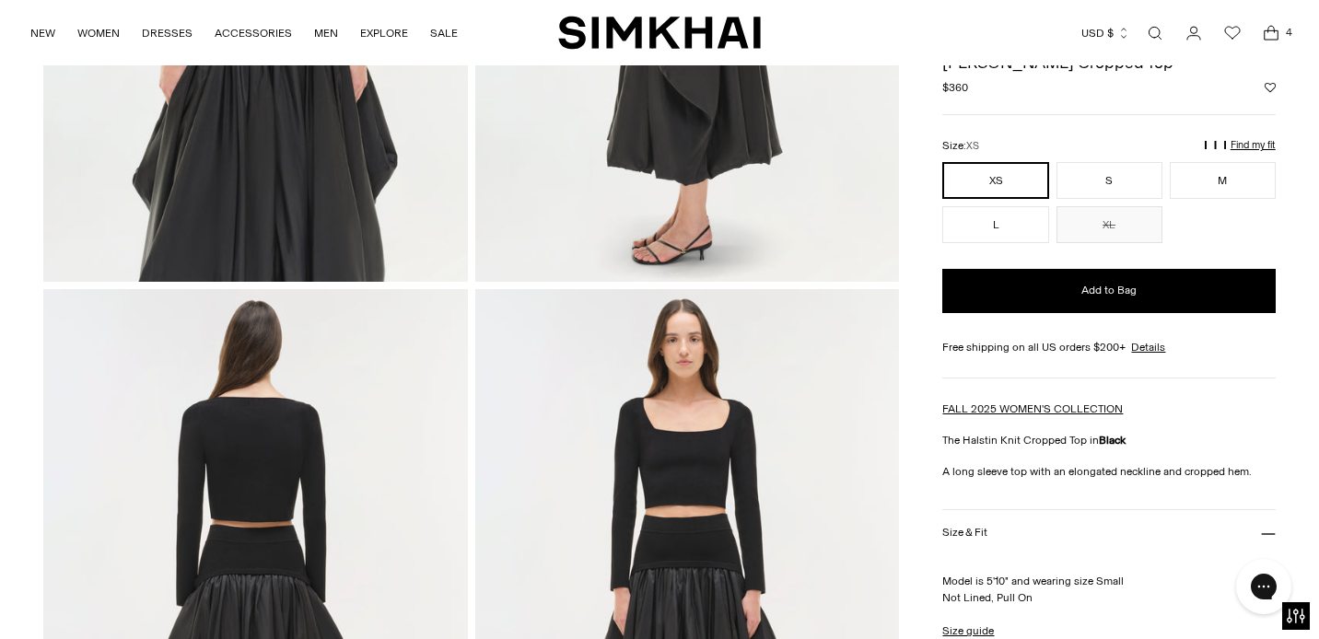
scroll to position [1151, 0]
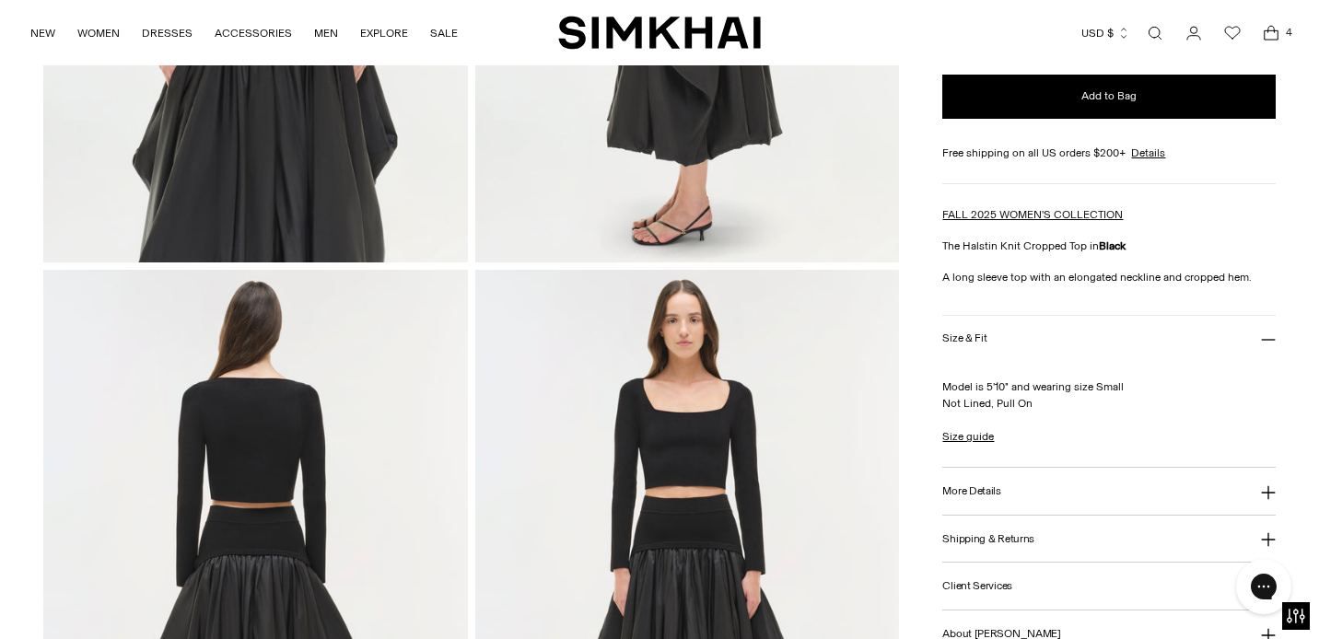
click at [1041, 495] on button "More Details" at bounding box center [1108, 491] width 332 height 47
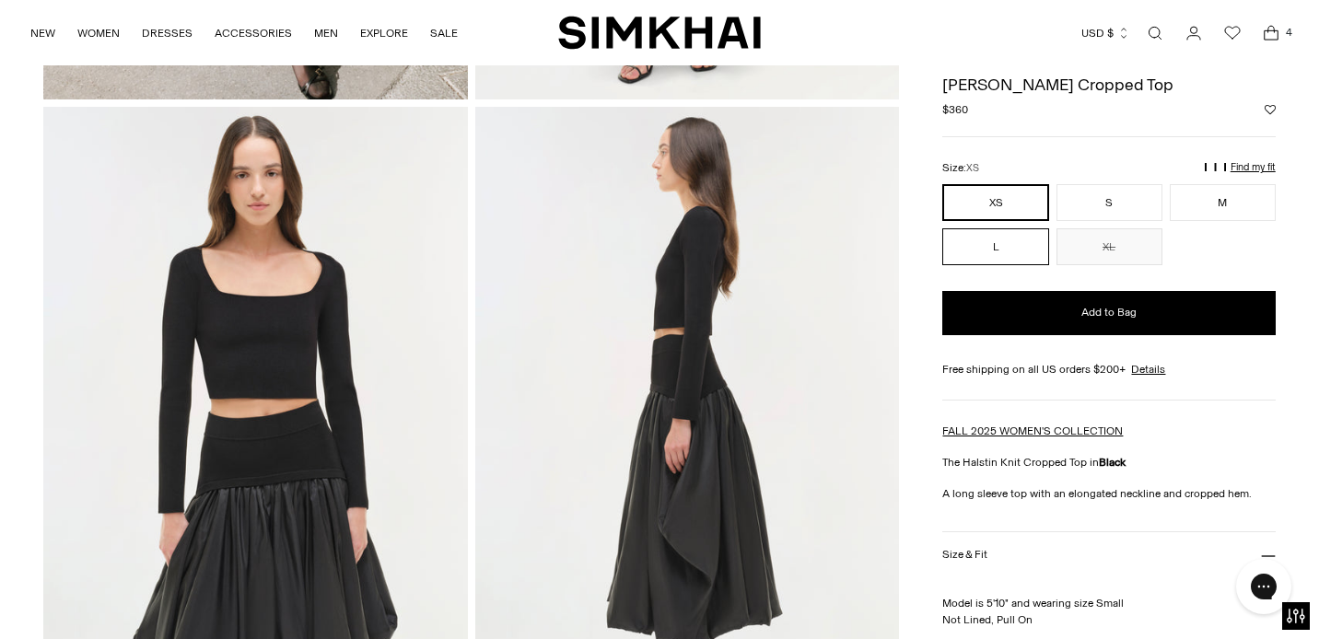
scroll to position [0, 0]
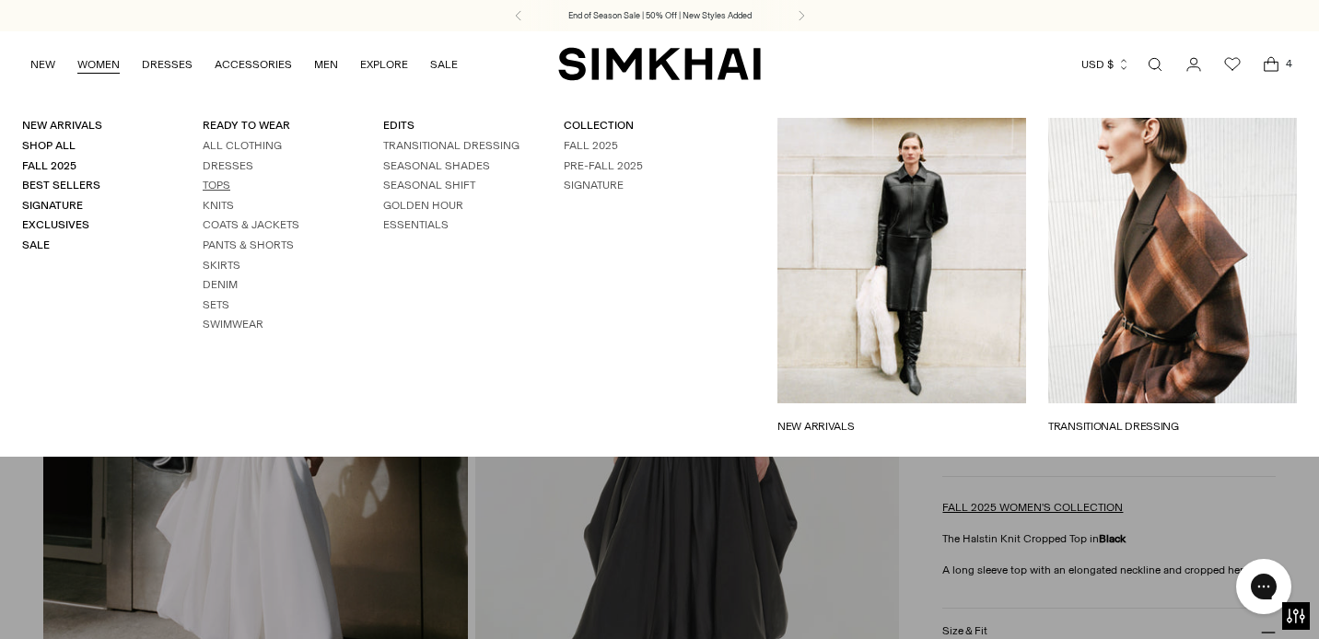
click at [224, 187] on link "Tops" at bounding box center [217, 185] width 28 height 13
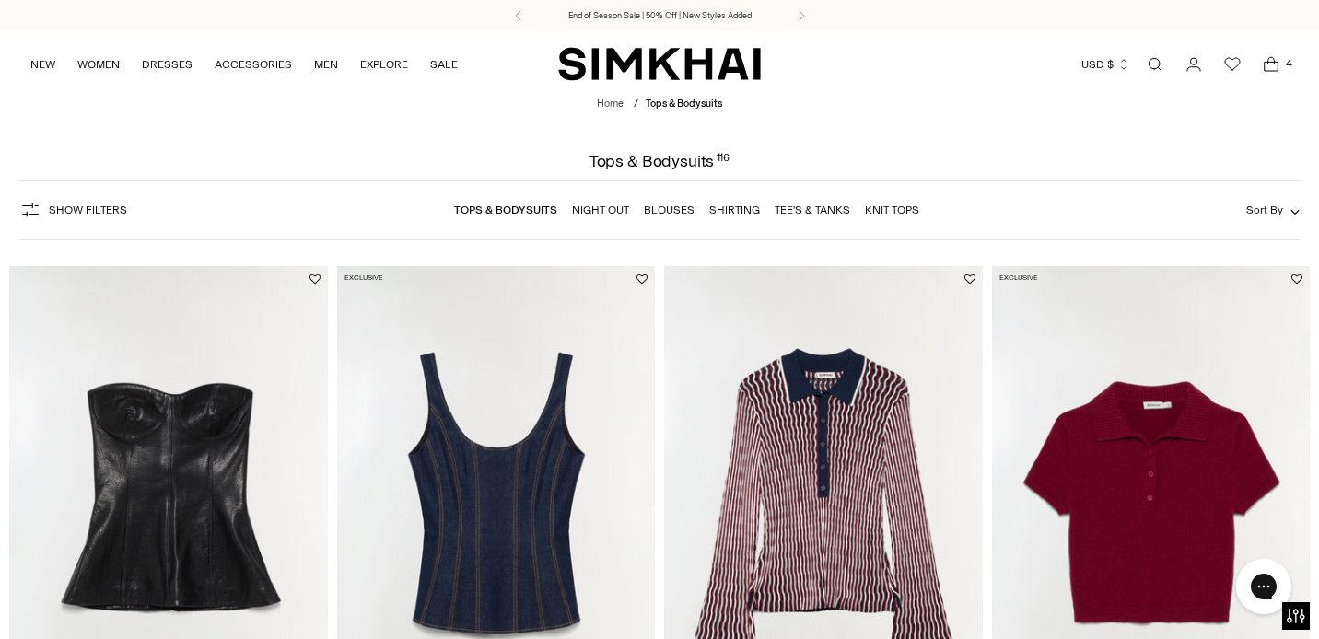
click at [93, 218] on button "Show Filters" at bounding box center [73, 209] width 108 height 29
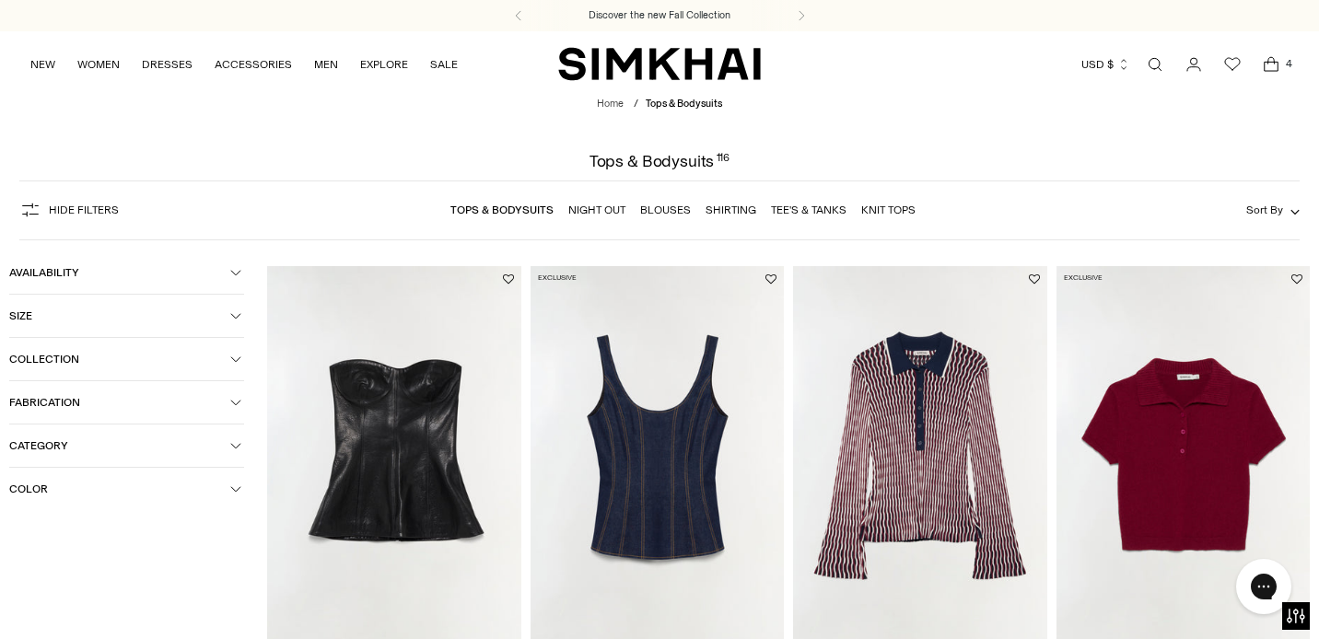
click at [158, 500] on button "Color" at bounding box center [126, 489] width 235 height 42
click at [18, 565] on div at bounding box center [21, 561] width 24 height 24
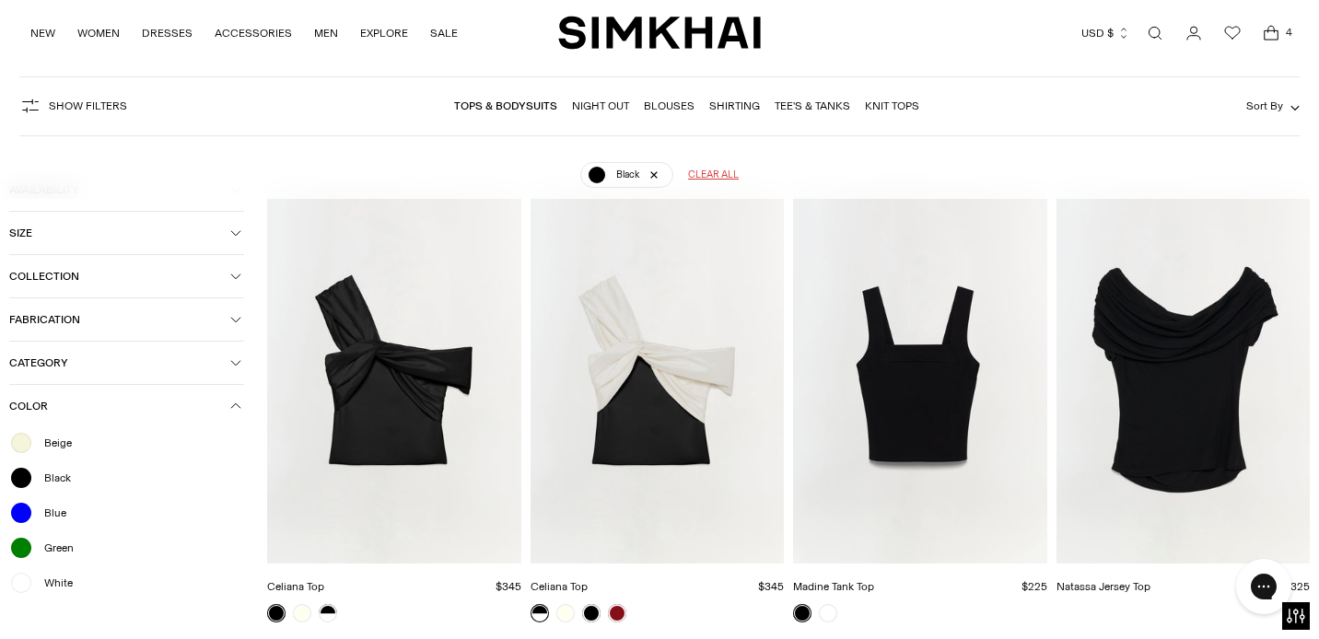
scroll to position [136, 0]
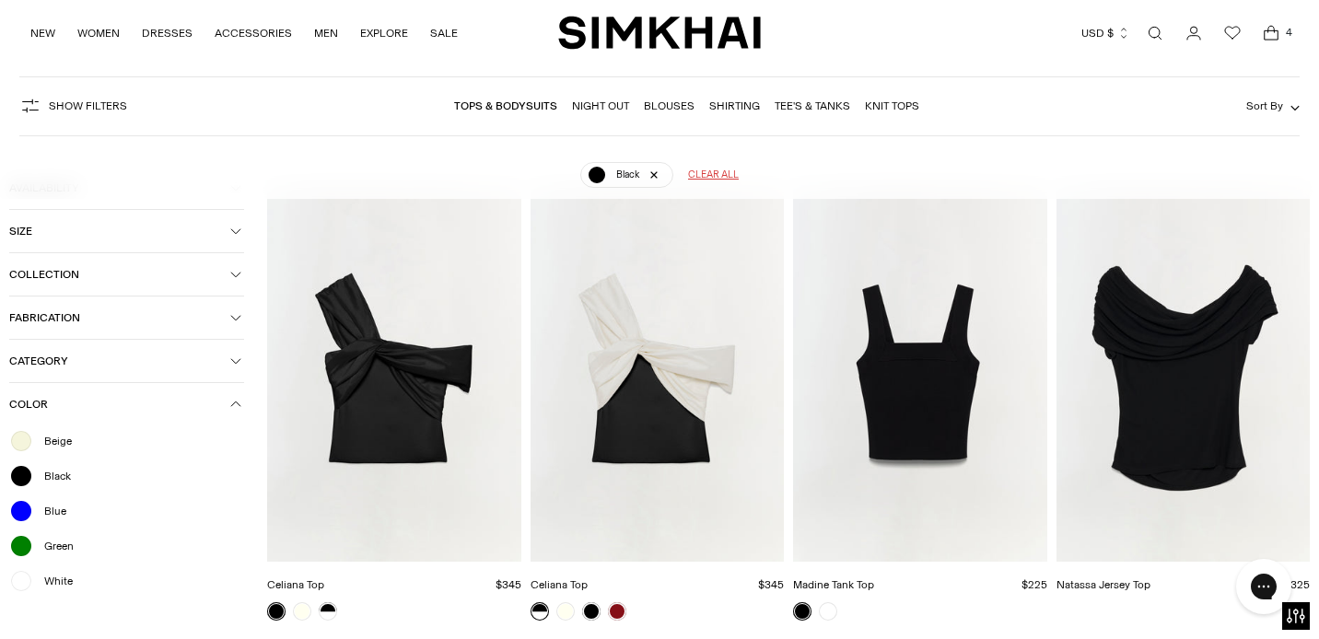
click at [68, 117] on button "Show Filters" at bounding box center [73, 105] width 108 height 29
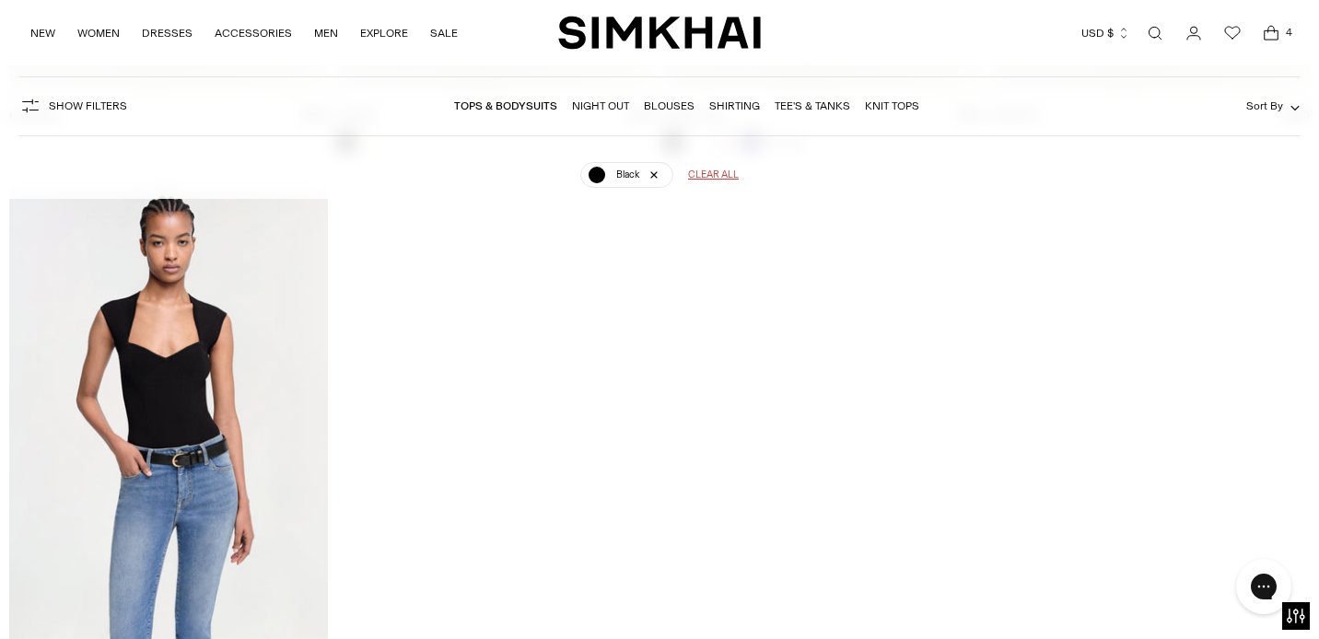
scroll to position [2079, 0]
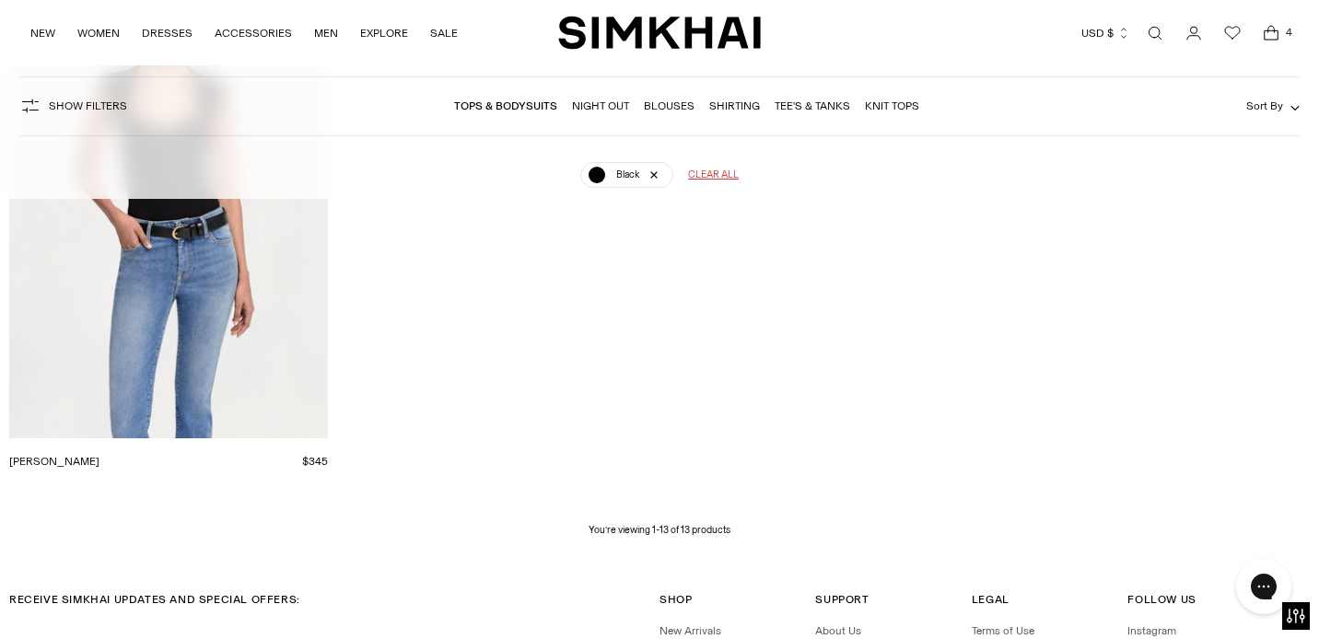
click at [0, 0] on img "Barbara Bodysuit" at bounding box center [0, 0] width 0 height 0
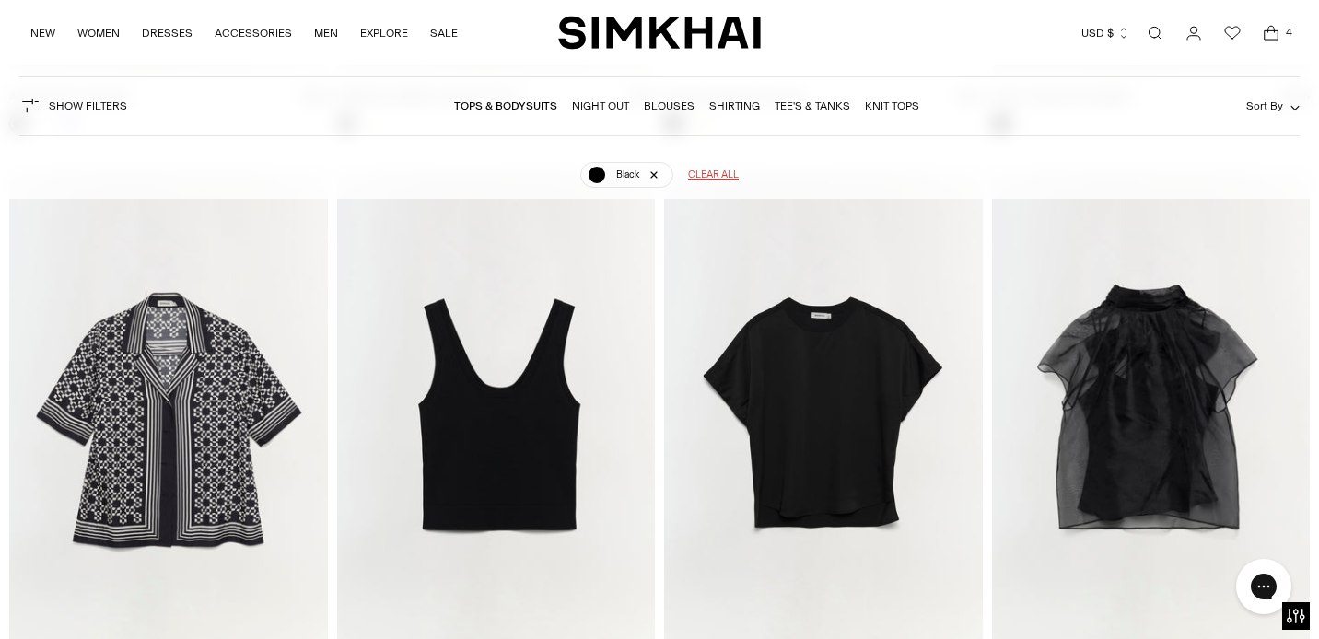
scroll to position [1298, 0]
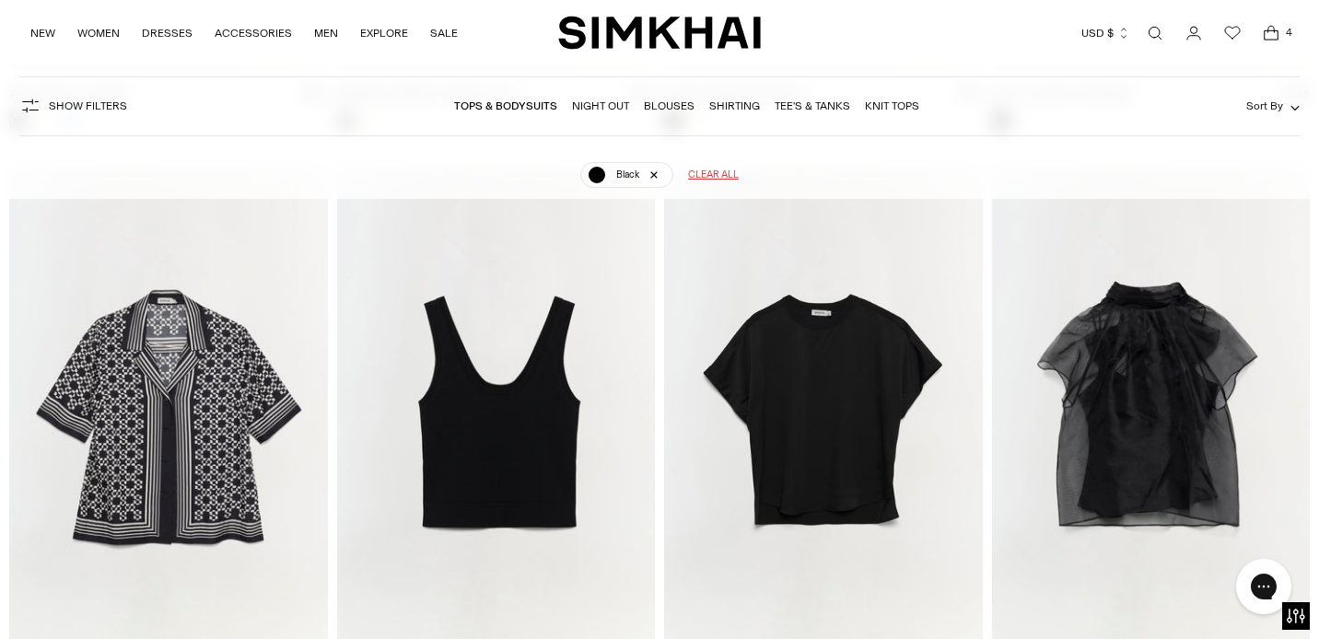
click at [0, 0] on img "Uri Tank" at bounding box center [0, 0] width 0 height 0
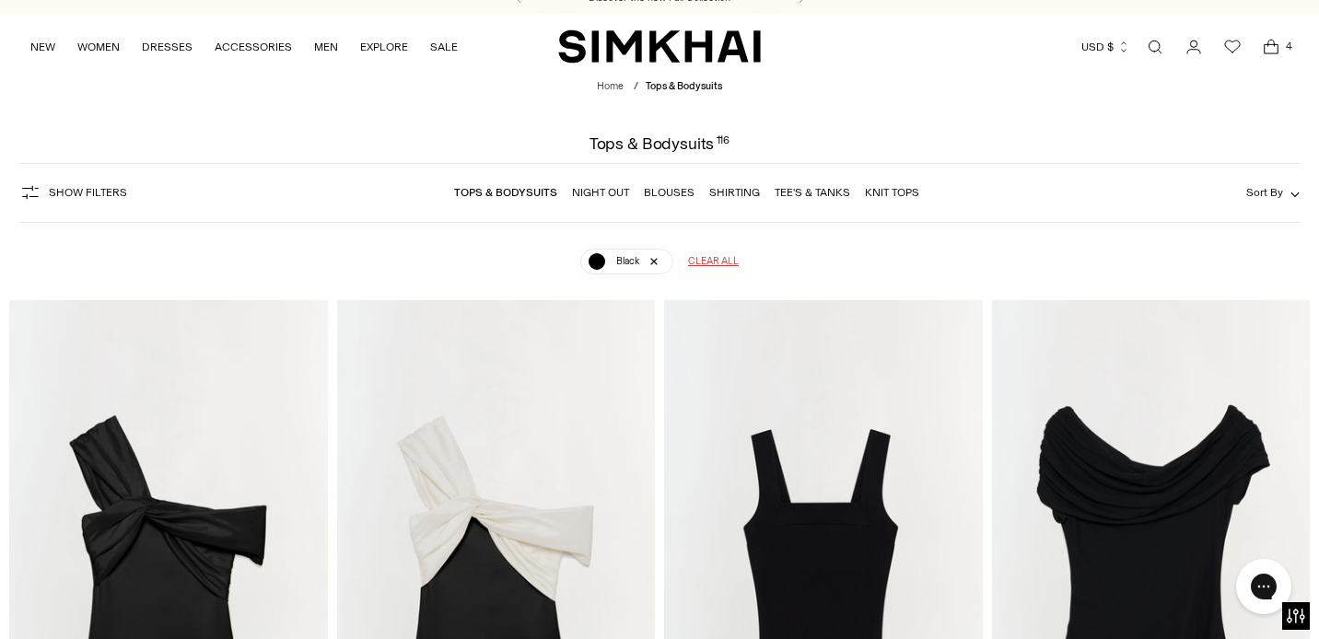
scroll to position [0, 0]
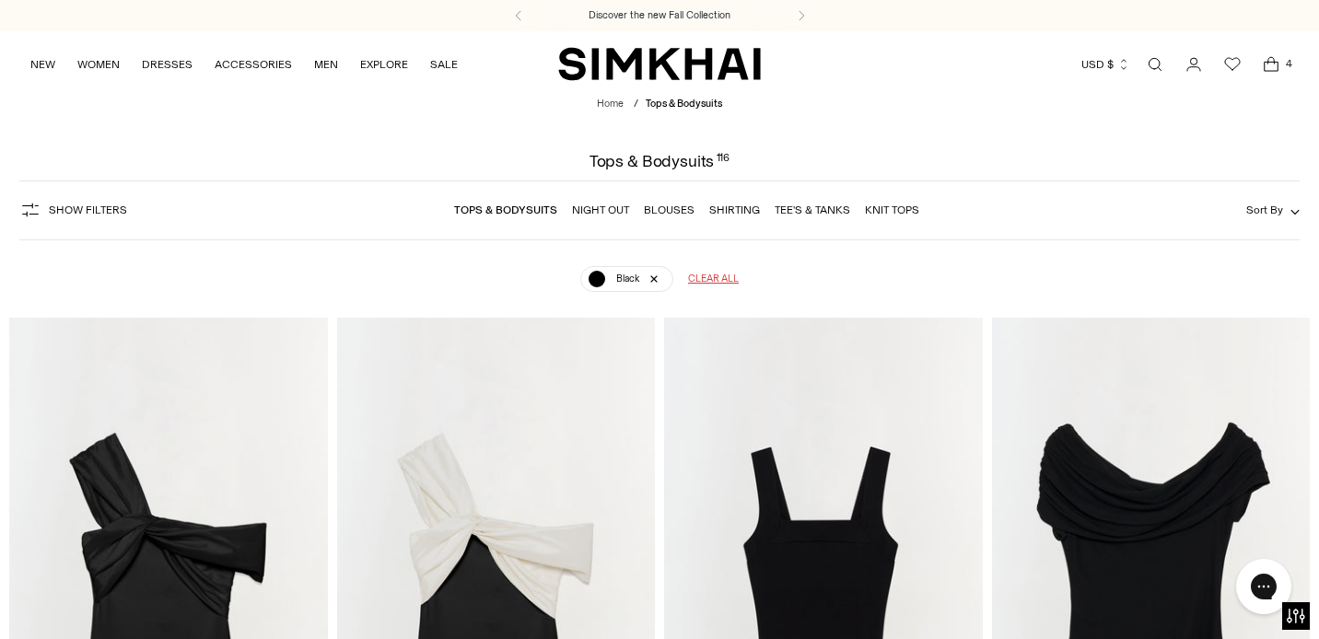
click at [1276, 67] on icon "Open cart modal" at bounding box center [1271, 64] width 26 height 18
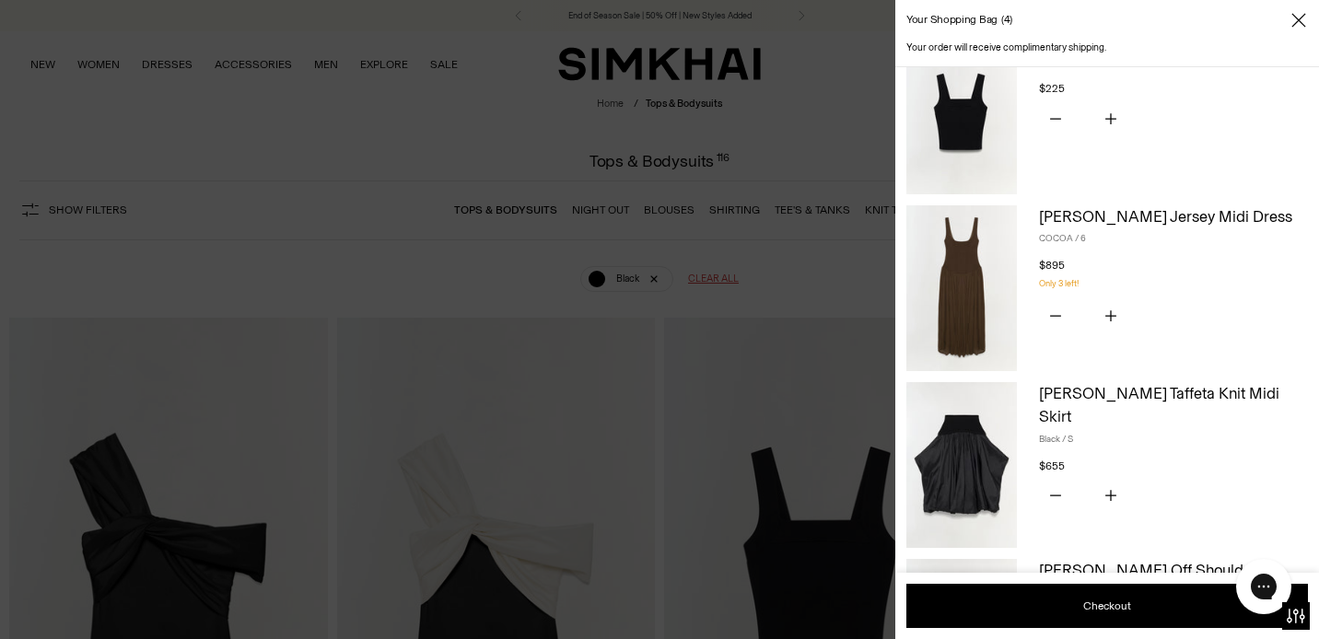
scroll to position [44, 0]
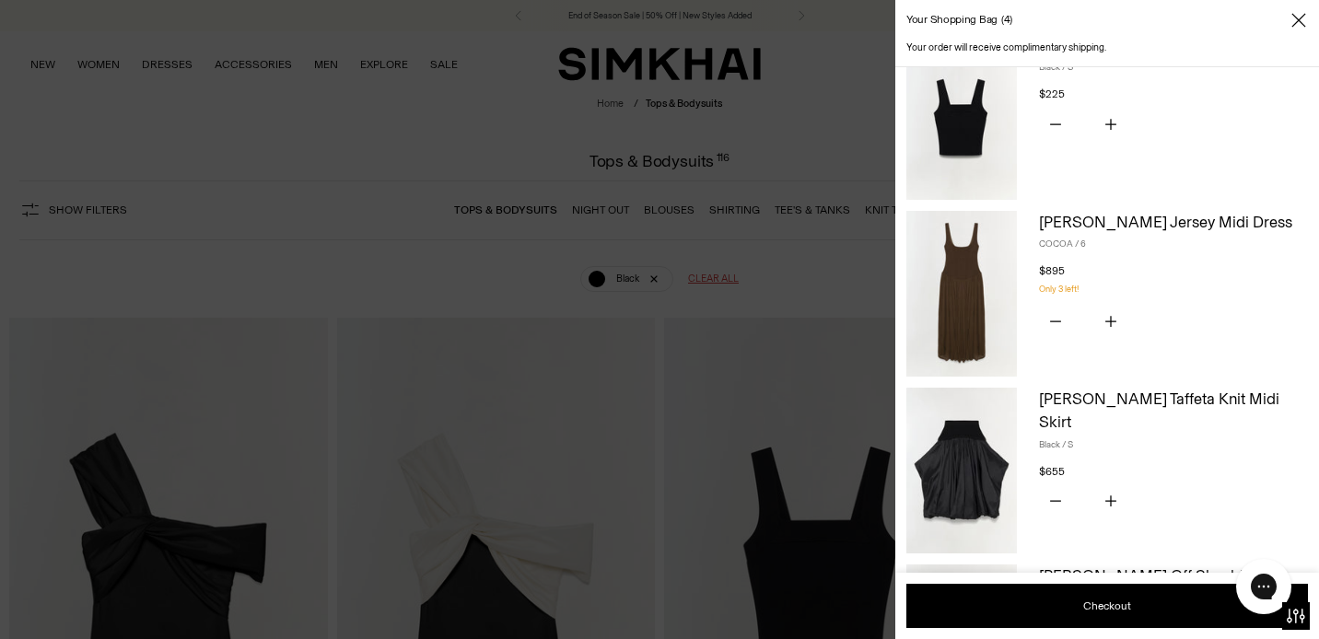
click at [644, 183] on div at bounding box center [659, 319] width 1319 height 639
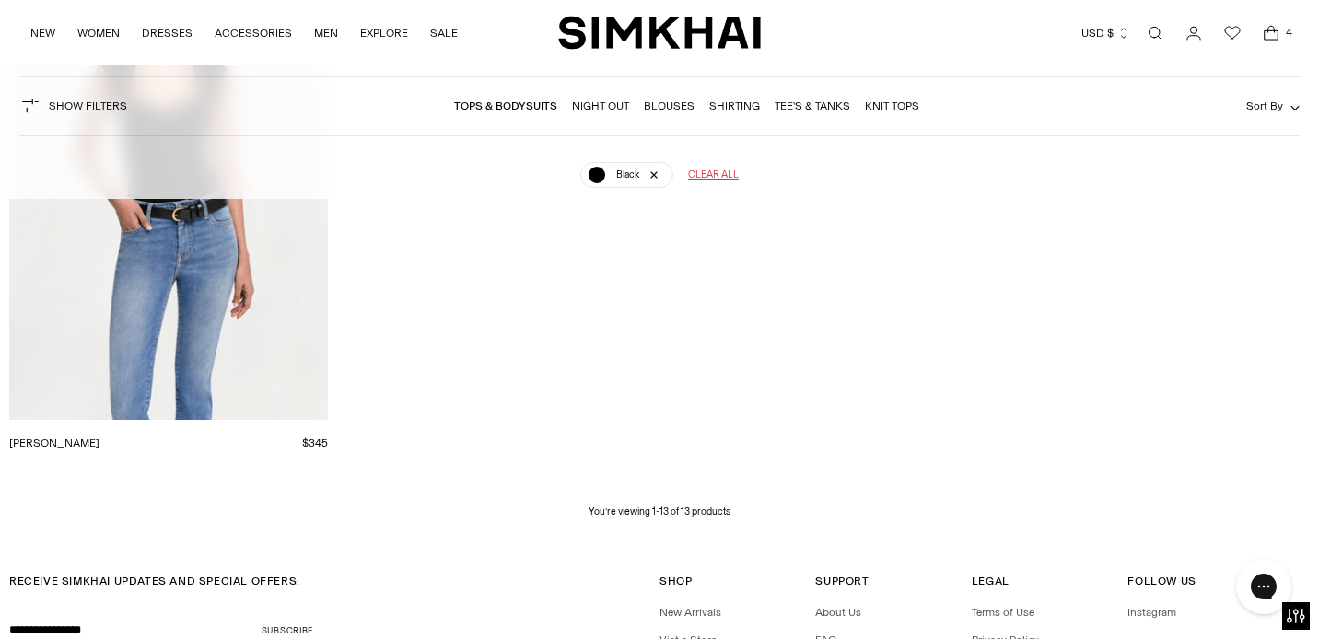
scroll to position [2059, 0]
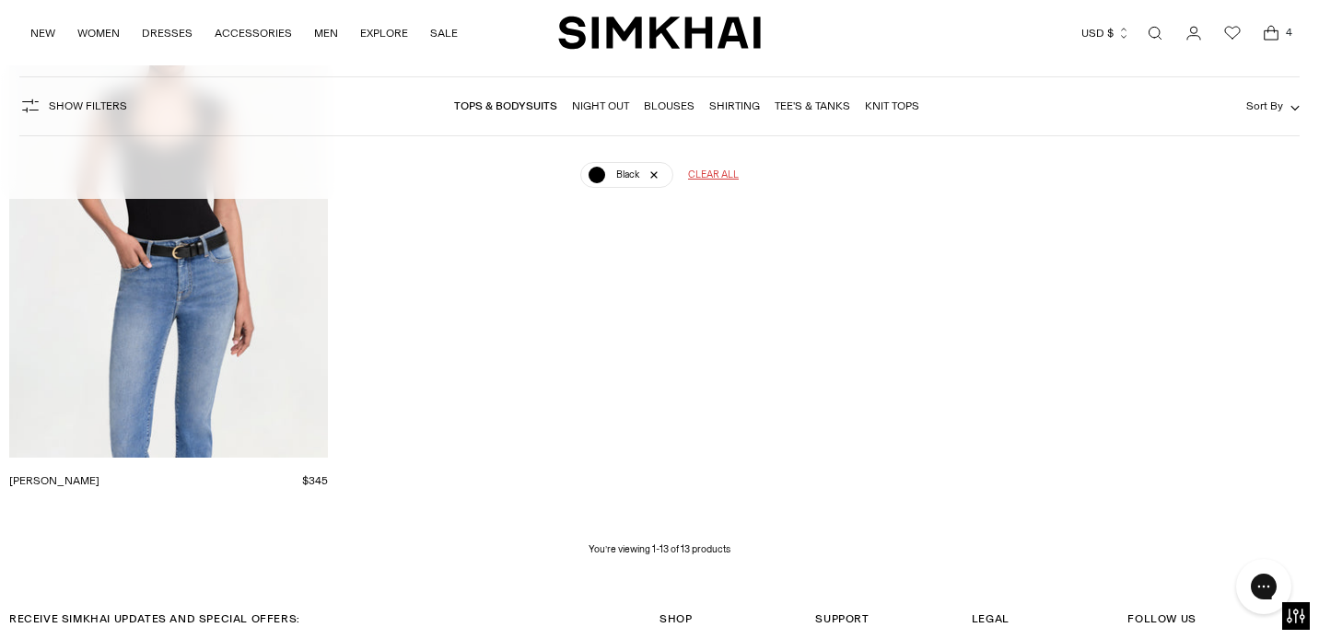
click at [0, 0] on img "Barbara Bodysuit" at bounding box center [0, 0] width 0 height 0
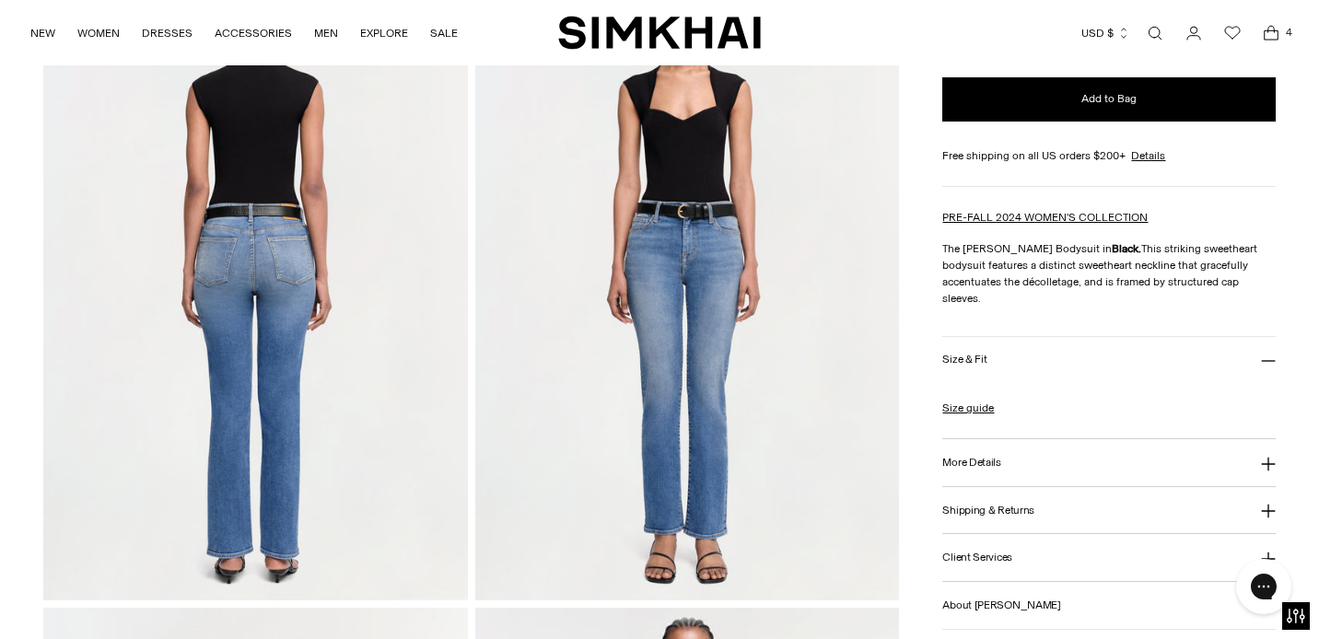
scroll to position [808, 0]
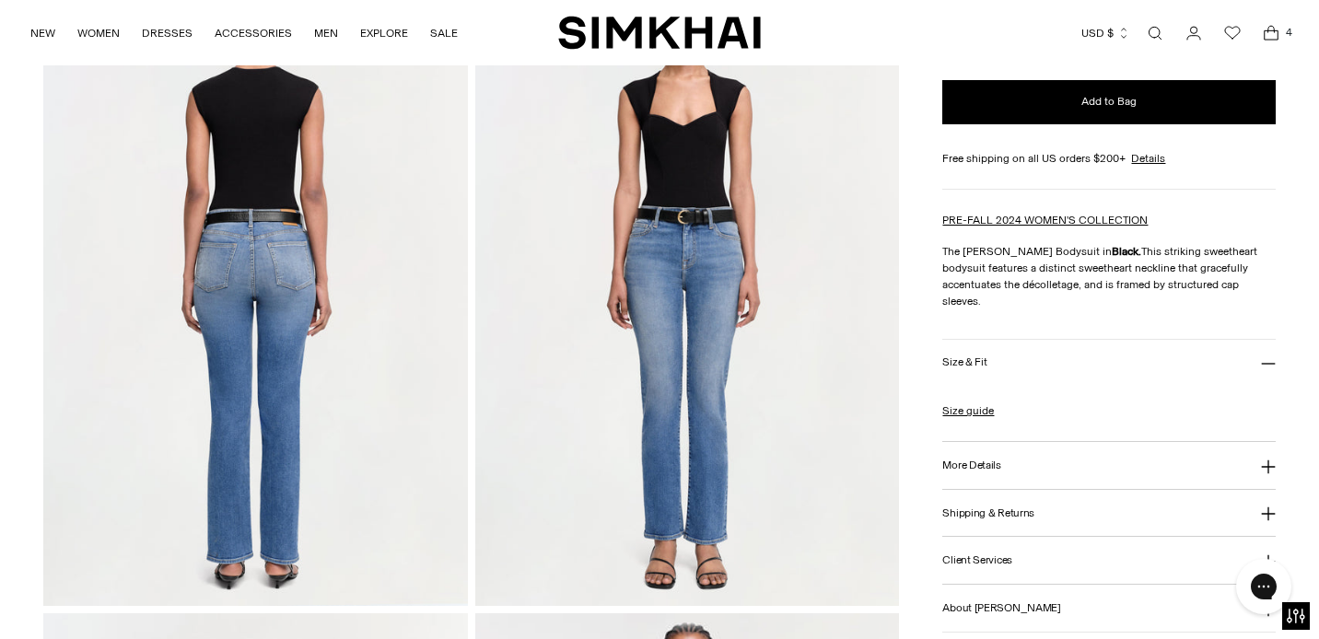
click at [1018, 442] on button "More Details" at bounding box center [1108, 465] width 332 height 47
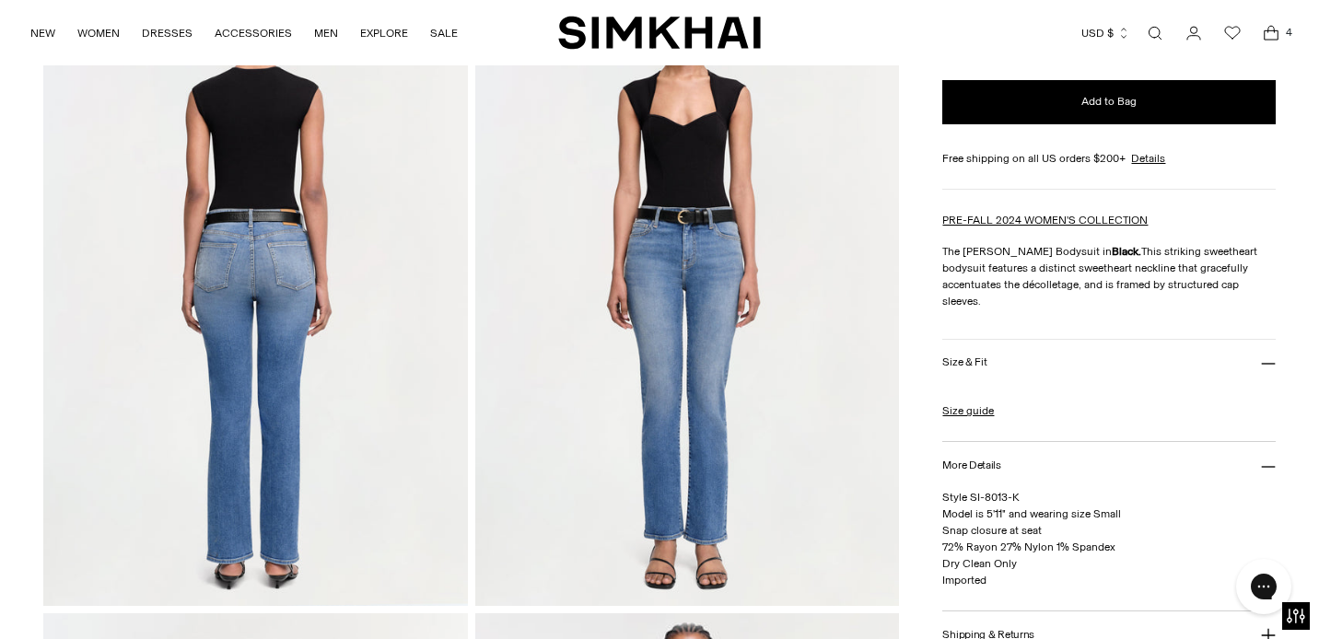
click at [701, 174] on img at bounding box center [687, 288] width 424 height 636
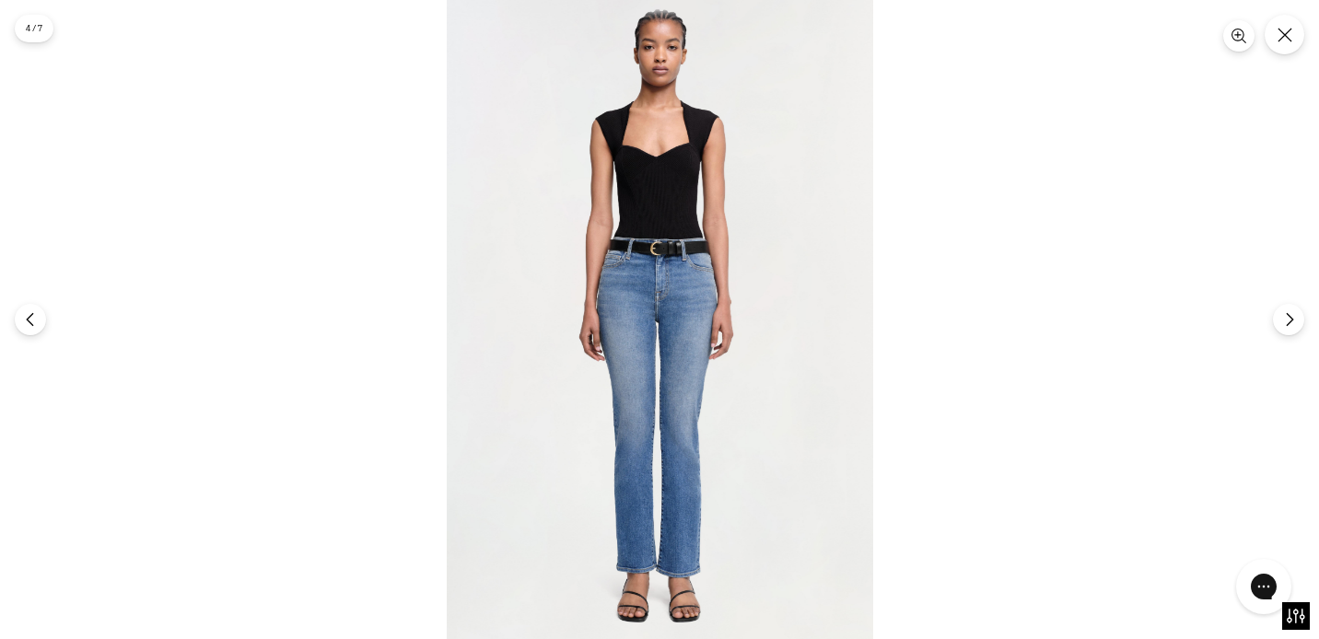
click at [780, 233] on img at bounding box center [660, 319] width 426 height 639
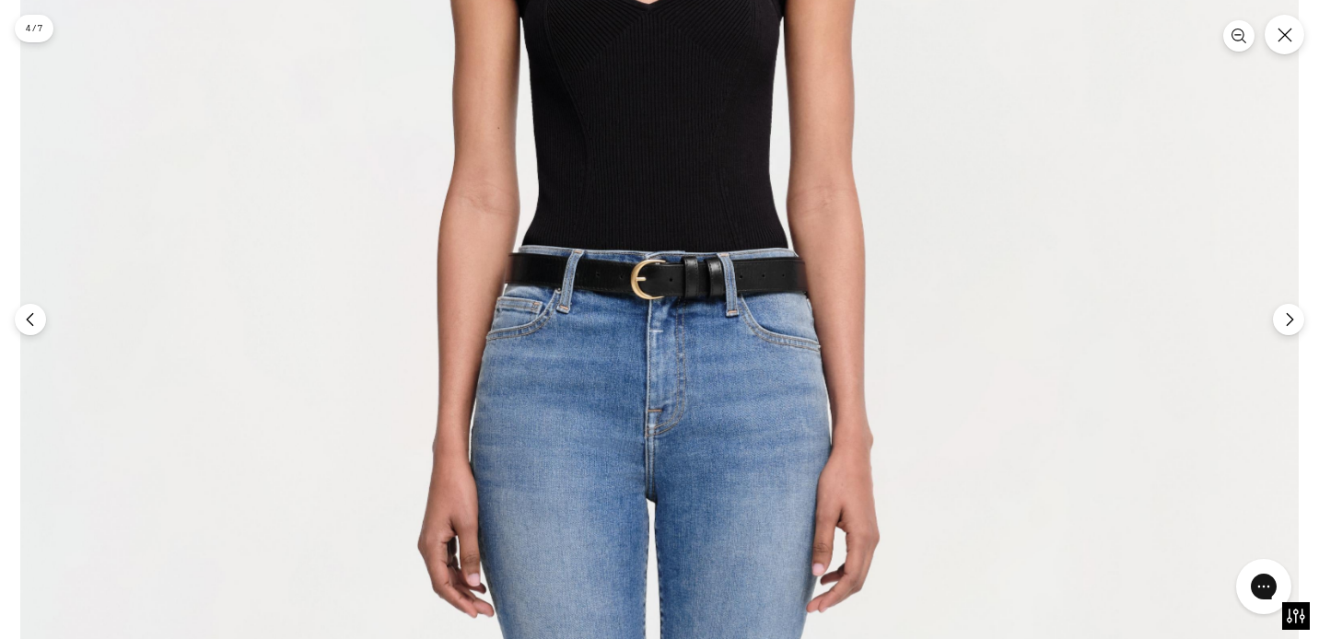
click at [694, 215] on img at bounding box center [659, 492] width 1278 height 1917
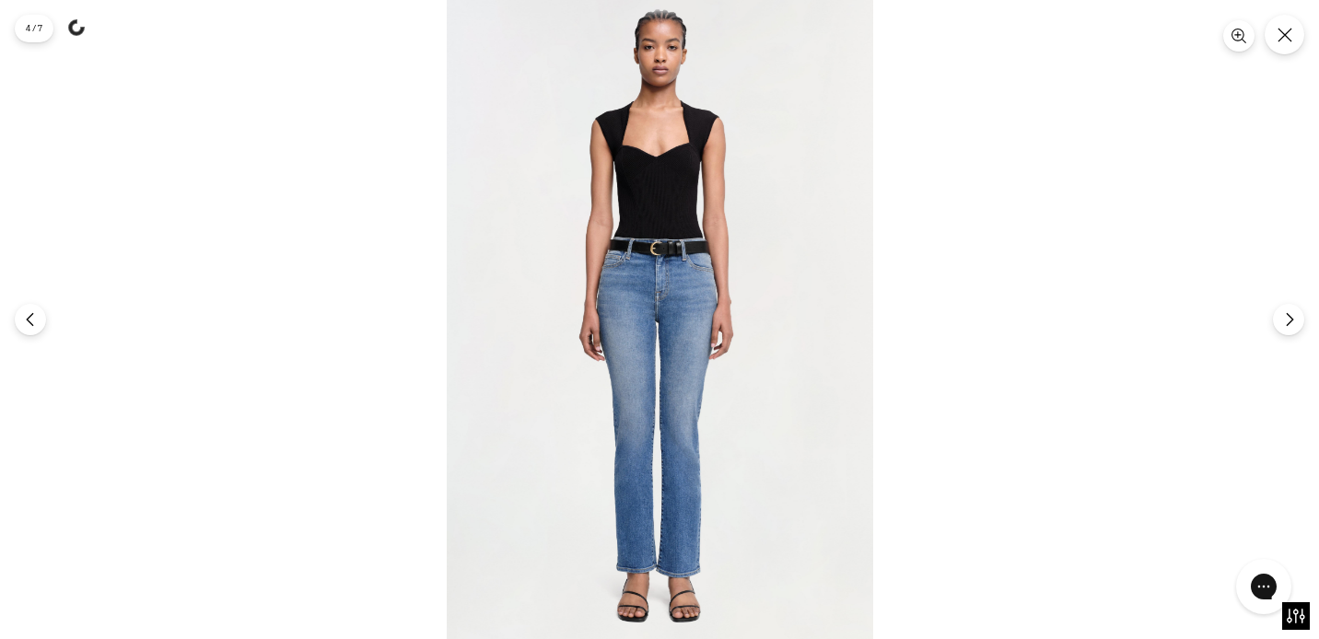
click at [694, 215] on img at bounding box center [660, 319] width 426 height 639
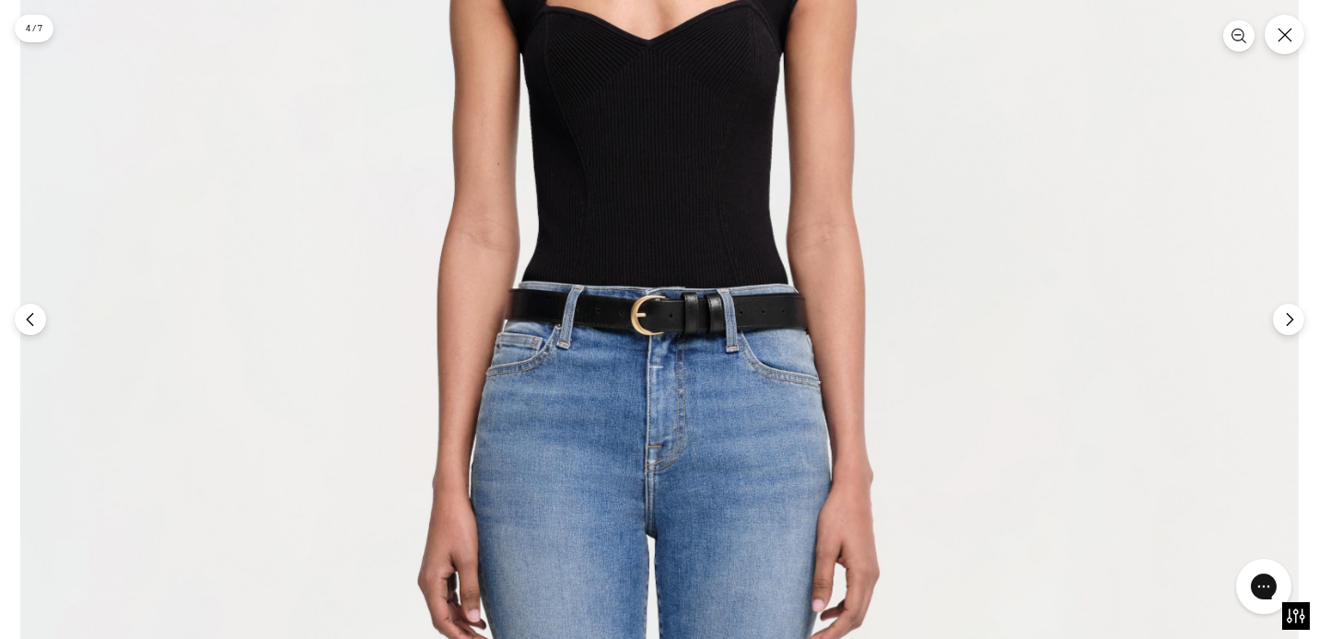
click at [1103, 395] on img at bounding box center [659, 528] width 1278 height 1917
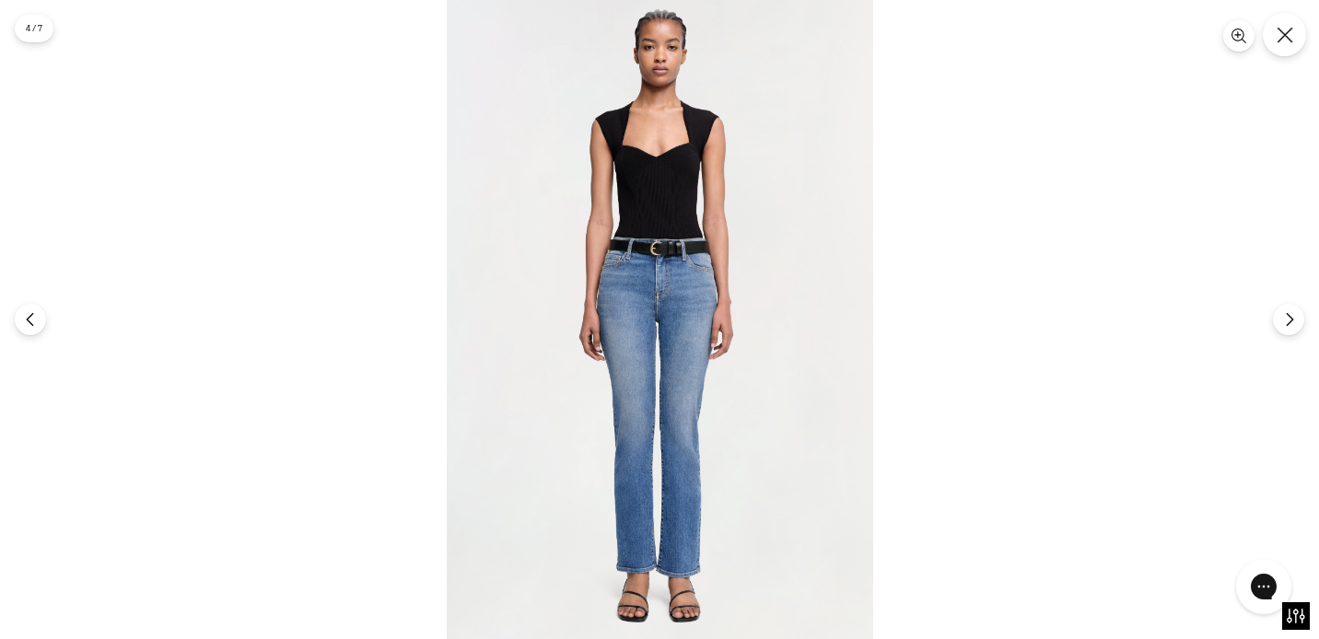
click at [1285, 42] on icon "Close" at bounding box center [1284, 35] width 17 height 17
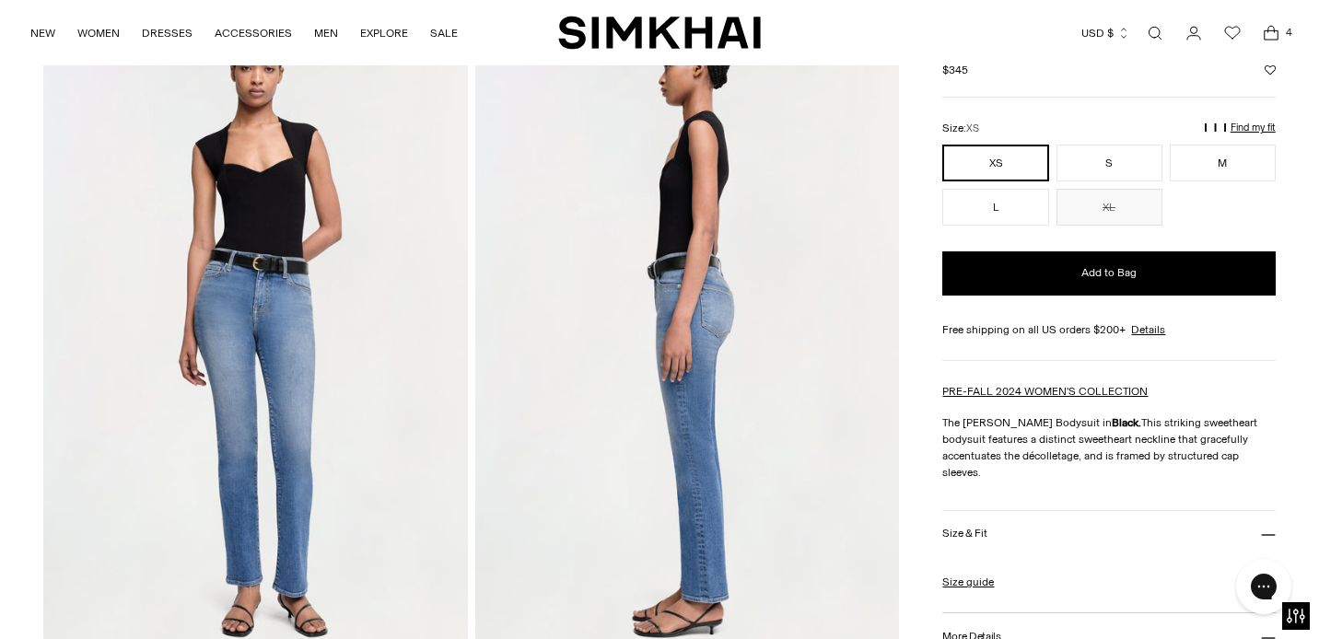
scroll to position [0, 0]
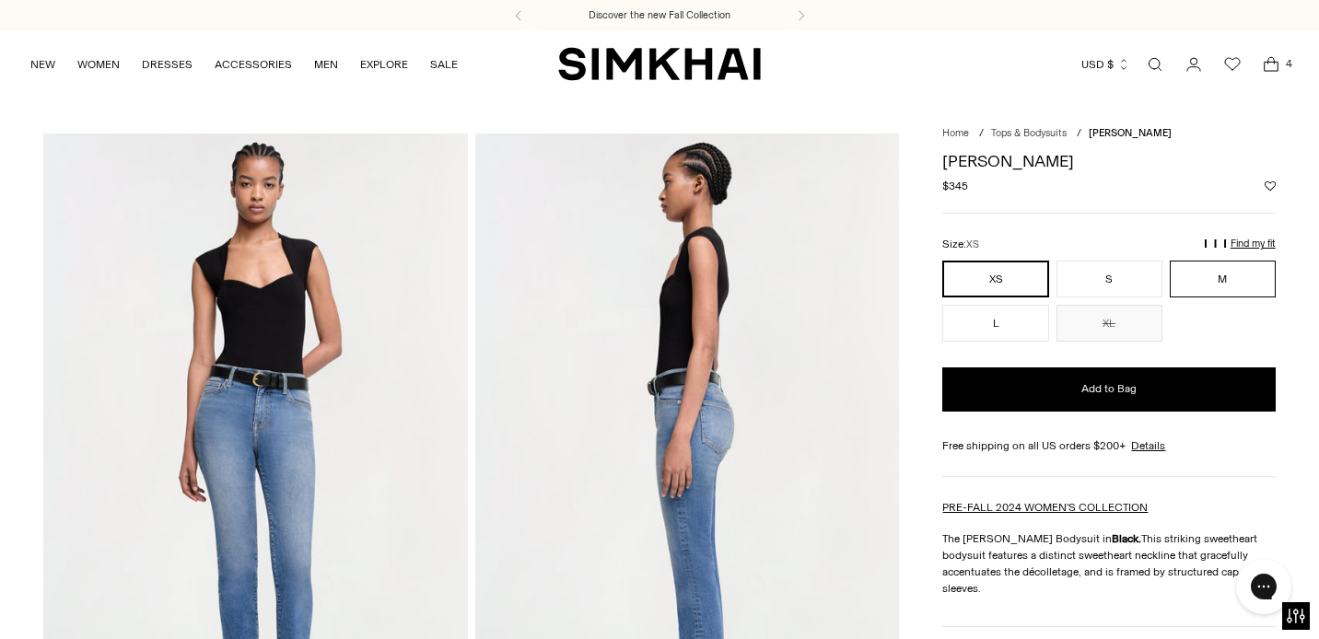
click at [1224, 279] on button "M" at bounding box center [1223, 279] width 106 height 37
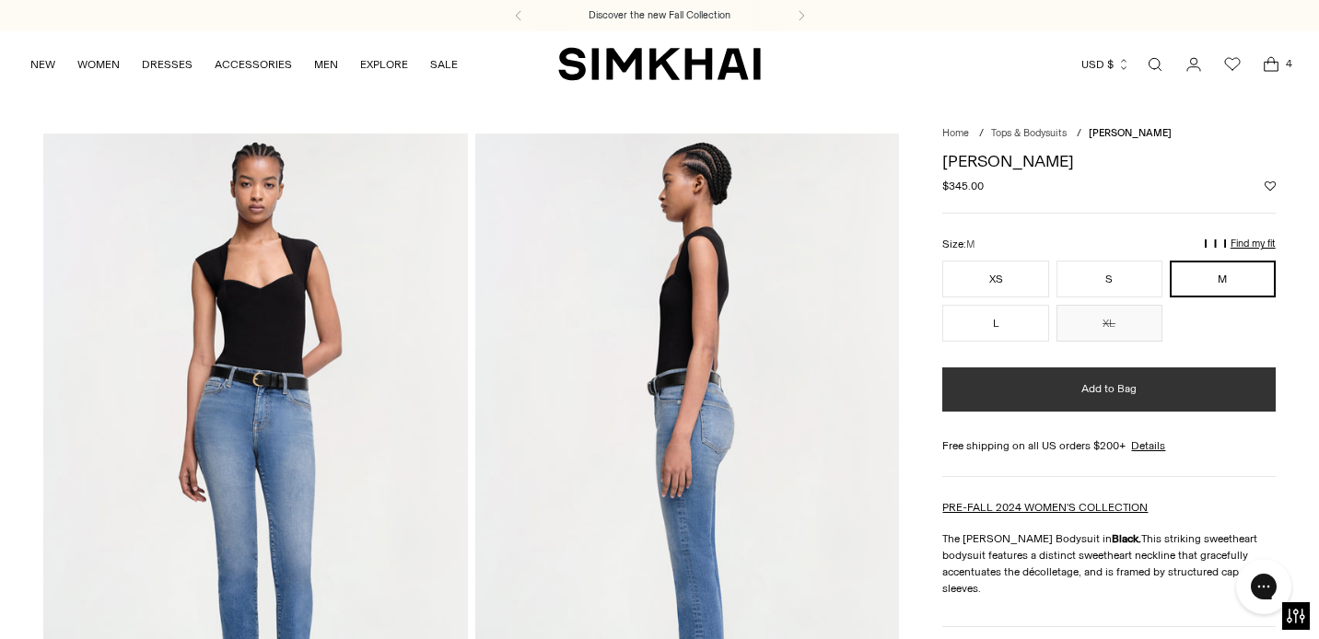
click at [1115, 391] on span "Add to Bag" at bounding box center [1108, 389] width 55 height 16
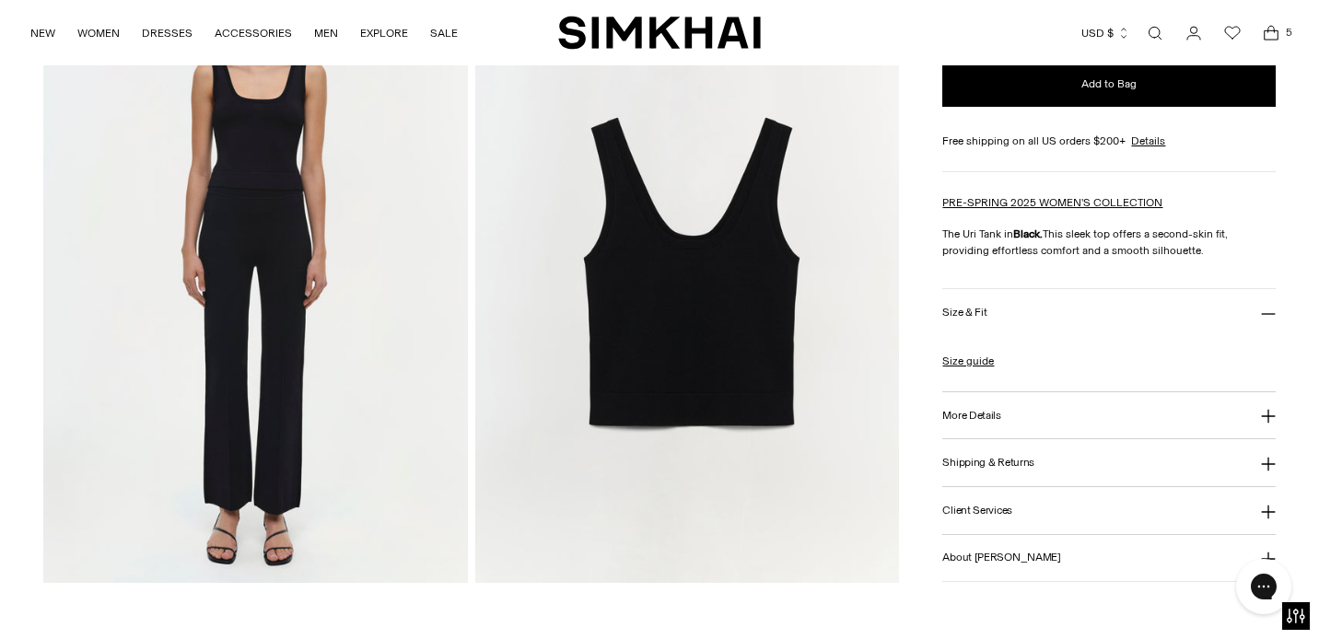
scroll to position [1470, 0]
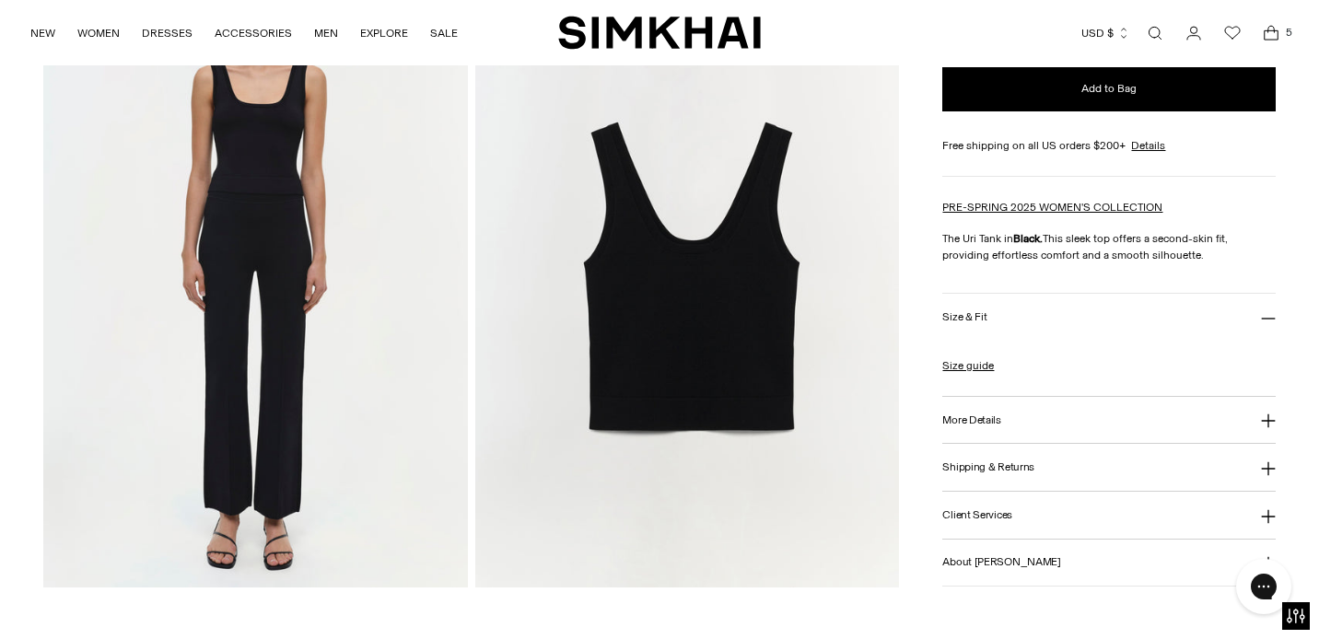
click at [742, 278] on img at bounding box center [687, 269] width 424 height 636
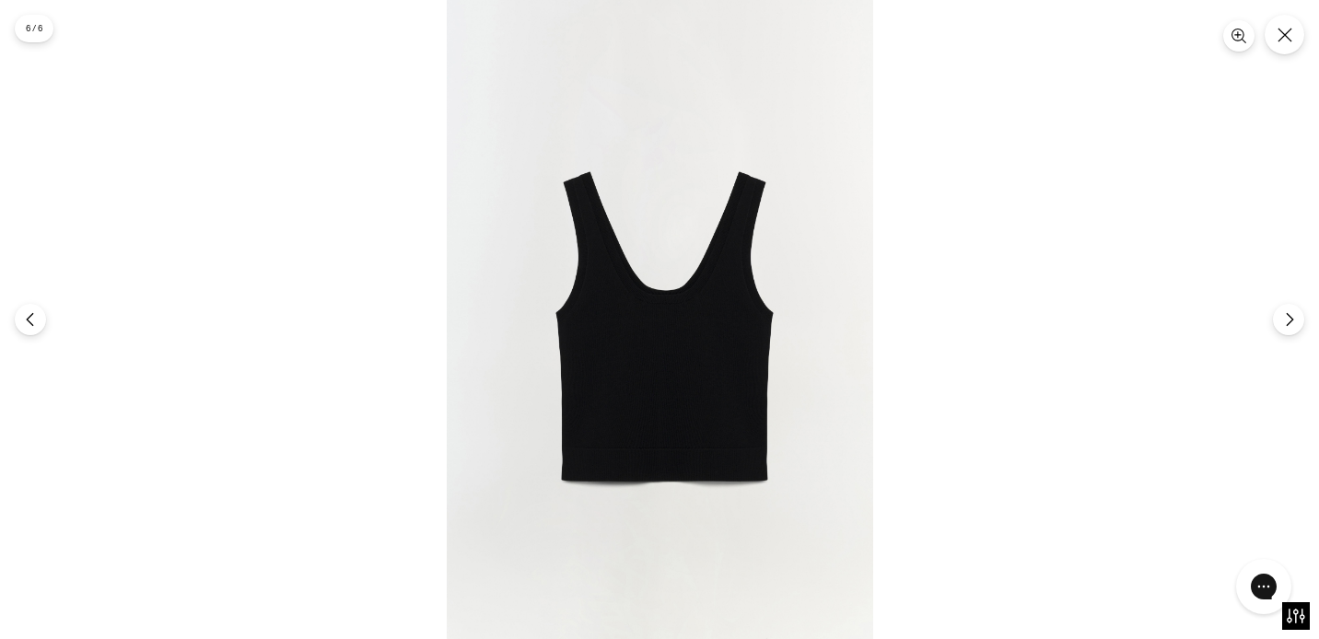
click at [690, 428] on img at bounding box center [660, 319] width 426 height 639
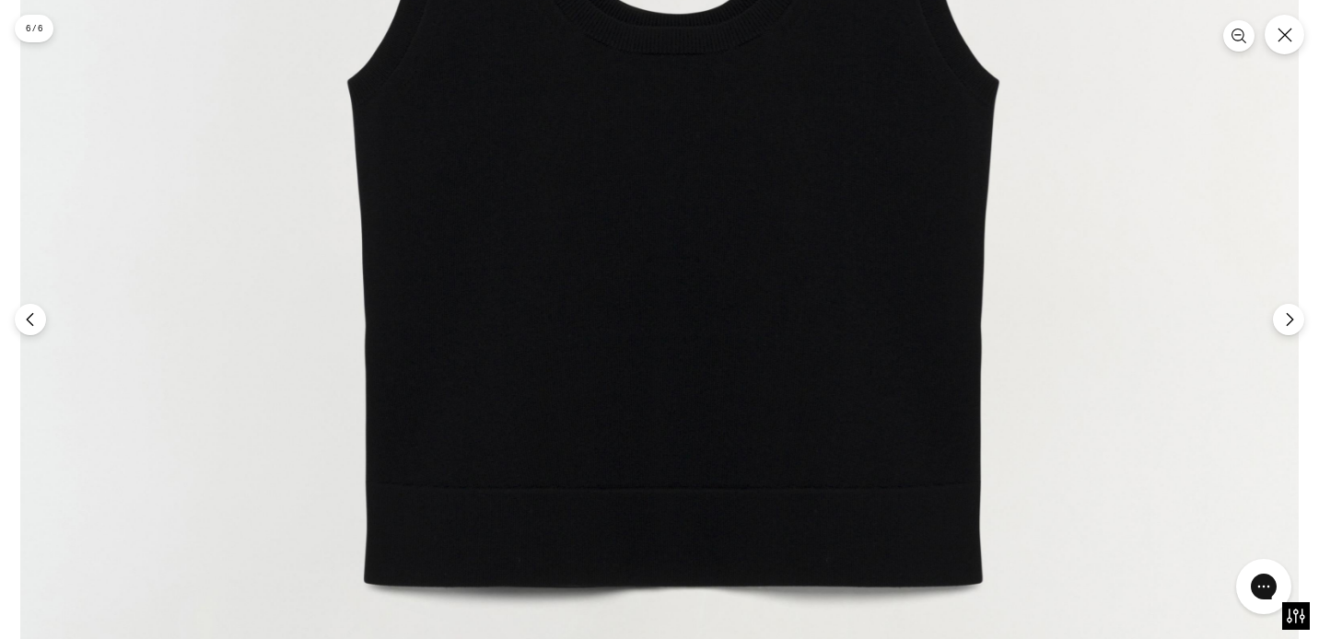
click at [678, 506] on img at bounding box center [659, 101] width 1278 height 1917
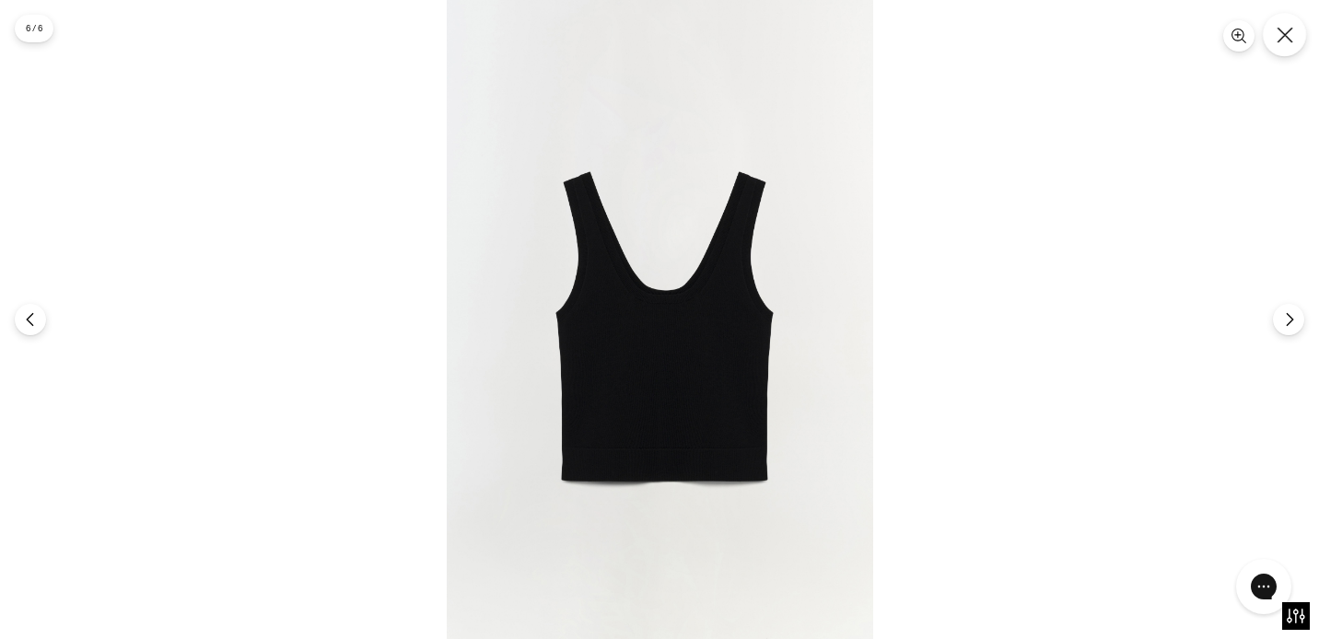
click at [1277, 39] on icon "Close" at bounding box center [1284, 35] width 17 height 17
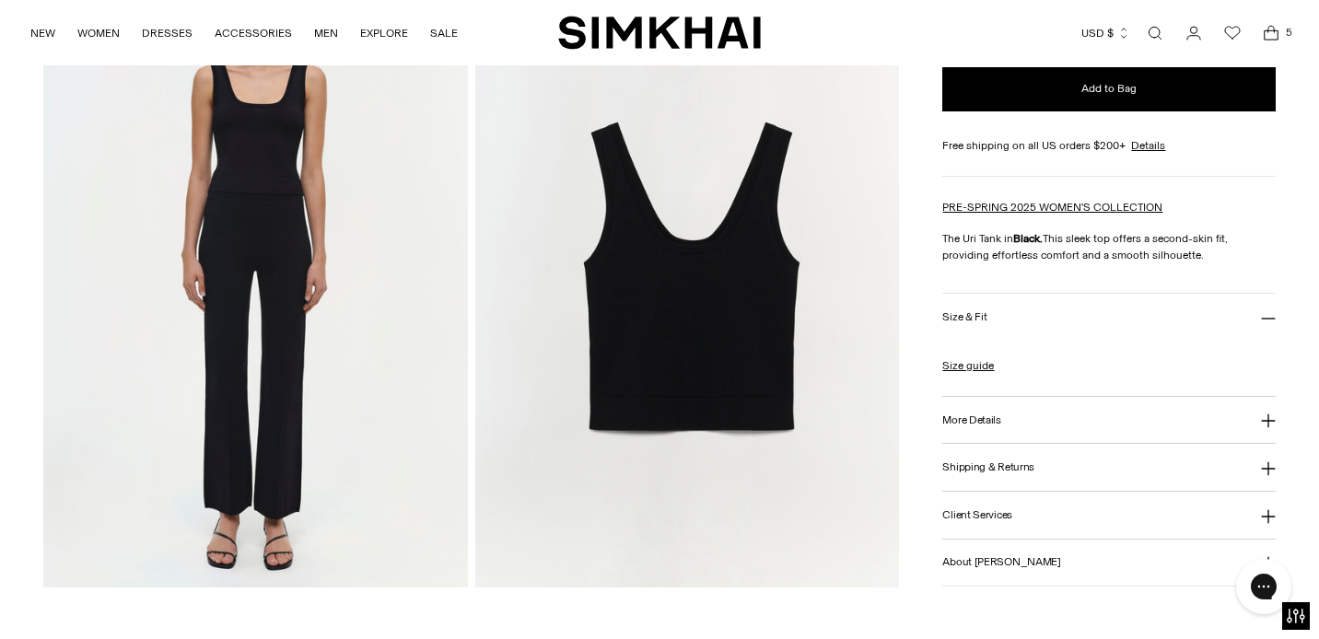
scroll to position [0, 0]
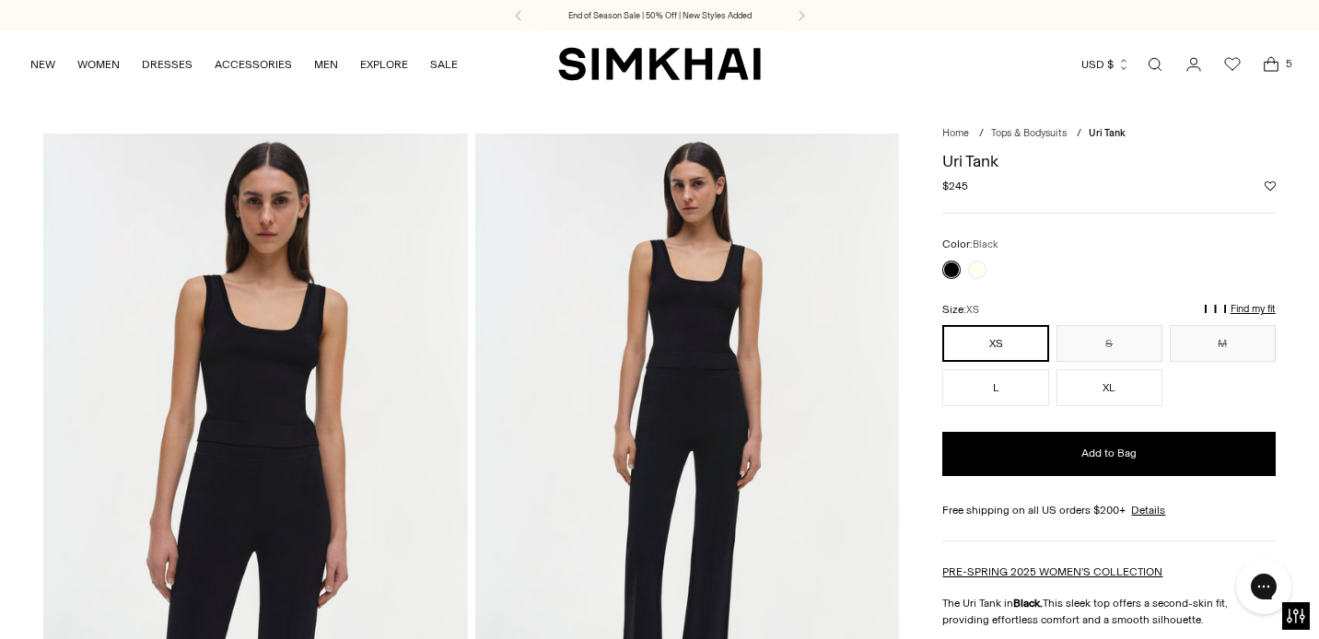
click at [367, 296] on img at bounding box center [255, 452] width 424 height 636
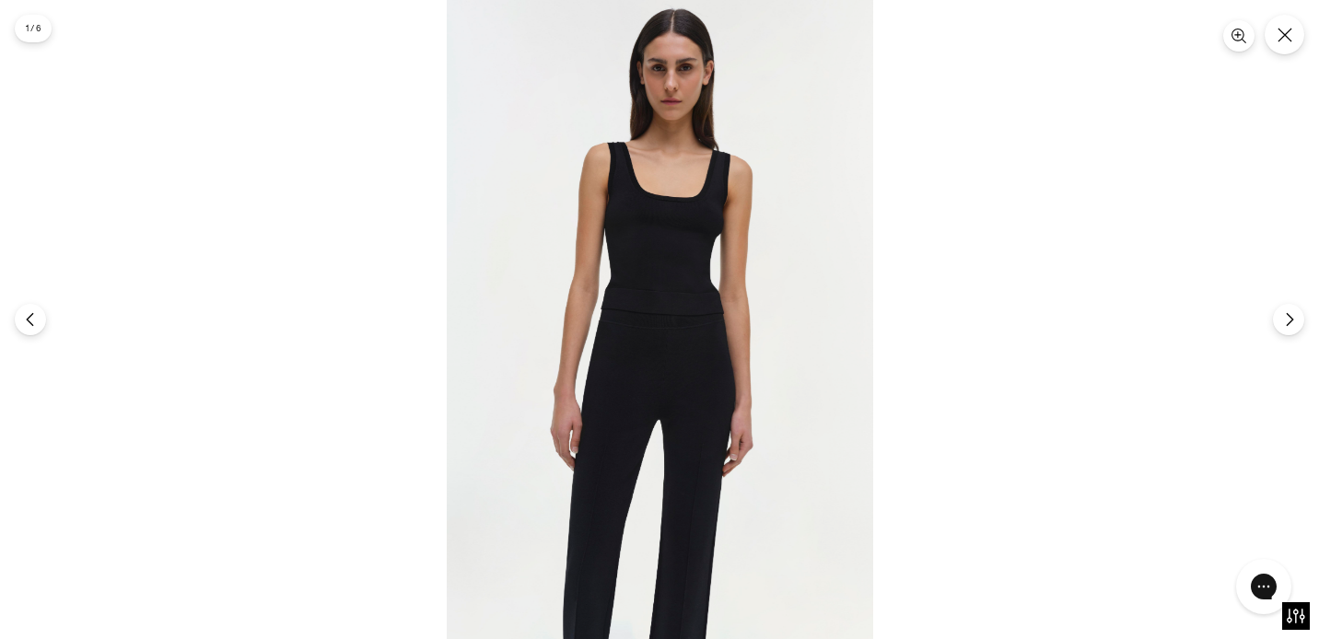
click at [647, 278] on img at bounding box center [660, 319] width 426 height 639
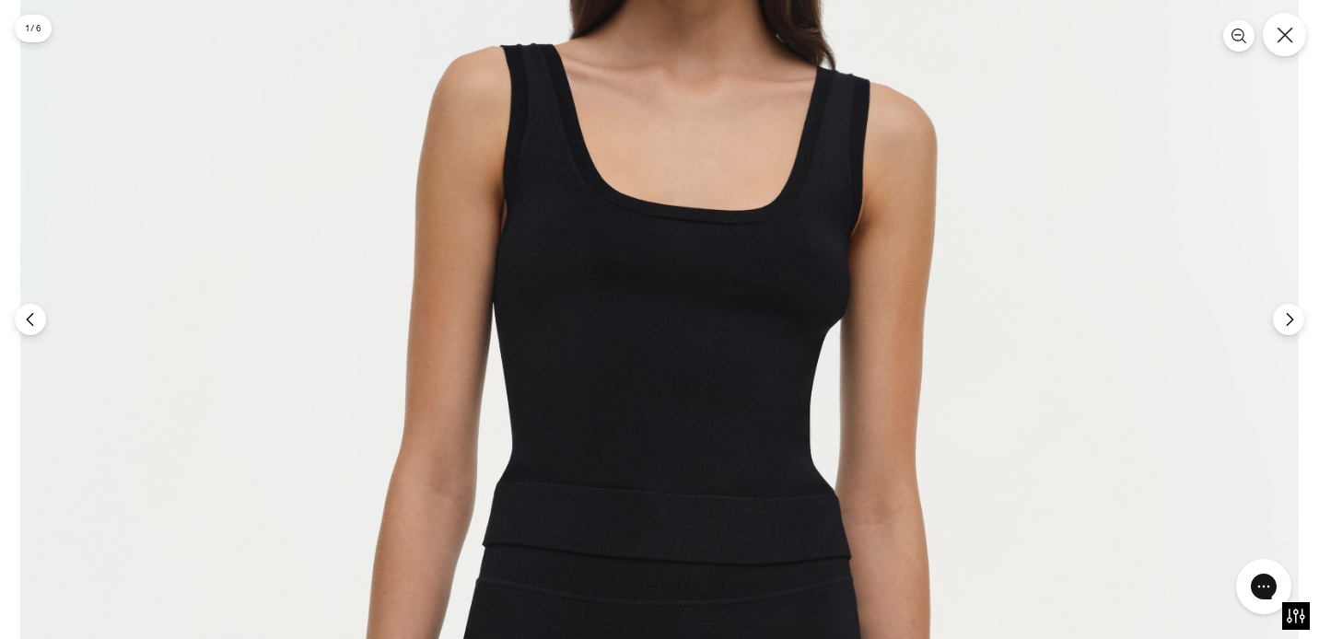
click at [1295, 34] on button "Close" at bounding box center [1284, 34] width 43 height 43
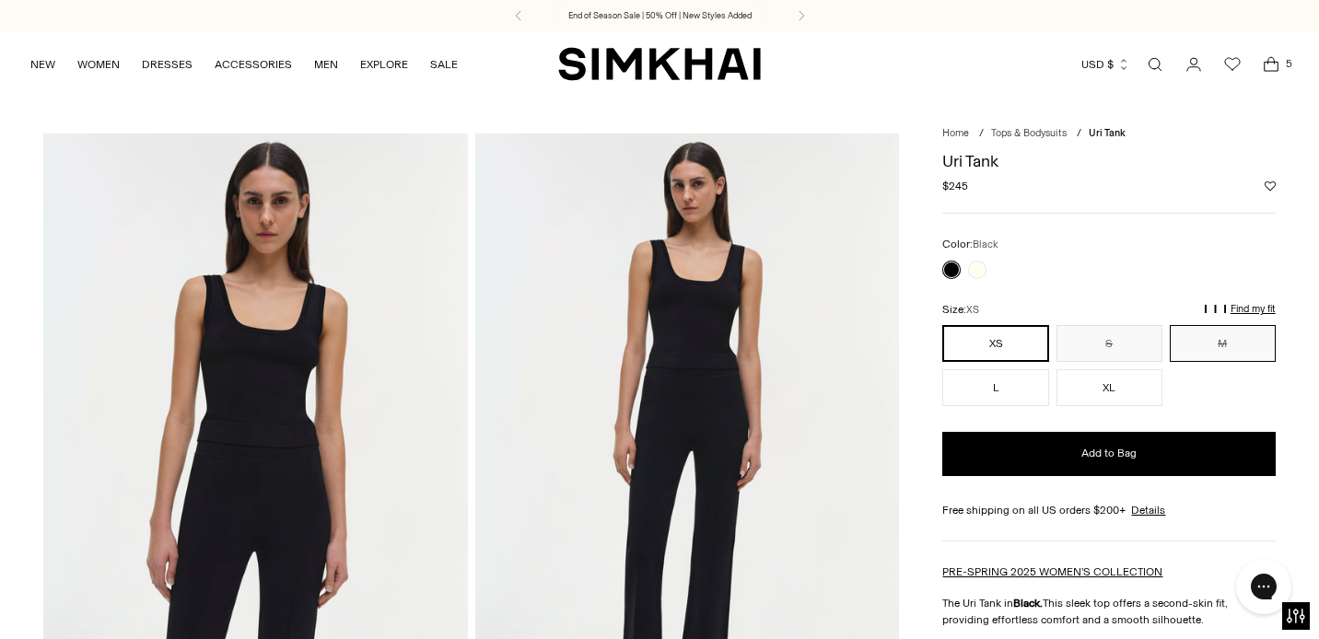
click at [1241, 335] on button "M" at bounding box center [1223, 343] width 106 height 37
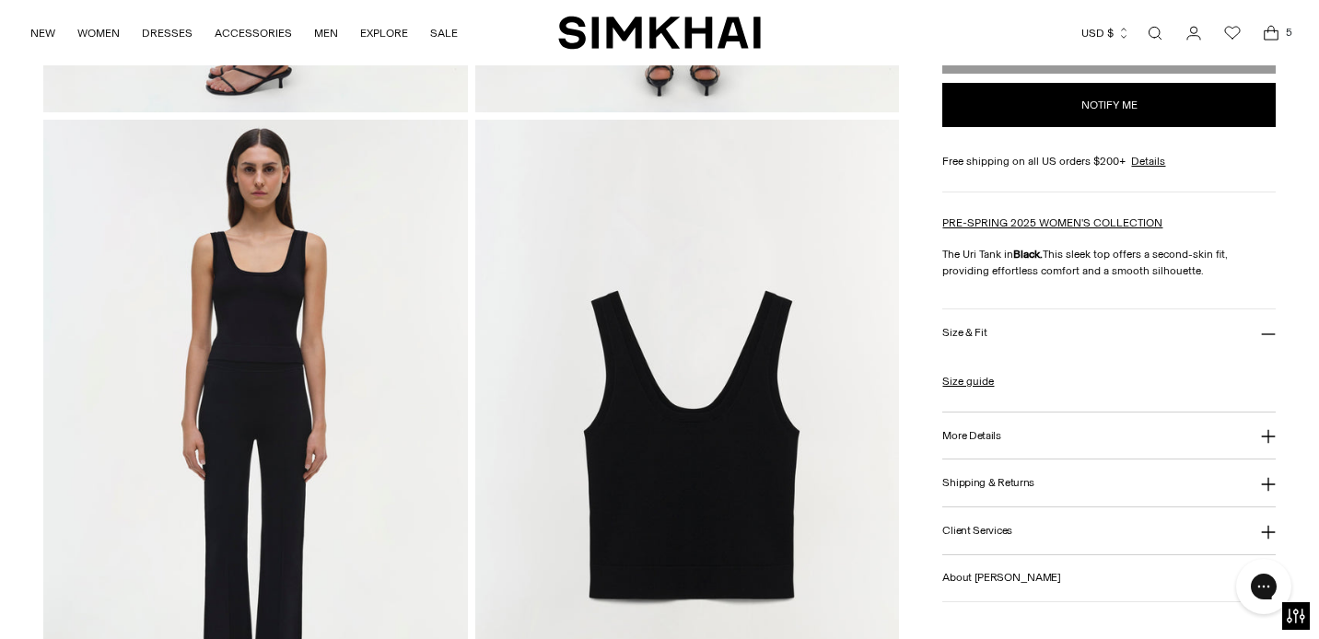
scroll to position [1331, 0]
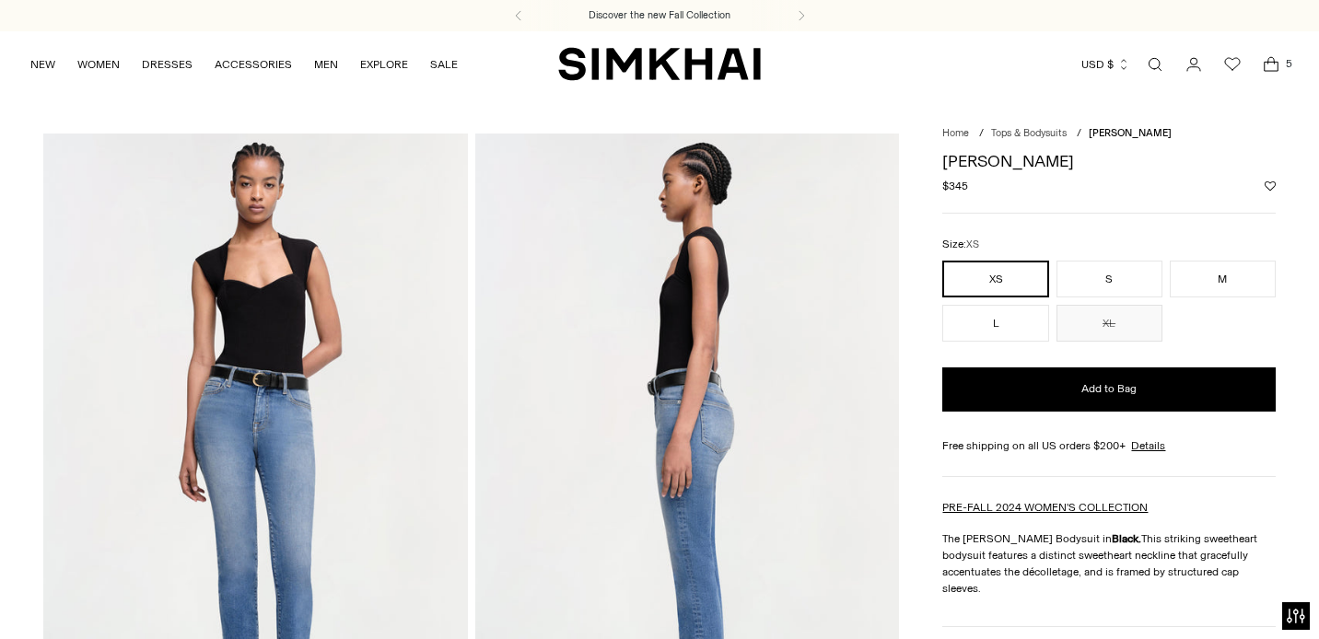
click at [1271, 71] on icon "Open cart modal" at bounding box center [1271, 64] width 26 height 18
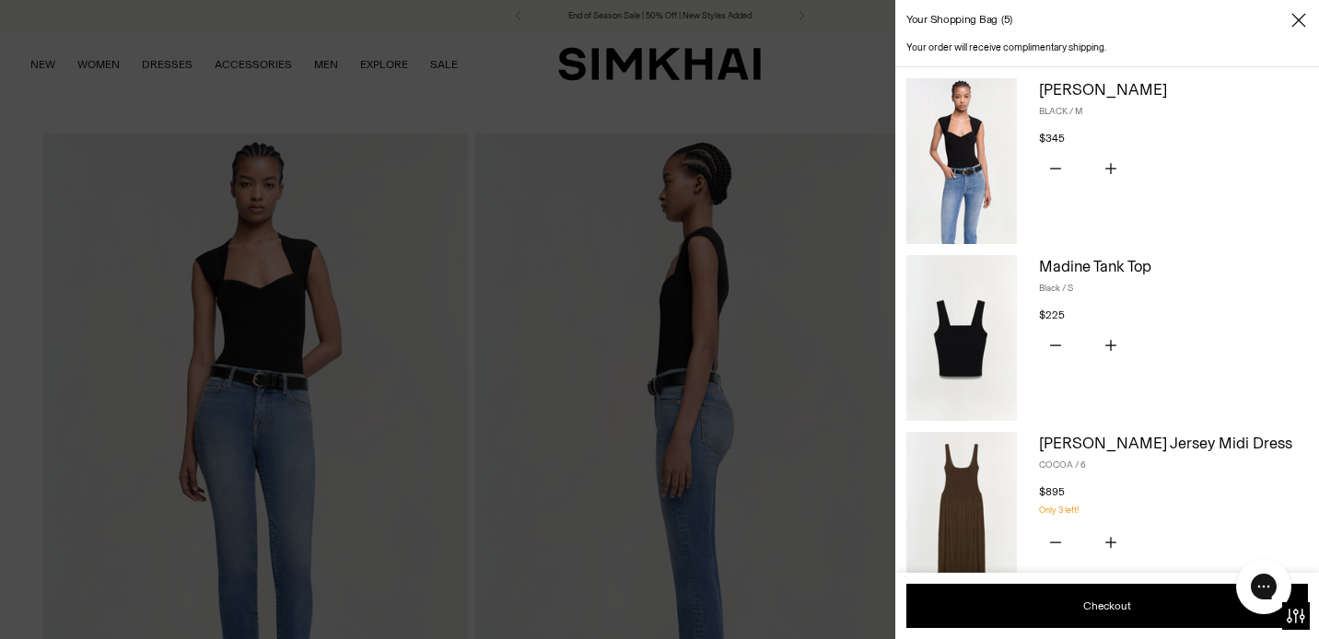
click at [1001, 461] on img at bounding box center [961, 515] width 111 height 166
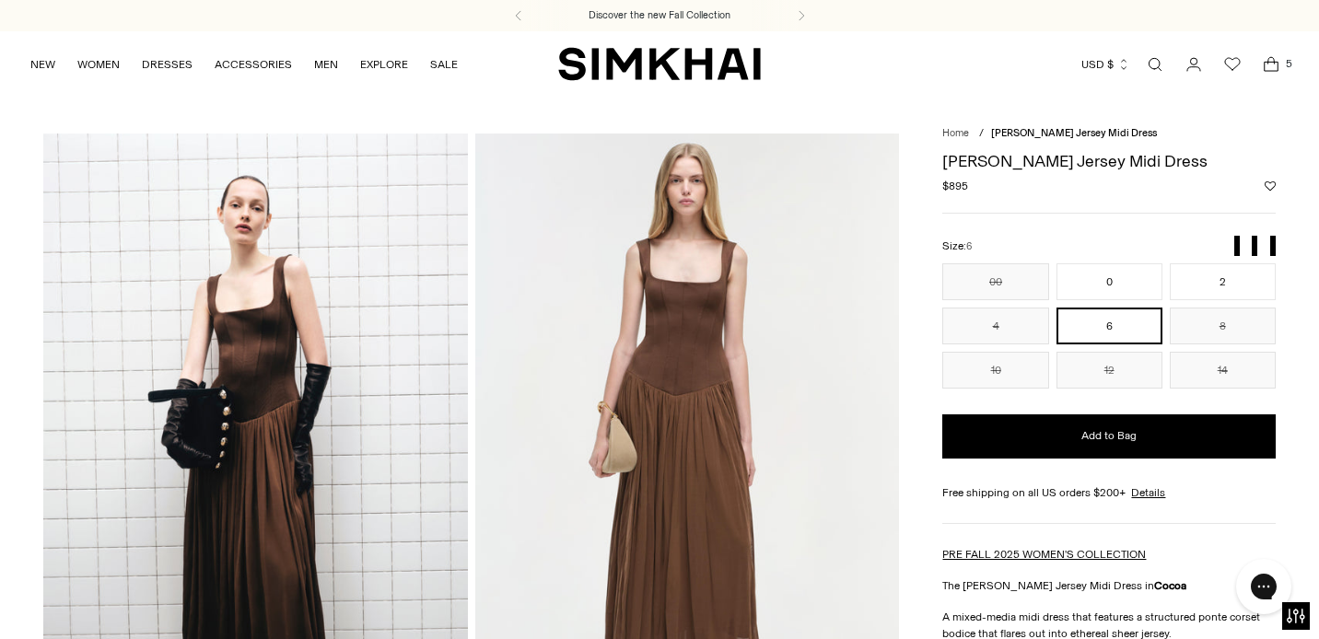
scroll to position [6, 0]
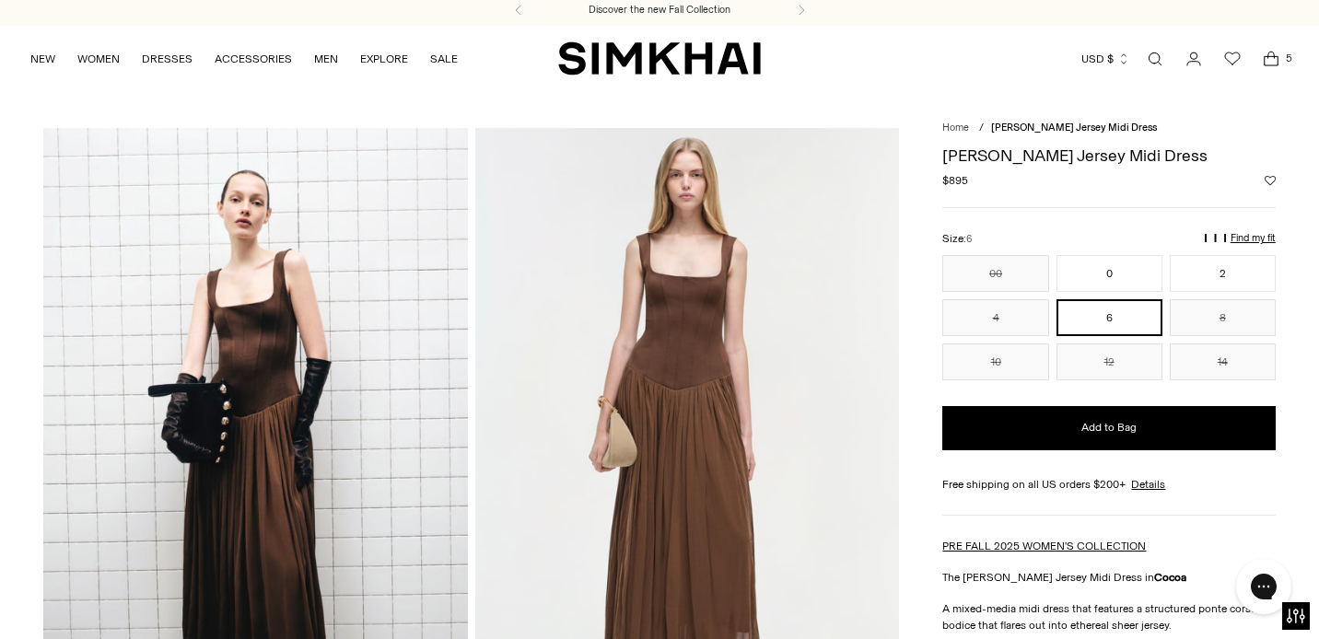
click at [1272, 182] on button "Add to Wishlist" at bounding box center [1269, 180] width 11 height 11
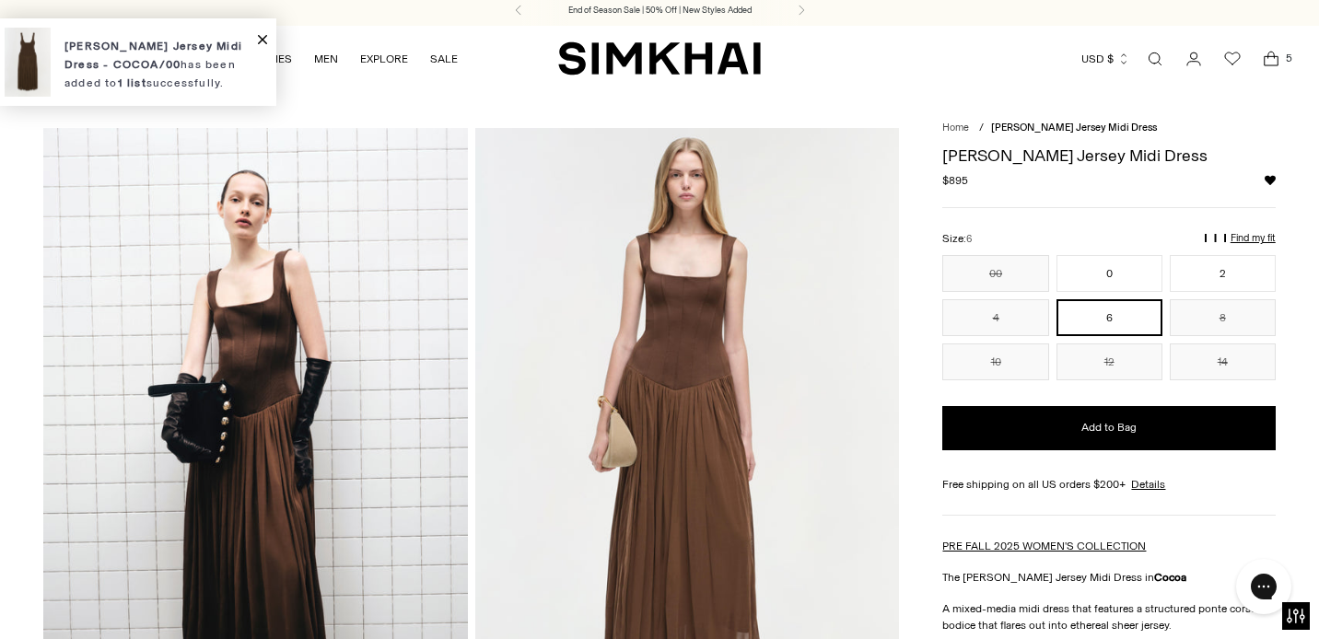
click at [1238, 61] on icon "Wishlist" at bounding box center [1232, 59] width 22 height 22
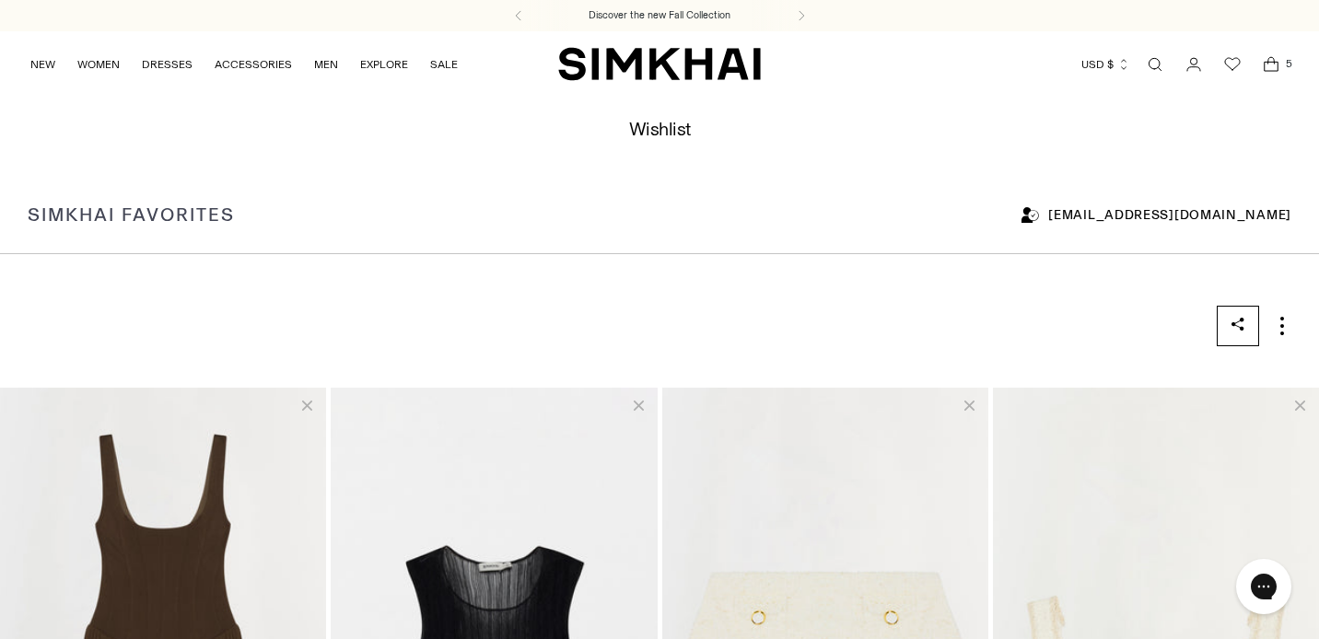
click at [1281, 64] on span "5" at bounding box center [1288, 63] width 17 height 17
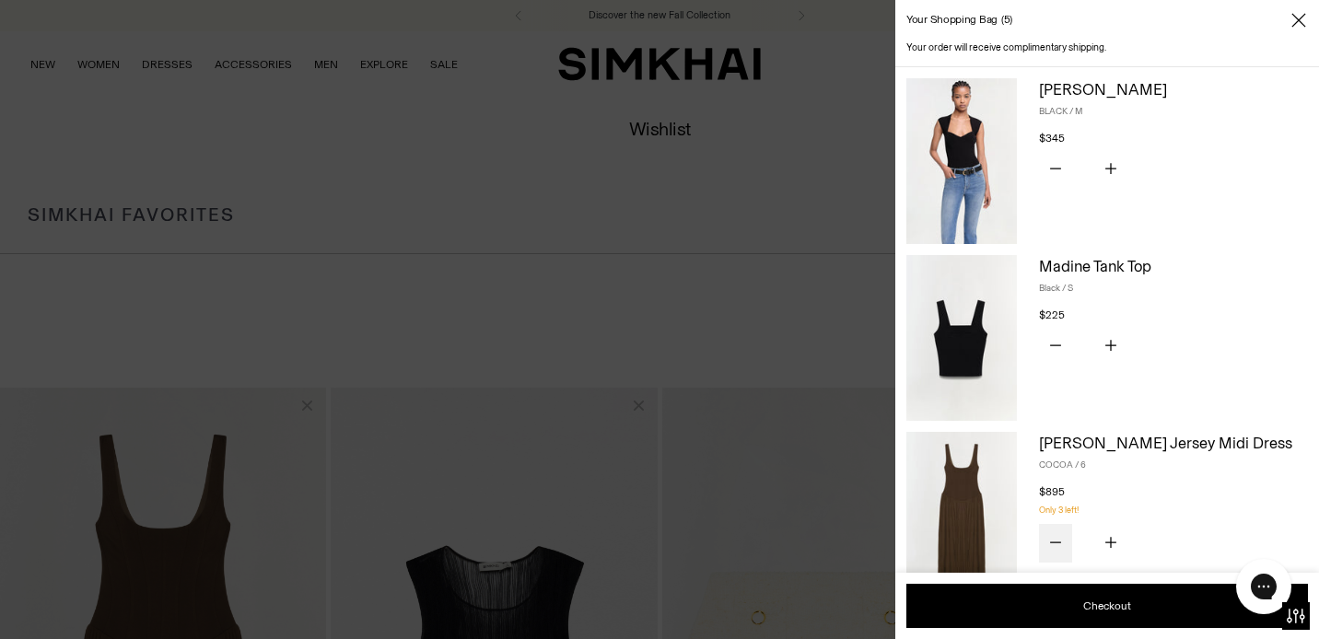
click at [1055, 541] on icon "Subtract product quantity" at bounding box center [1055, 542] width 11 height 11
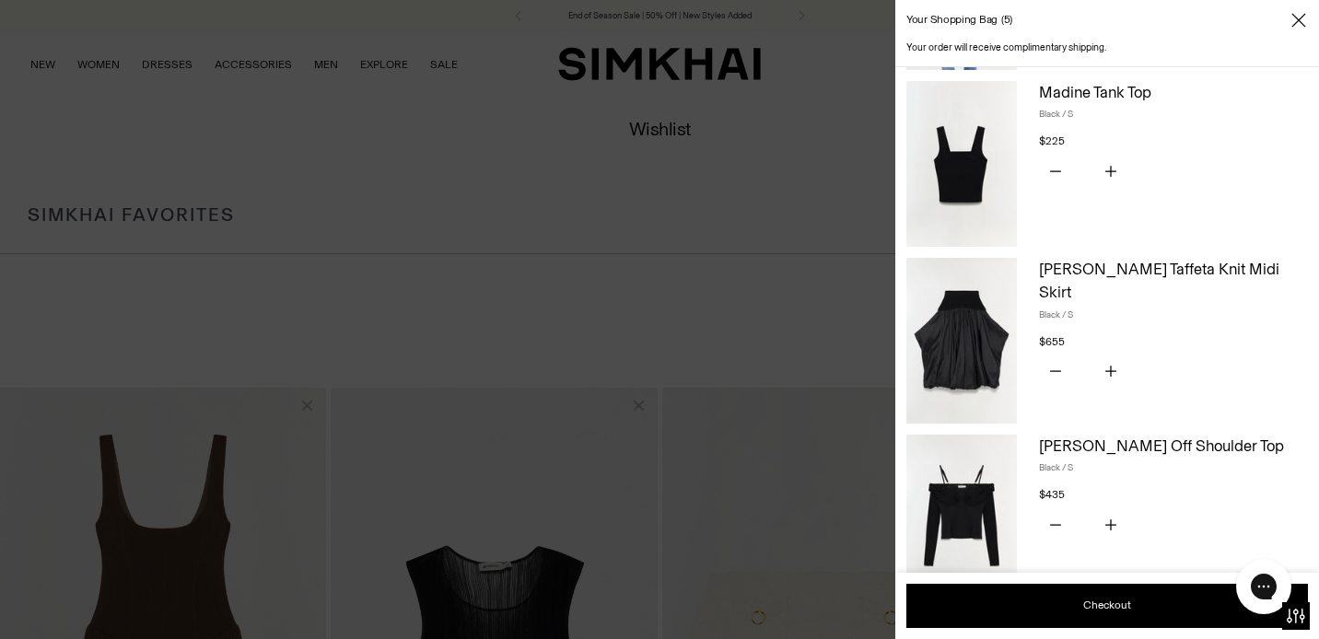
scroll to position [179, 0]
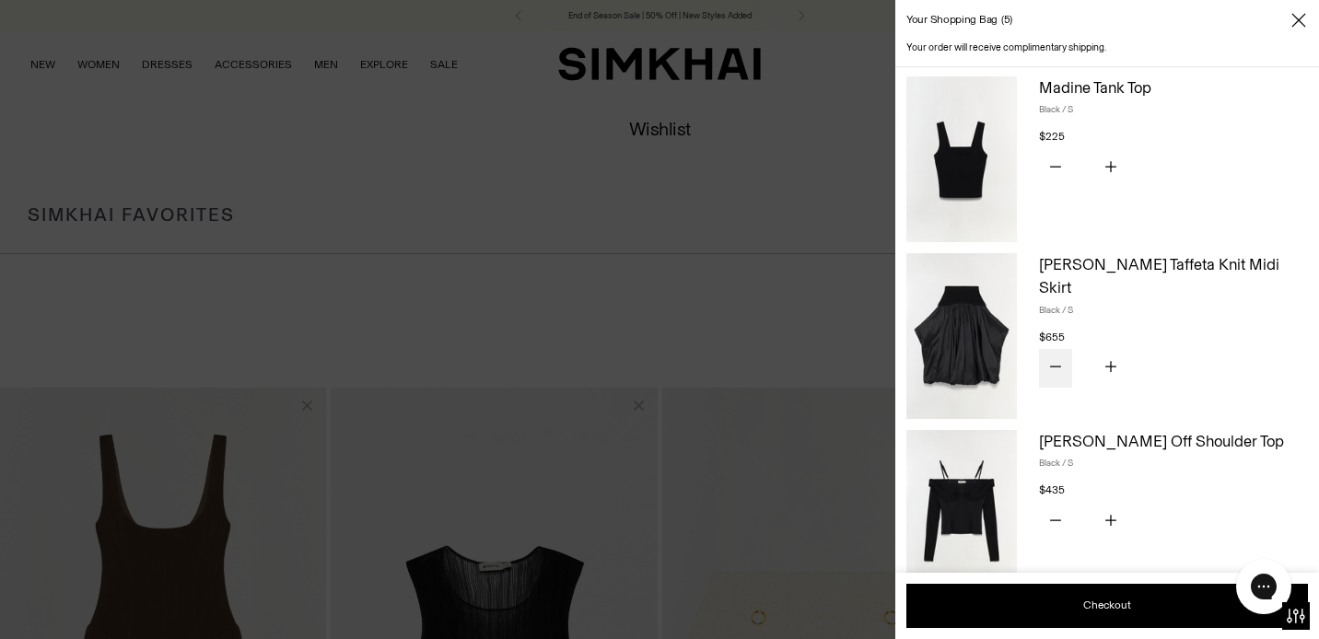
click at [1054, 367] on icon "Subtract product quantity" at bounding box center [1055, 367] width 11 height 1
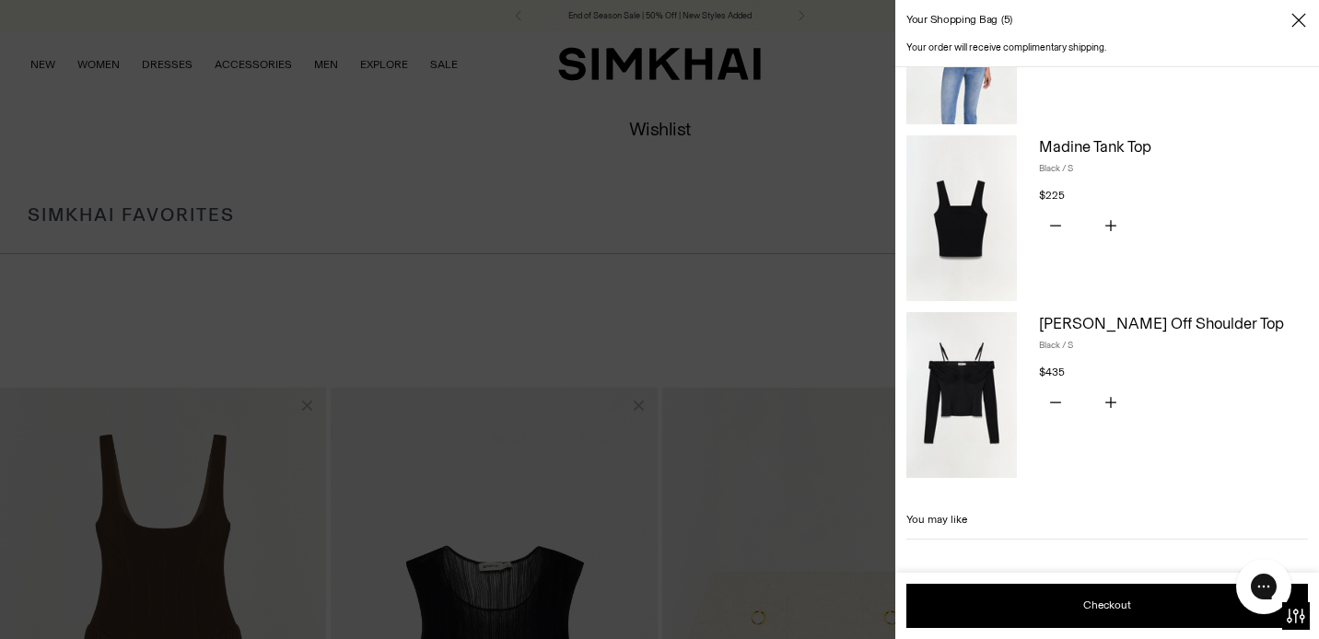
click at [1017, 276] on div "Madine Tank Top Black / S $225 Unit price / per You have the maximum number of …" at bounding box center [1107, 223] width 424 height 177
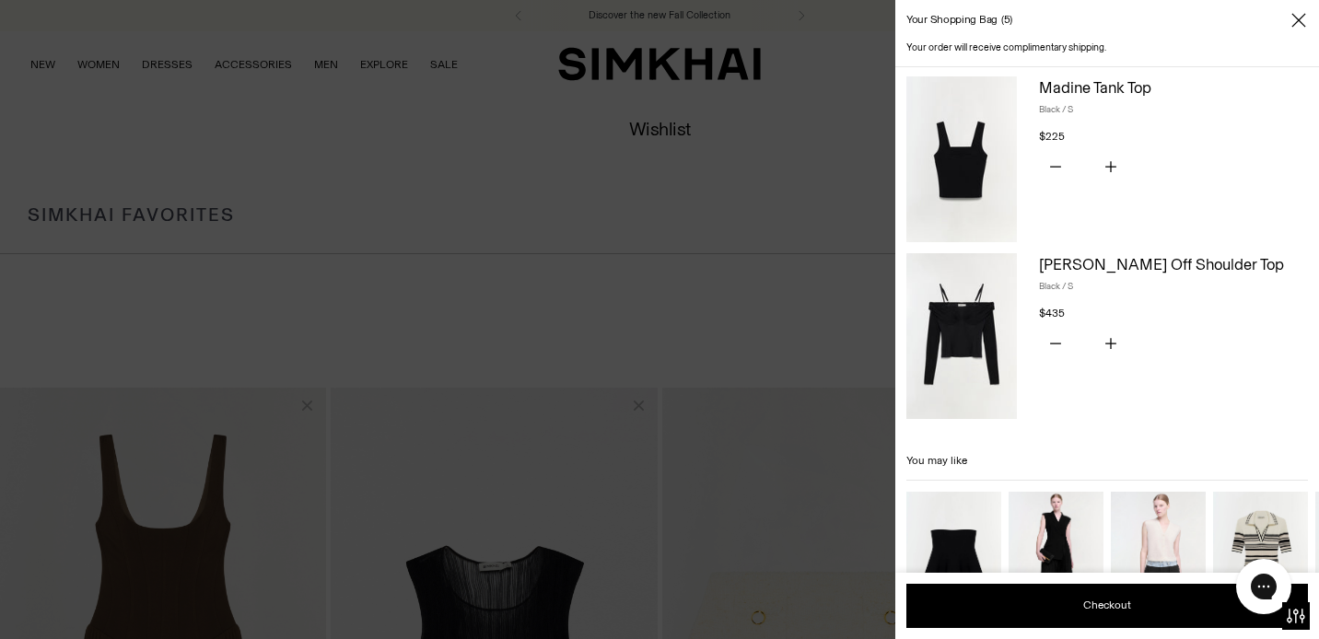
click at [578, 223] on div at bounding box center [659, 319] width 1319 height 639
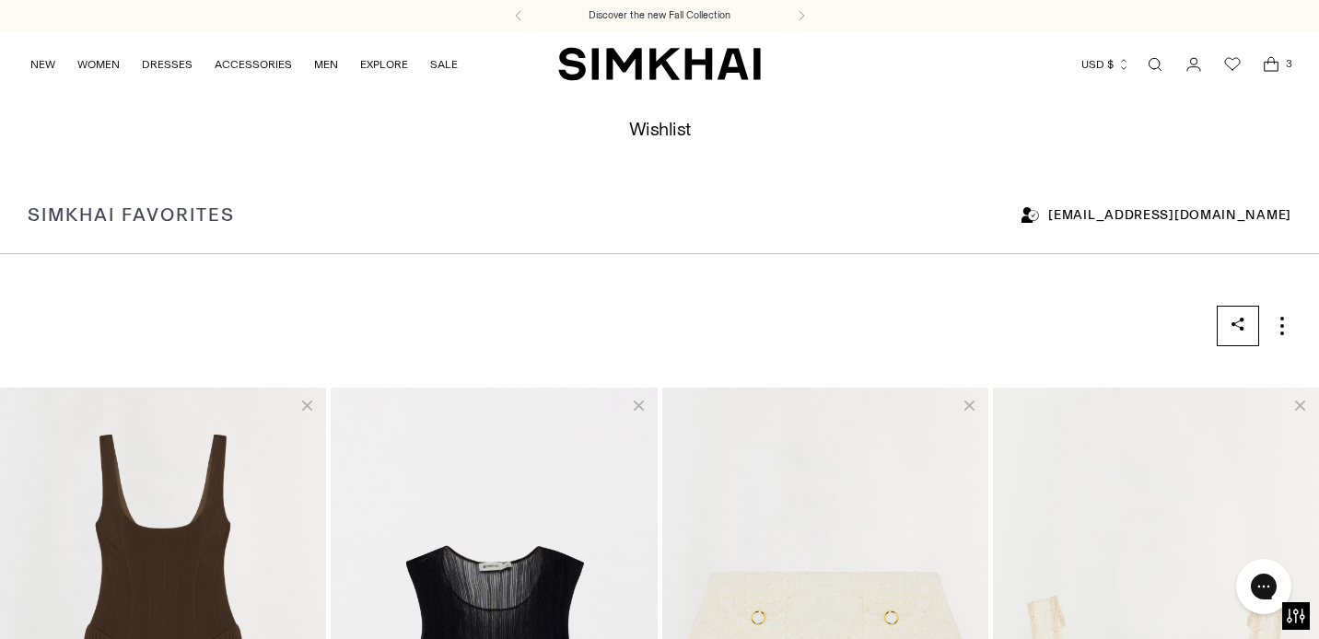
click at [1157, 55] on link "Open search modal" at bounding box center [1154, 64] width 37 height 37
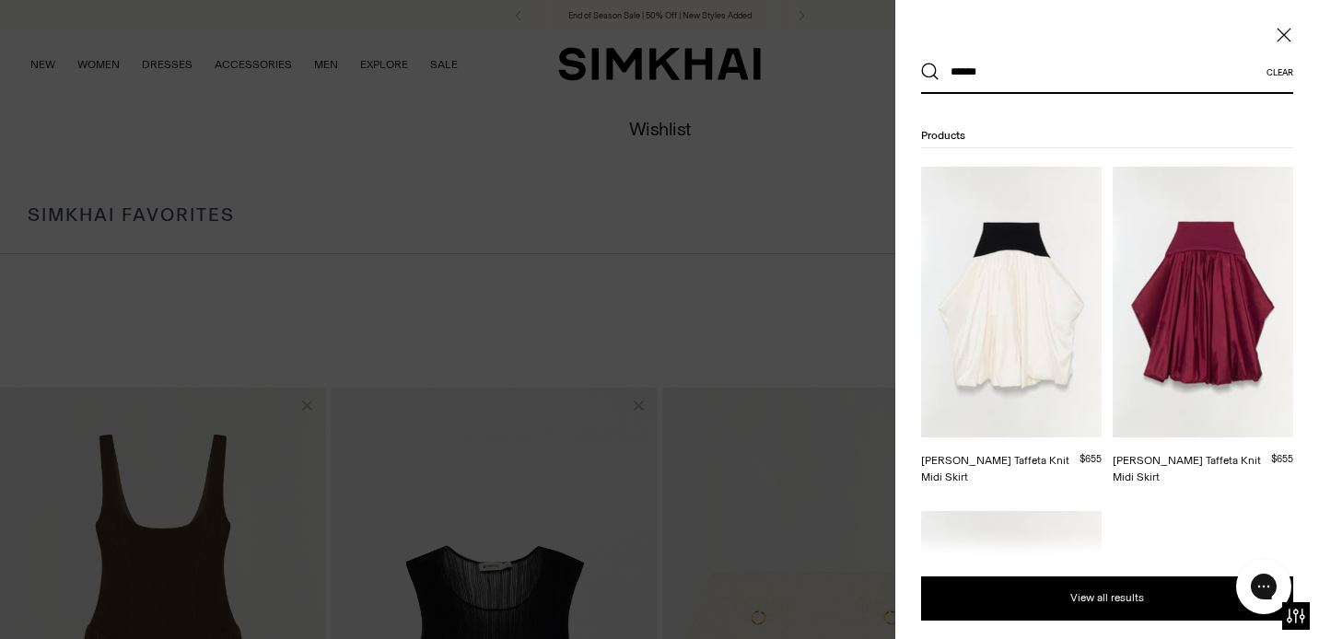
scroll to position [266, 0]
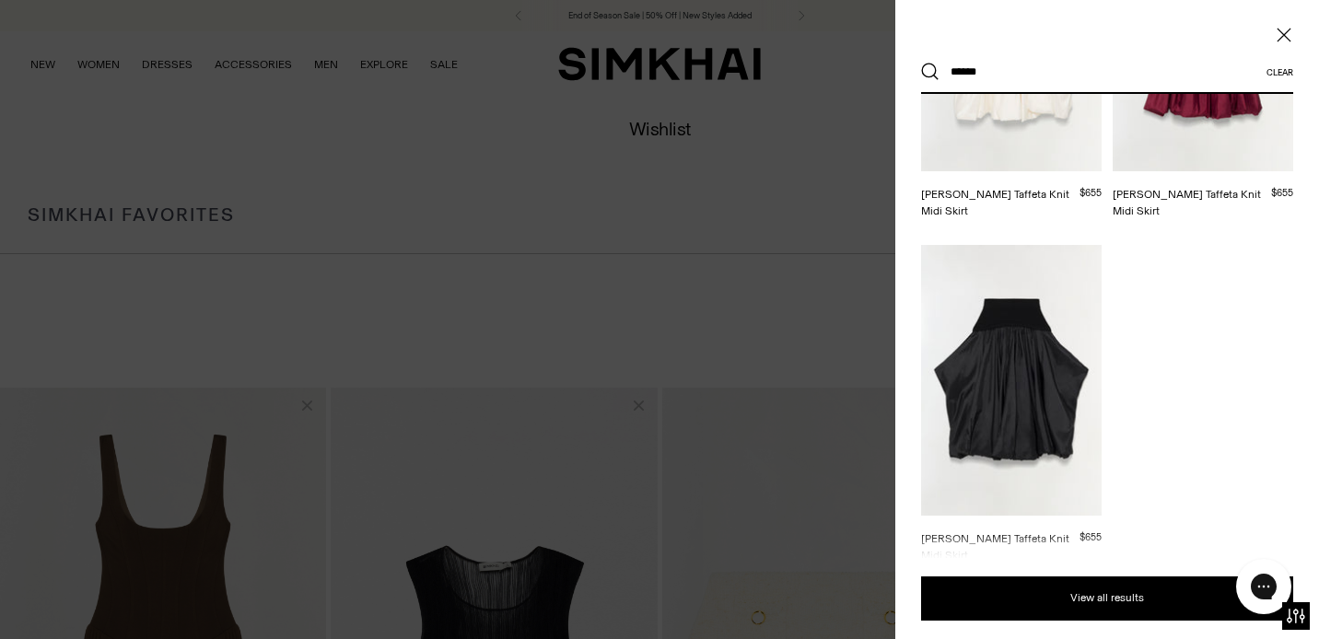
type input "******"
click at [1004, 342] on img at bounding box center [1011, 380] width 181 height 271
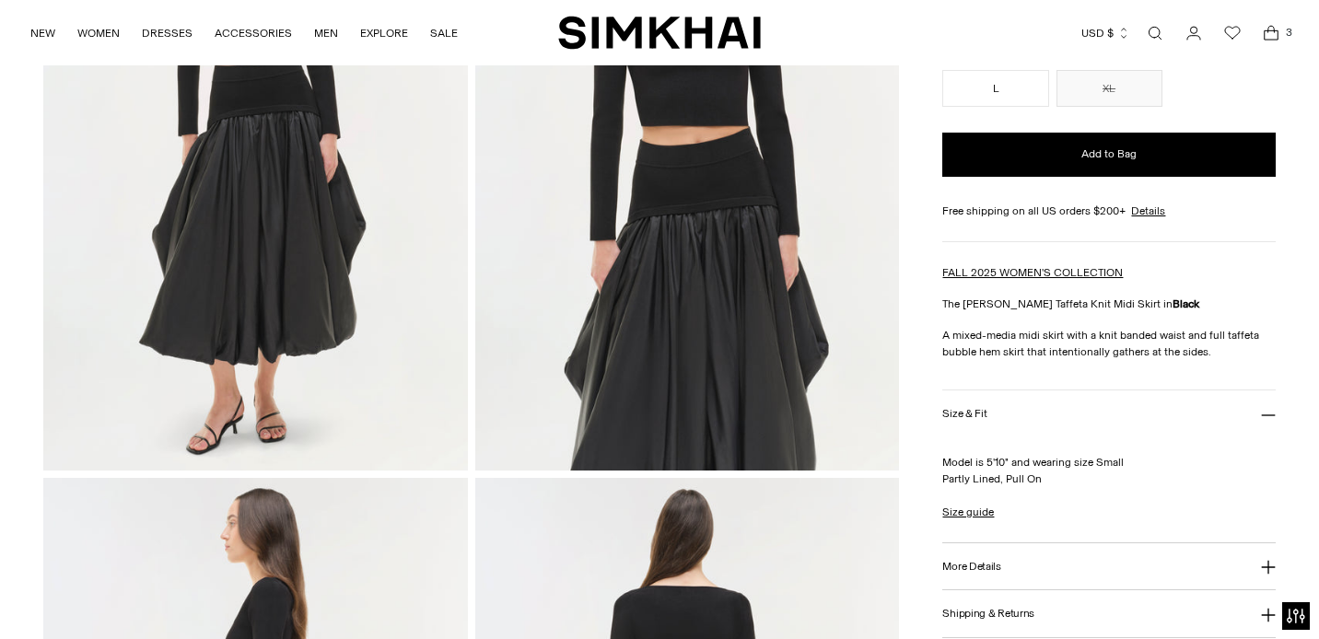
click at [1019, 573] on button "More Details" at bounding box center [1108, 566] width 332 height 47
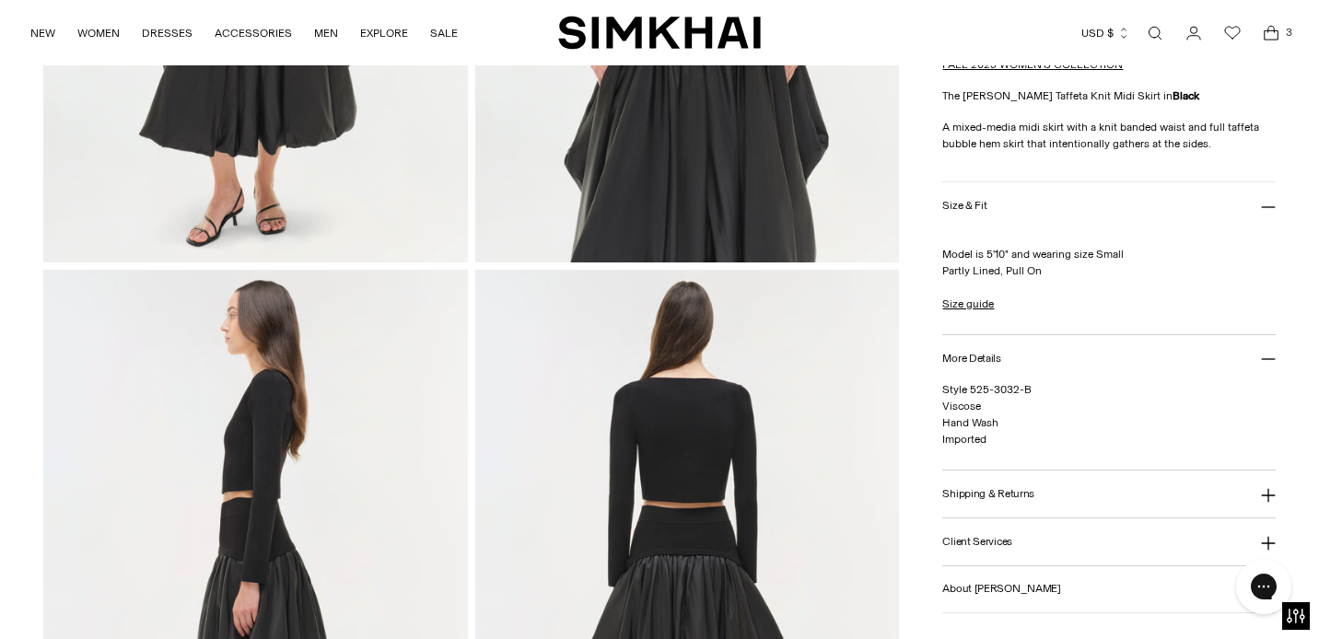
scroll to position [530, 0]
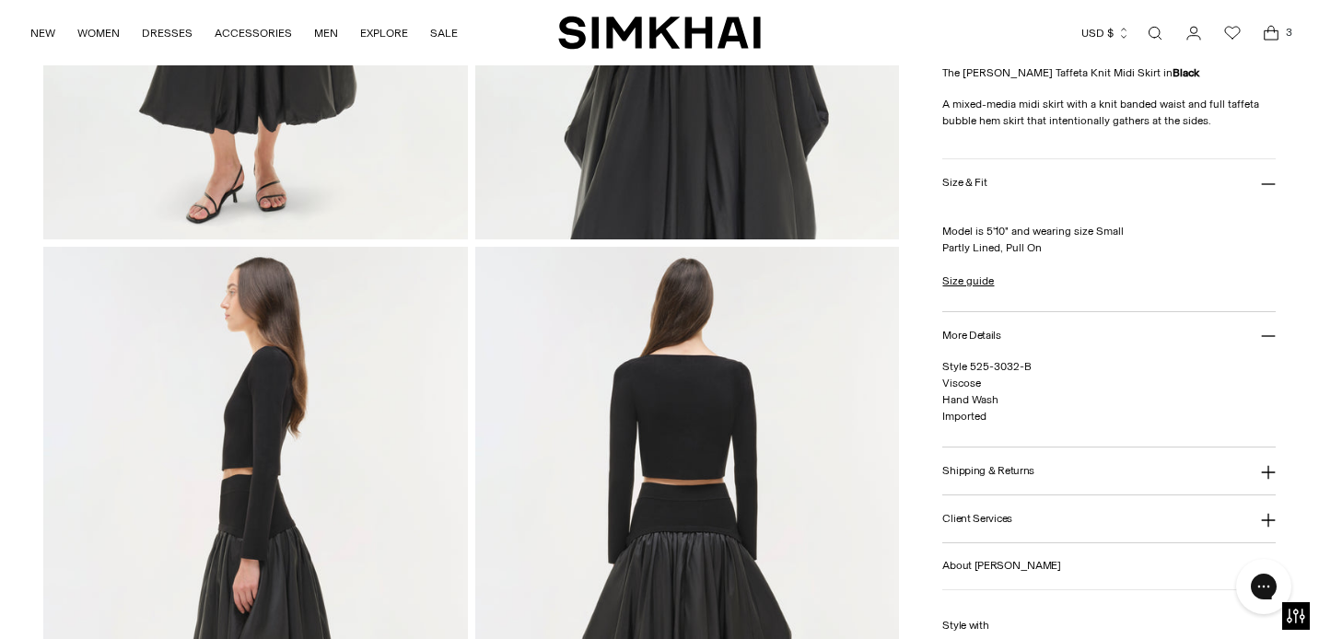
click at [1047, 475] on button "Shipping & Returns" at bounding box center [1108, 471] width 332 height 47
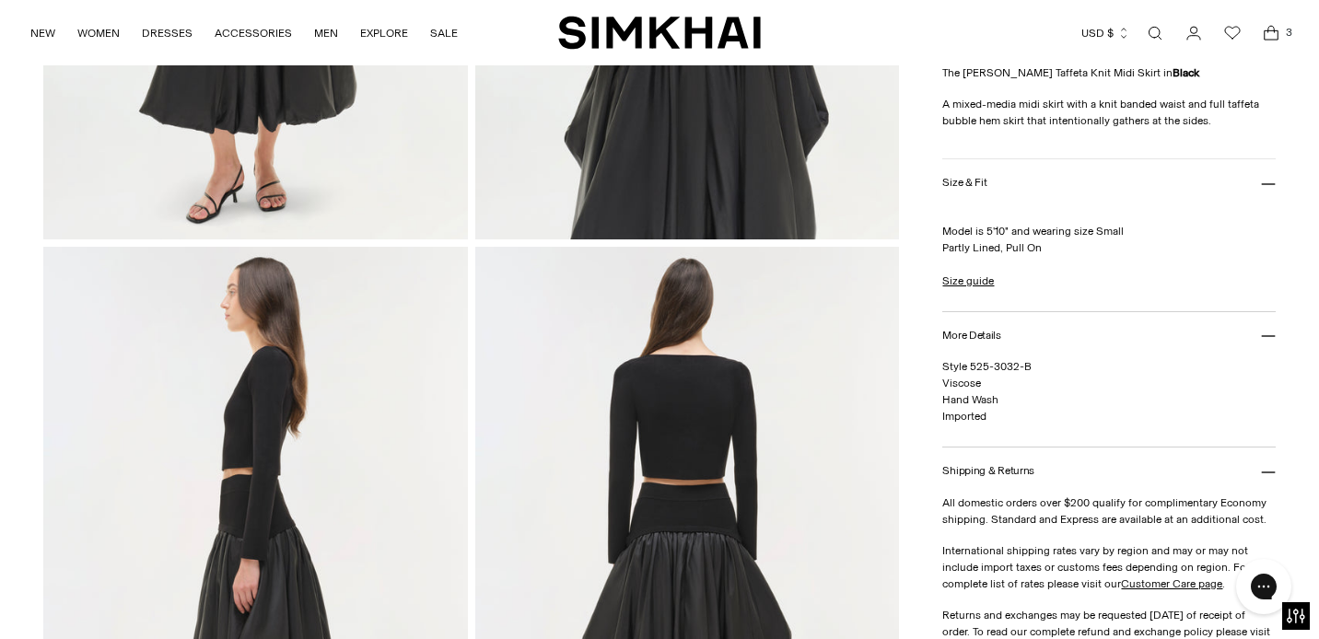
click at [1066, 482] on button "Shipping & Returns" at bounding box center [1108, 471] width 332 height 47
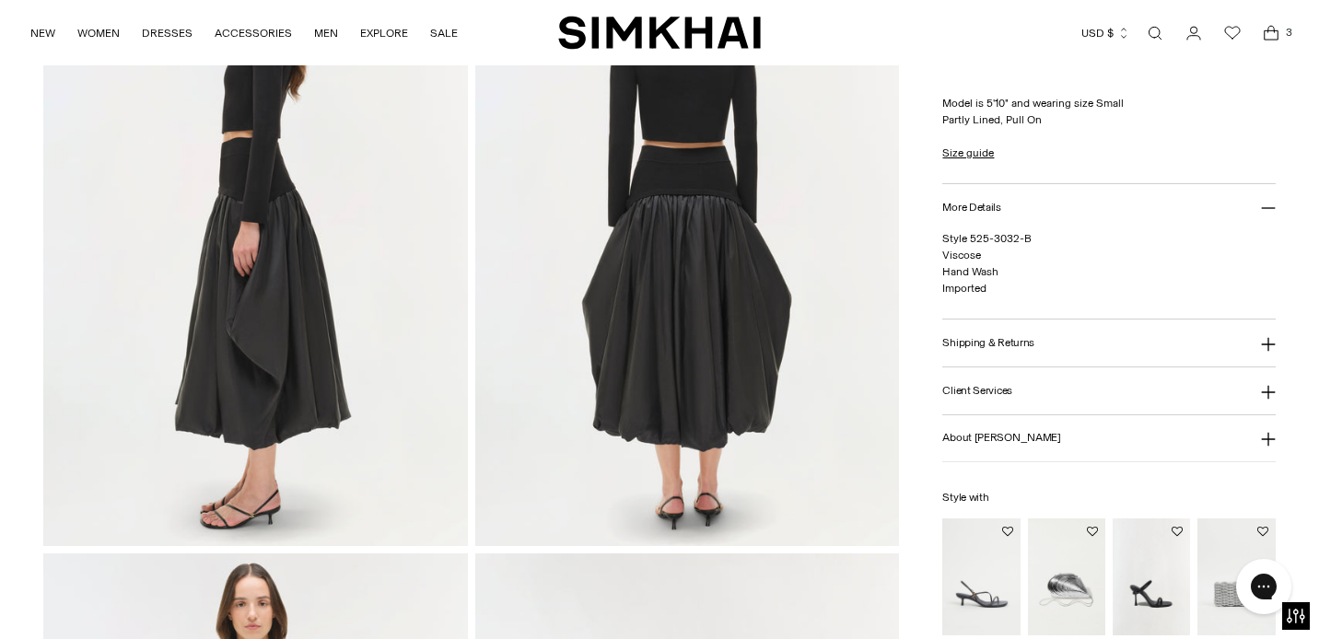
scroll to position [0, 0]
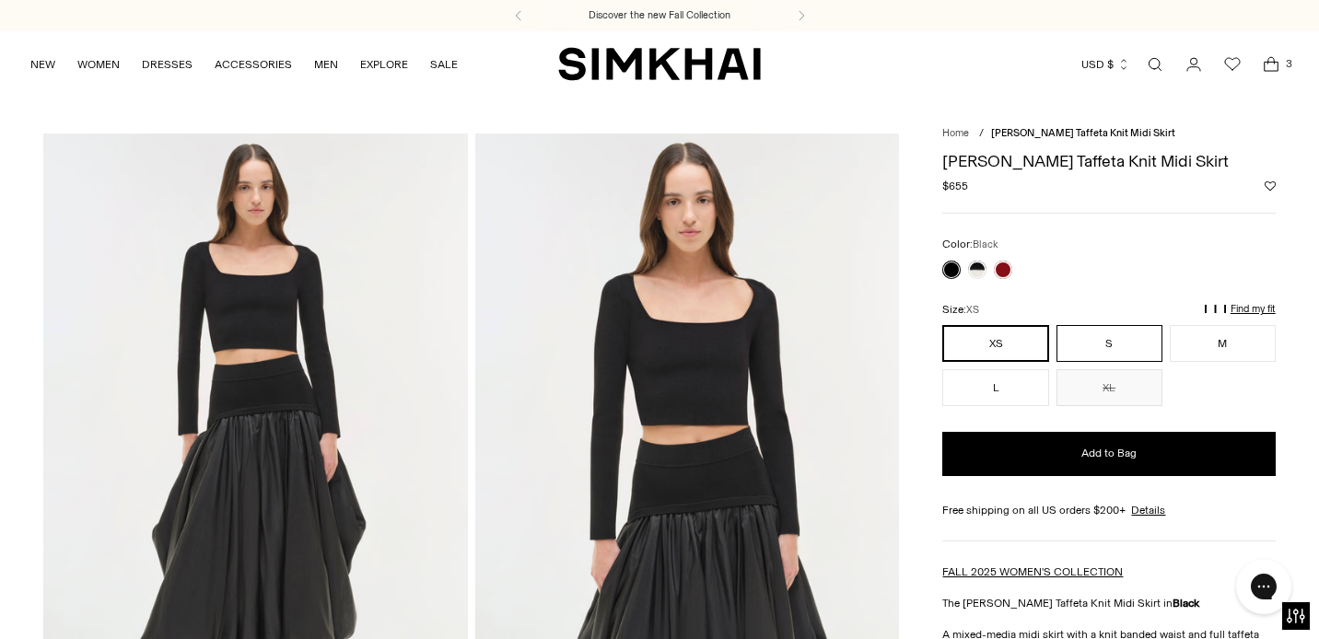
click at [1151, 341] on button "S" at bounding box center [1109, 343] width 106 height 37
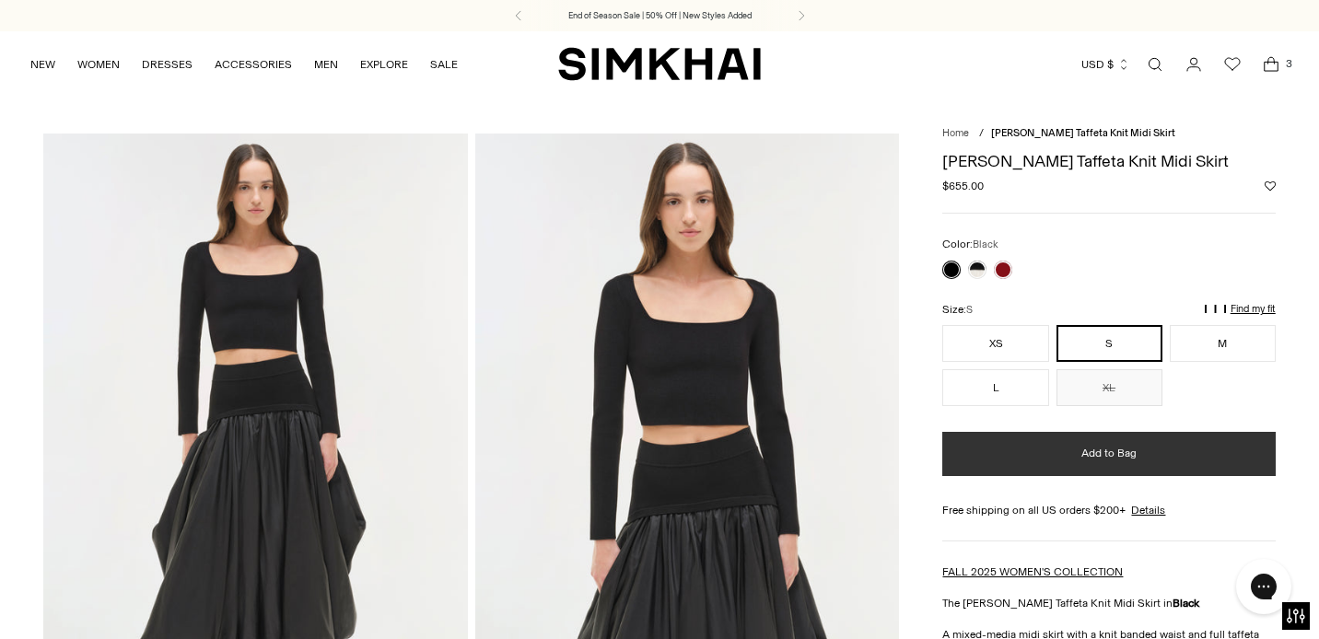
click at [1119, 458] on span "Add to Bag" at bounding box center [1108, 454] width 55 height 16
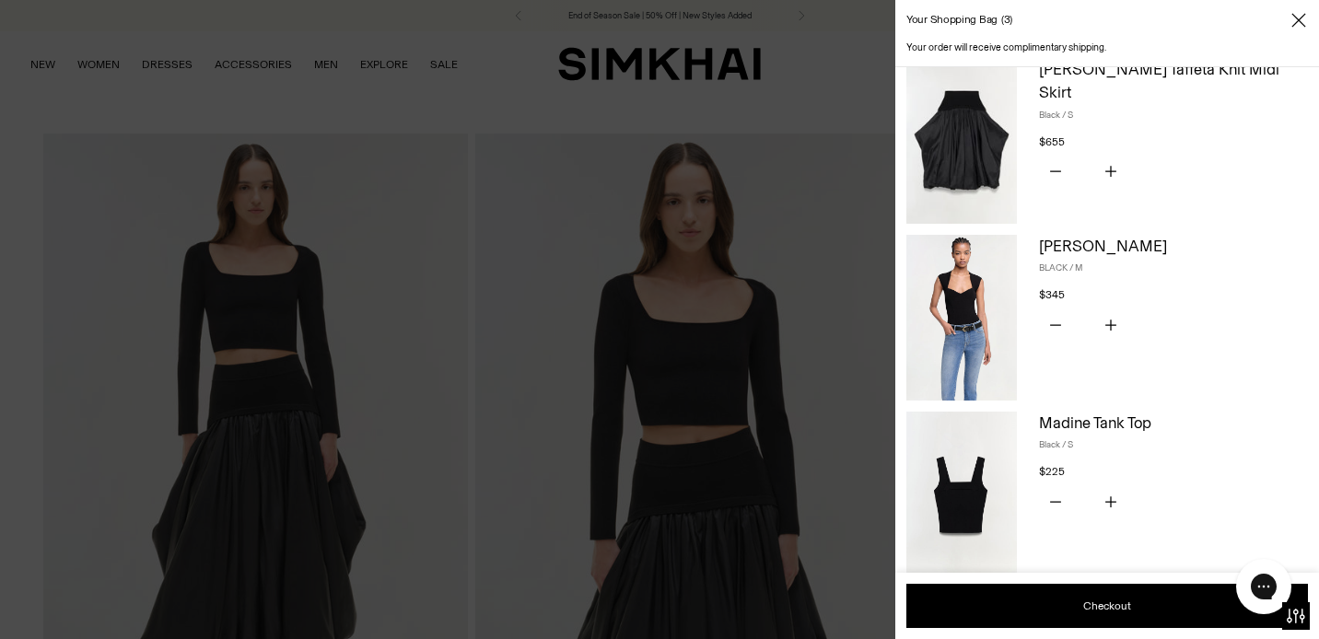
scroll to position [6, 0]
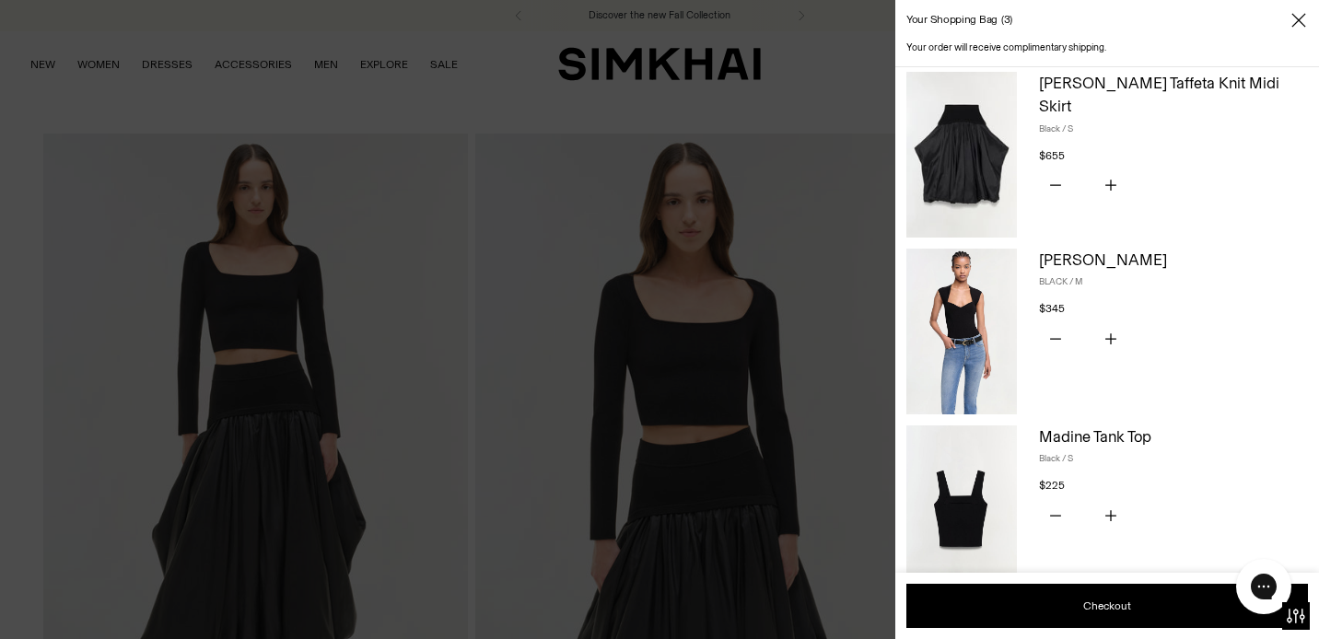
click at [988, 484] on img at bounding box center [961, 508] width 111 height 166
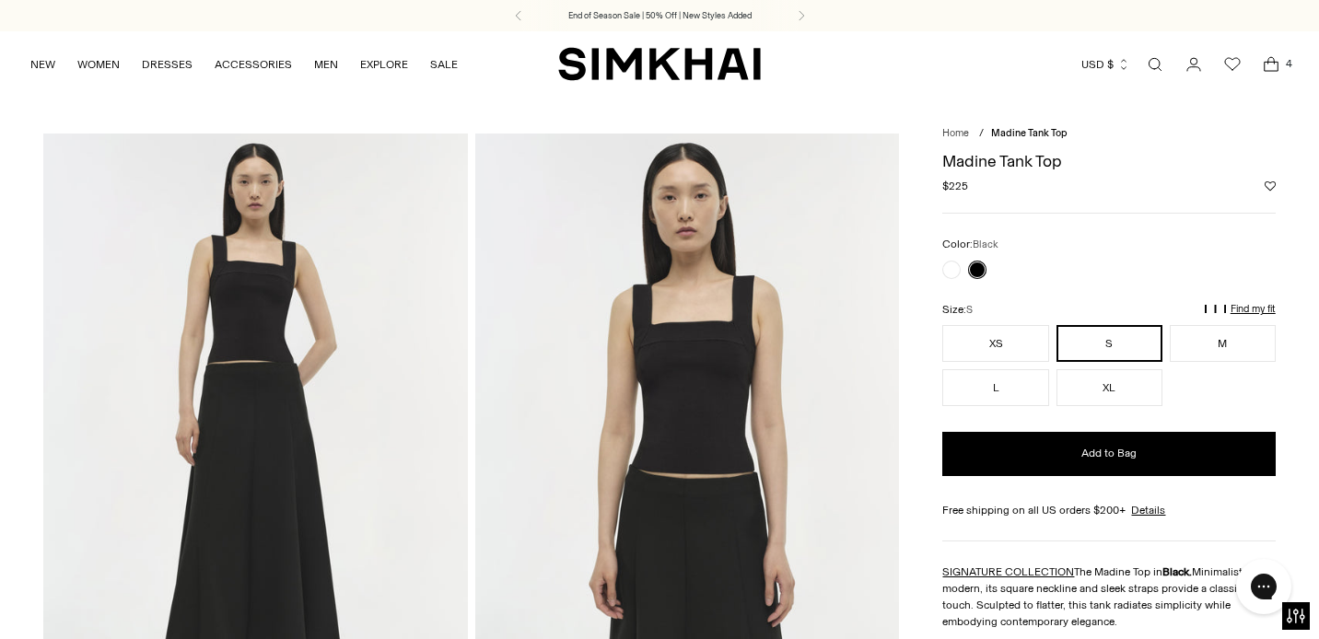
click at [675, 327] on img at bounding box center [687, 452] width 424 height 636
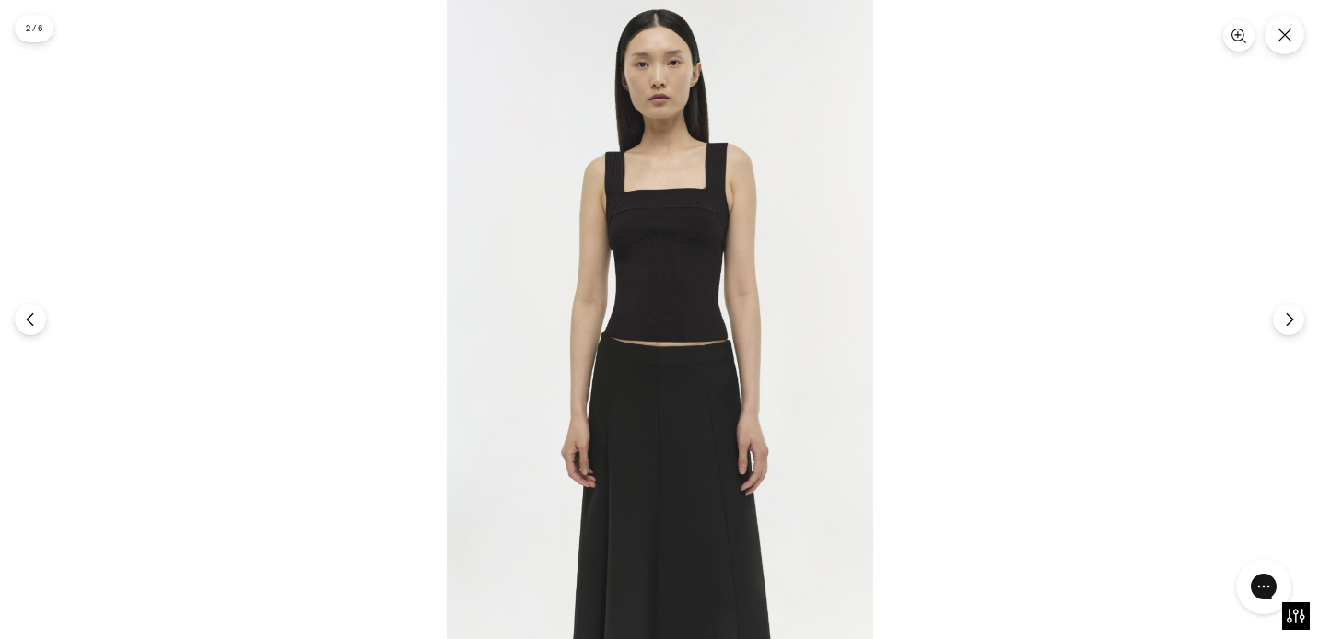
click at [1302, 43] on div at bounding box center [659, 319] width 1319 height 639
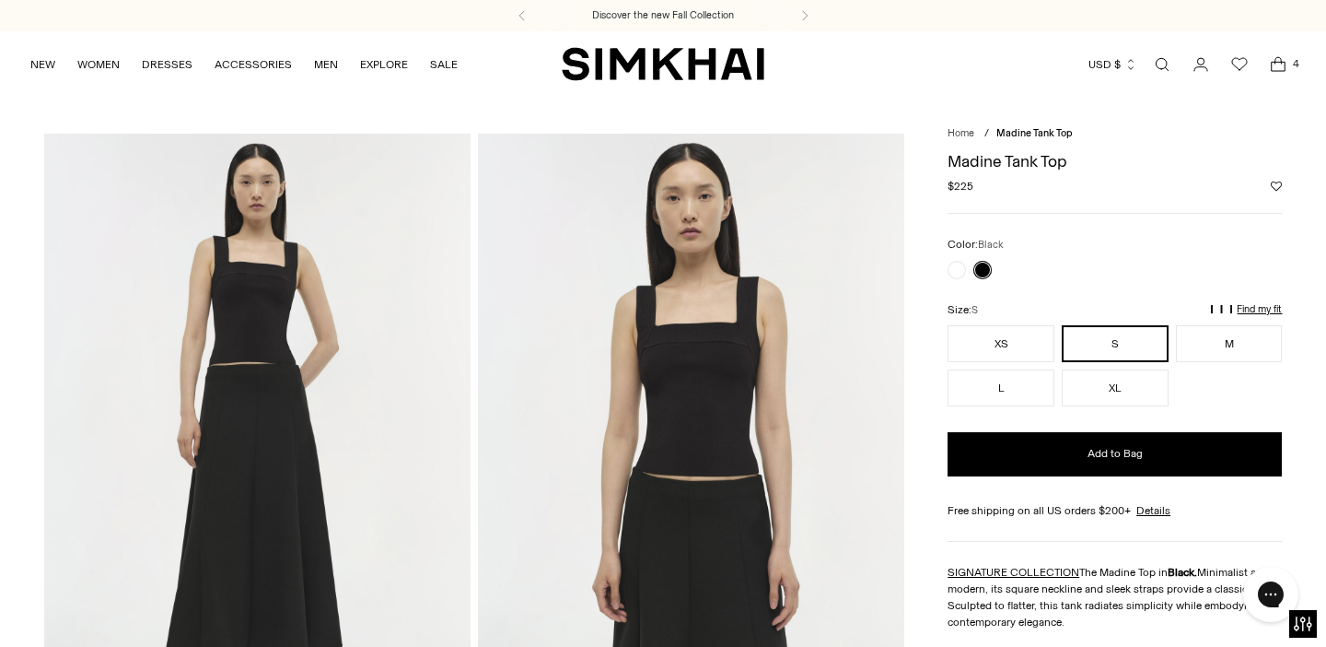
click at [1285, 70] on icon "Open cart modal" at bounding box center [1278, 64] width 26 height 18
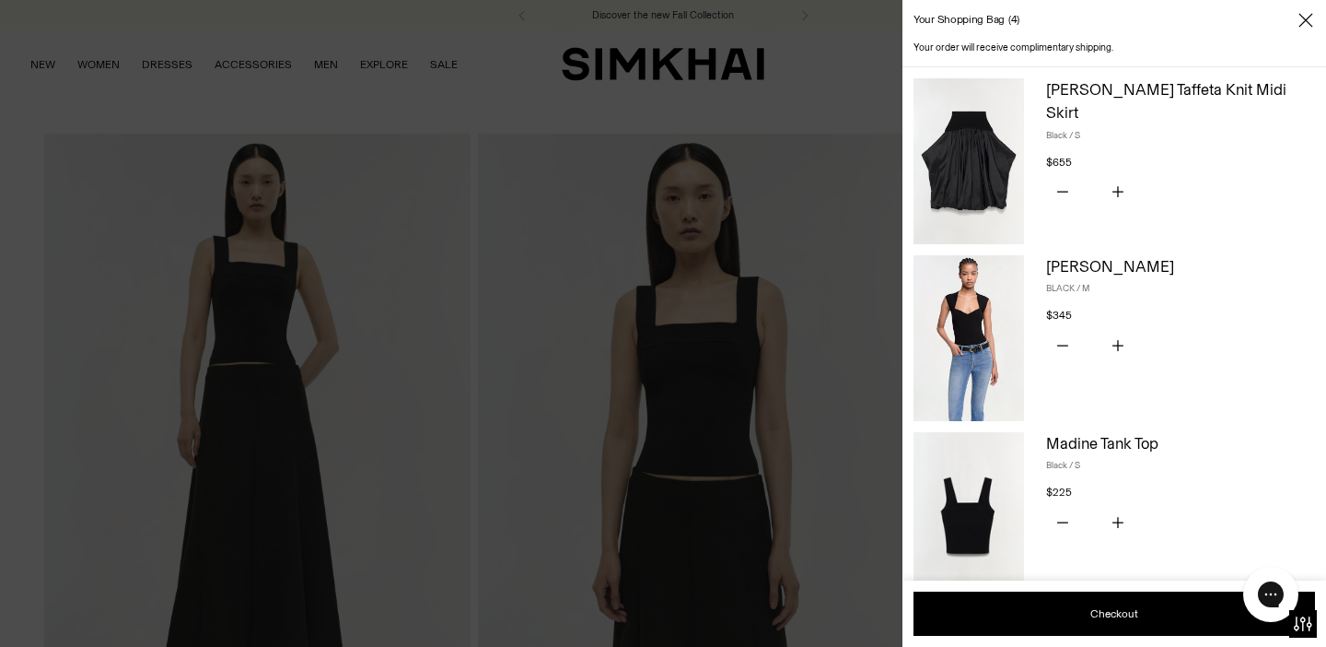
click at [1004, 121] on img at bounding box center [969, 161] width 111 height 166
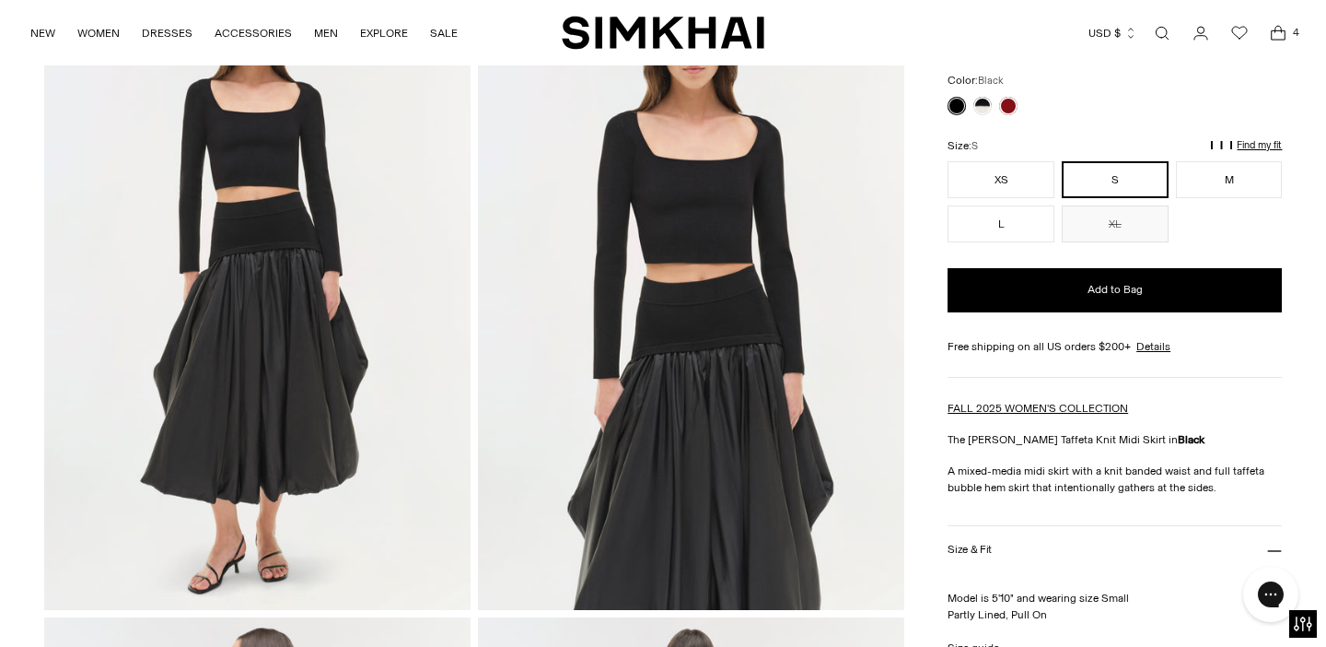
click at [1273, 25] on icon "Open cart modal" at bounding box center [1278, 33] width 26 height 18
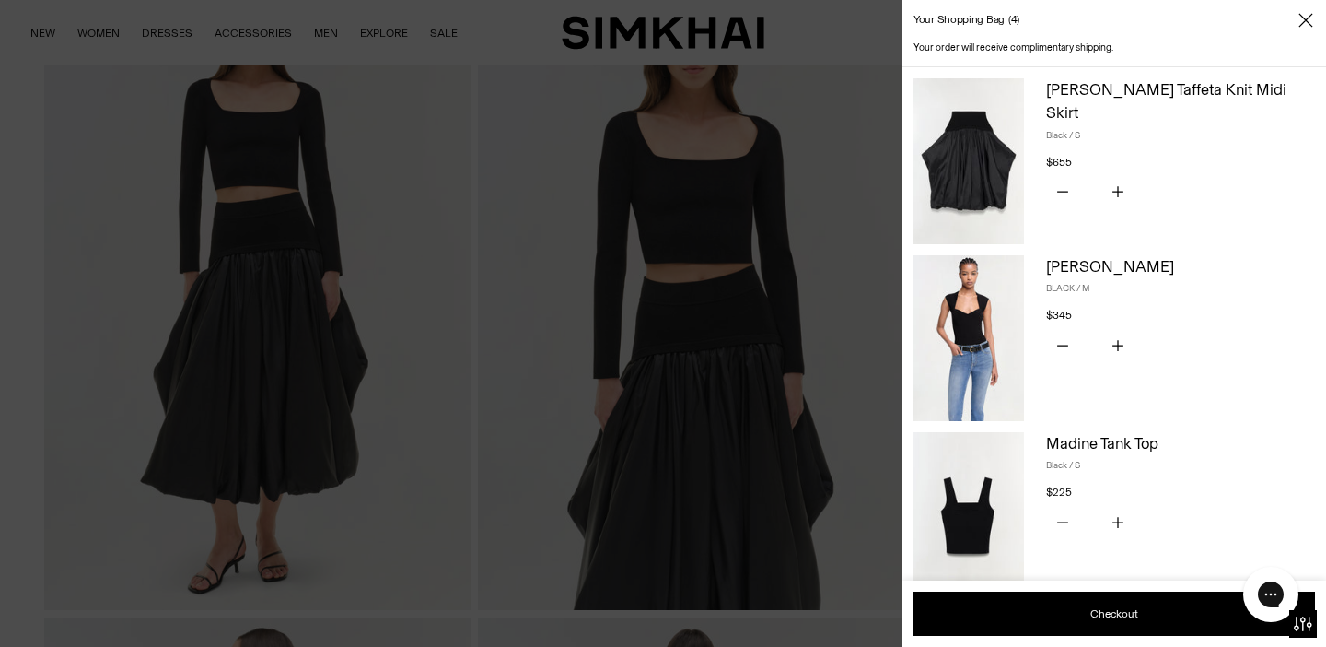
click at [980, 316] on img at bounding box center [969, 338] width 111 height 166
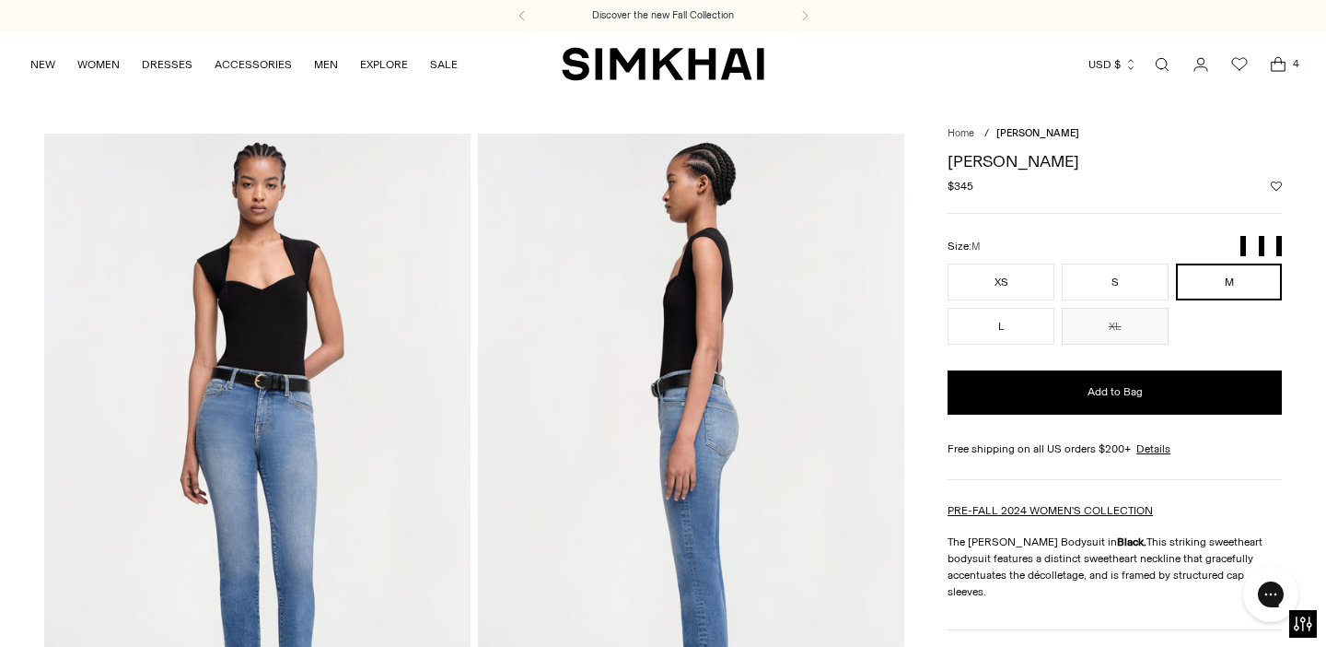
click at [1278, 186] on button "Add to Wishlist" at bounding box center [1276, 186] width 11 height 11
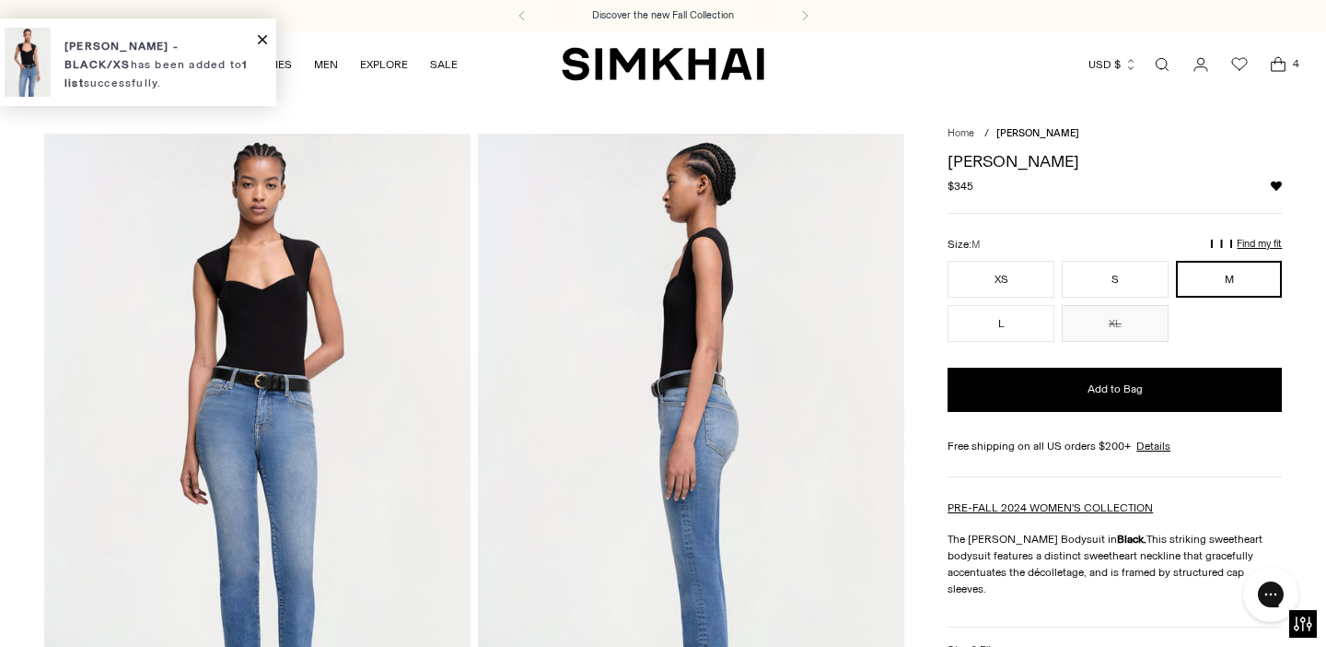
click at [1283, 68] on icon "Open cart modal" at bounding box center [1278, 64] width 26 height 18
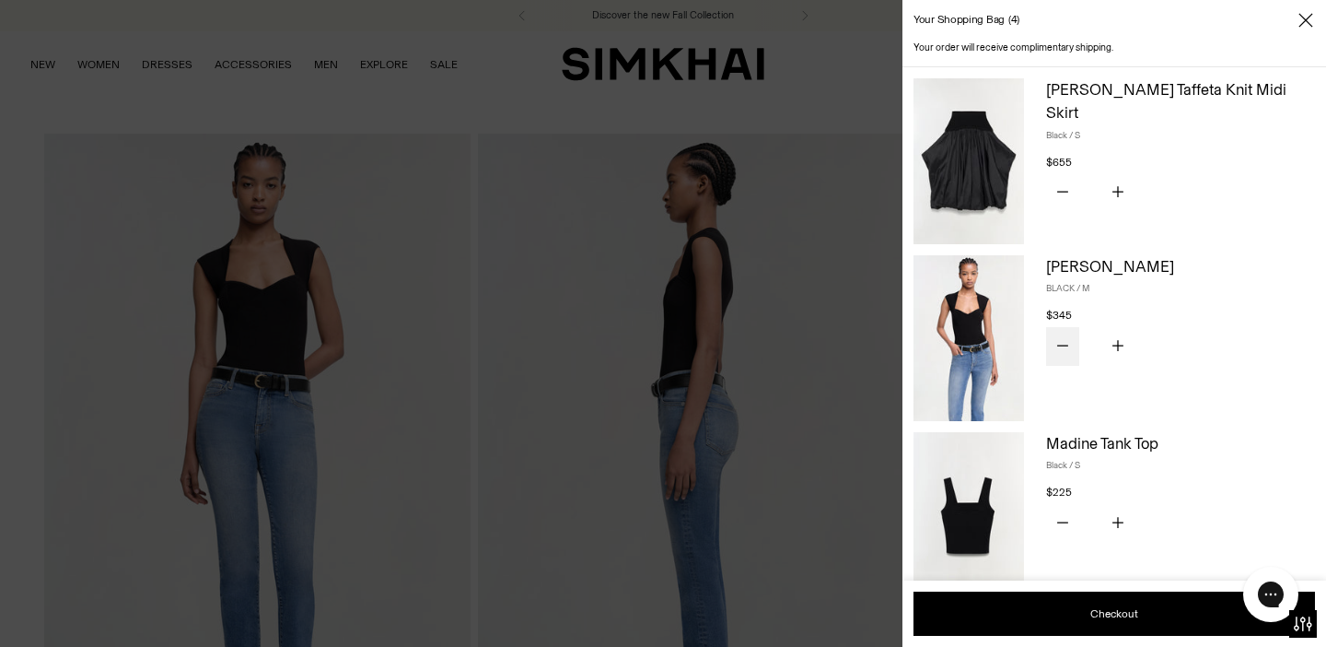
click at [1060, 354] on button "Subtract product quantity" at bounding box center [1062, 346] width 33 height 39
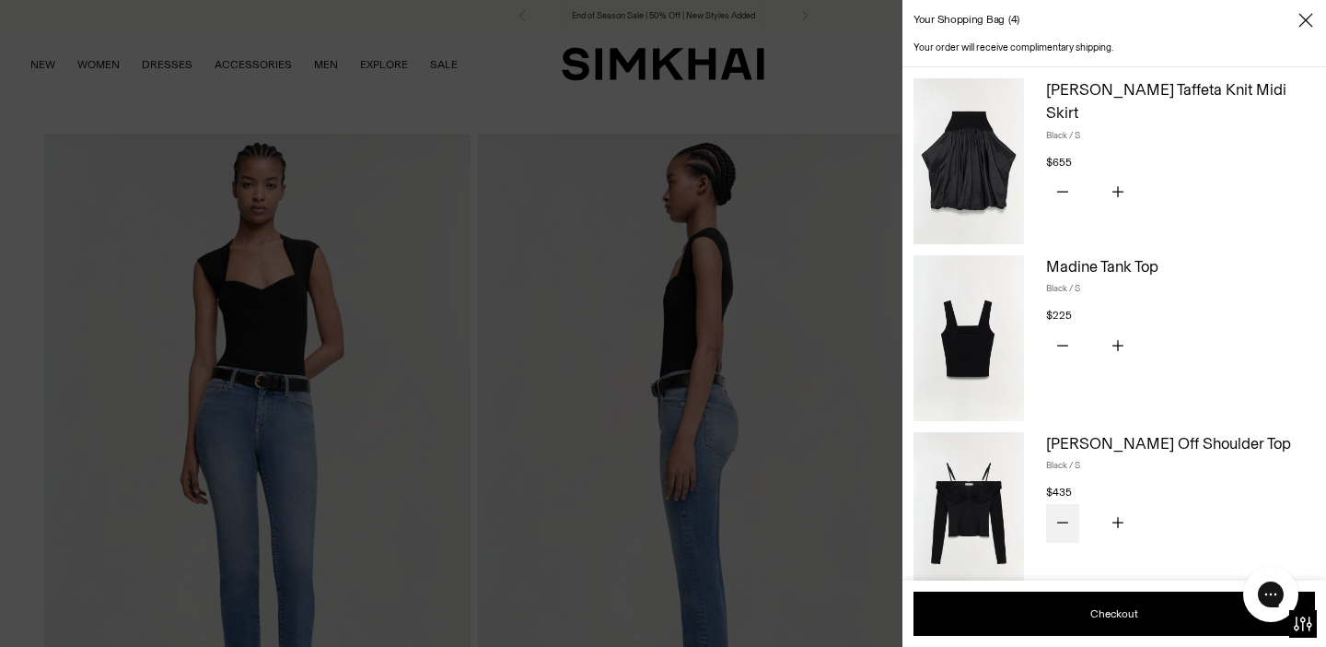
click at [1057, 519] on icon "Subtract product quantity" at bounding box center [1062, 522] width 11 height 11
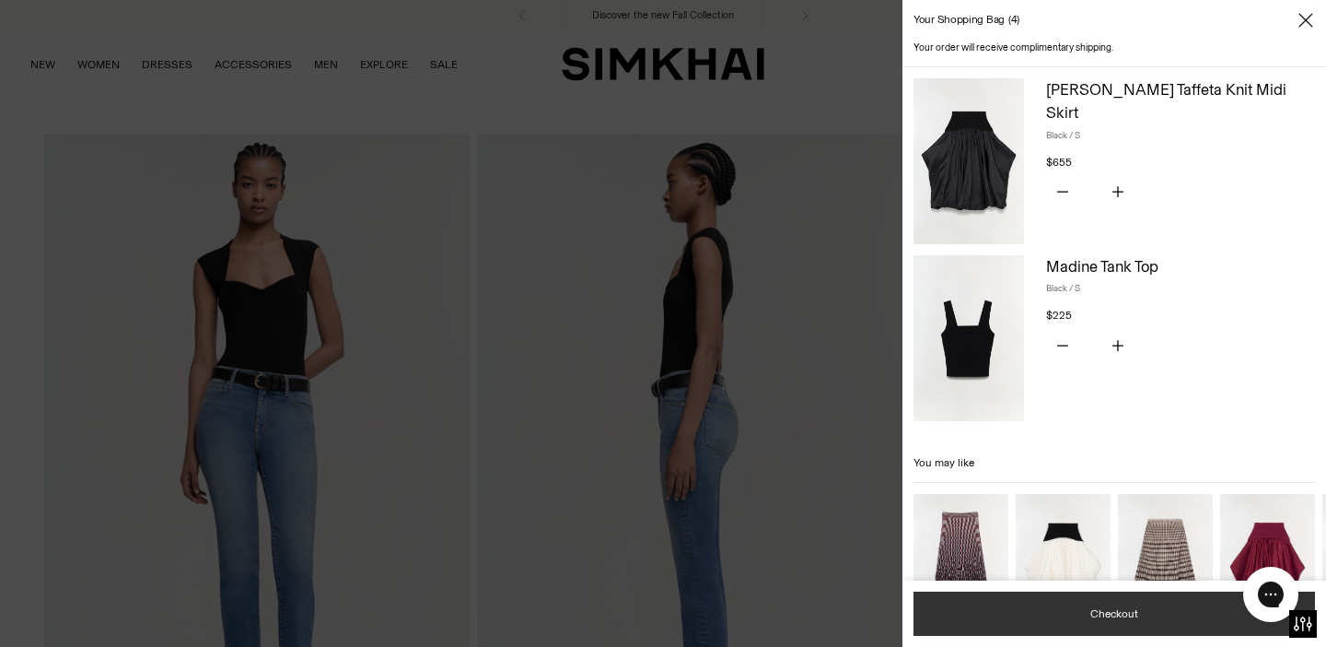
click at [1062, 612] on button "Checkout" at bounding box center [1115, 613] width 402 height 44
